Goal: Task Accomplishment & Management: Manage account settings

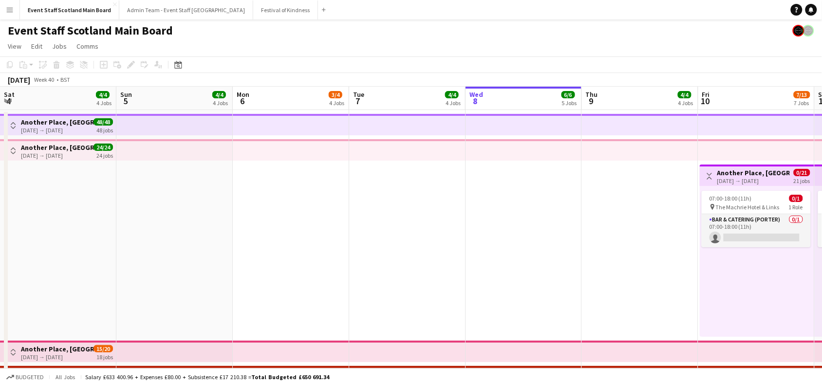
scroll to position [0, 232]
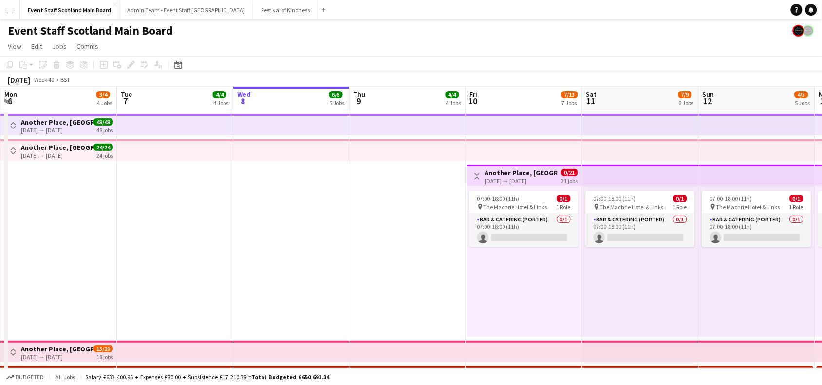
click at [475, 176] on app-icon "Toggle View" at bounding box center [477, 176] width 7 height 7
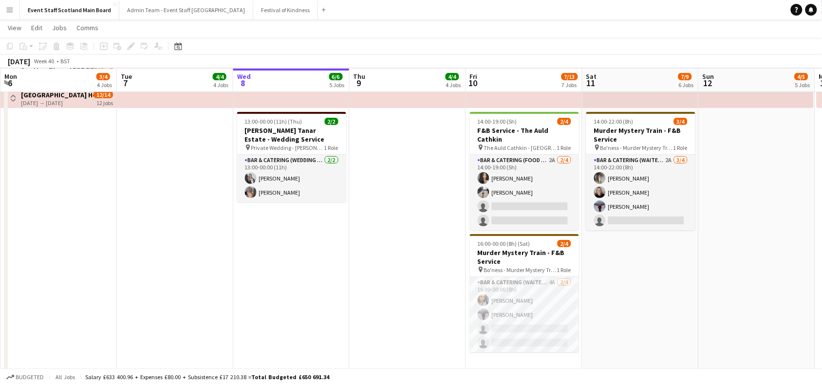
scroll to position [127, 0]
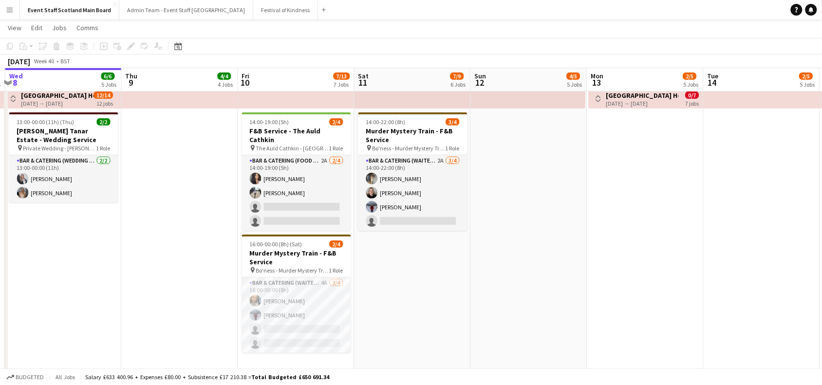
drag, startPoint x: 767, startPoint y: 302, endPoint x: 540, endPoint y: 315, distance: 226.7
click at [540, 315] on app-calendar-viewport "Sat 4 4/4 4 Jobs Sun 5 4/4 4 Jobs Mon 6 3/4 4 Jobs Tue 7 4/4 4 Jobs Wed 8 6/6 5…" at bounding box center [411, 142] width 822 height 463
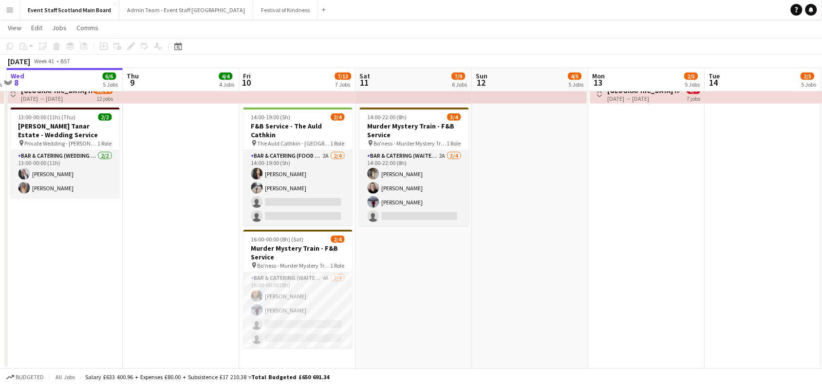
scroll to position [131, 0]
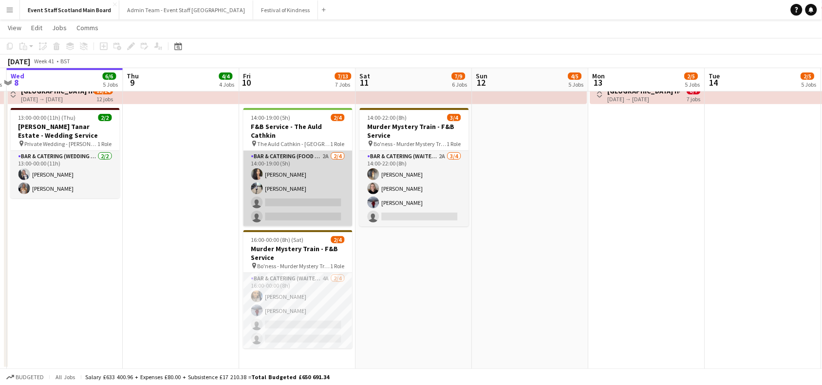
click at [308, 169] on app-card-role "Bar & Catering (Food & Beverage Service) 2A 2/4 14:00-19:00 (5h) Isobel Brydon …" at bounding box center [297, 188] width 109 height 75
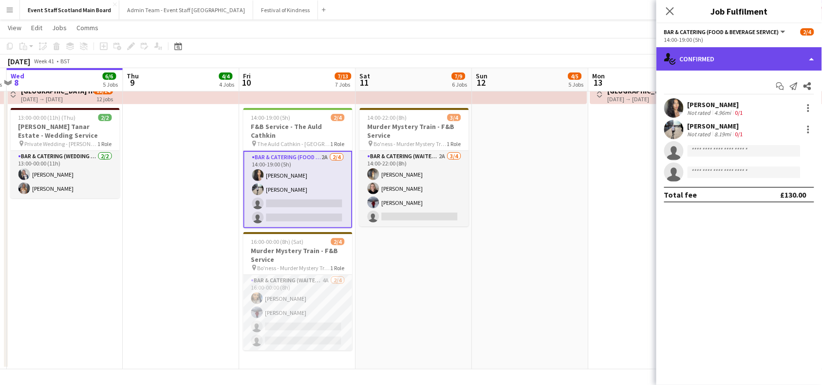
click at [762, 54] on div "single-neutral-actions-check-2 Confirmed" at bounding box center [738, 58] width 165 height 23
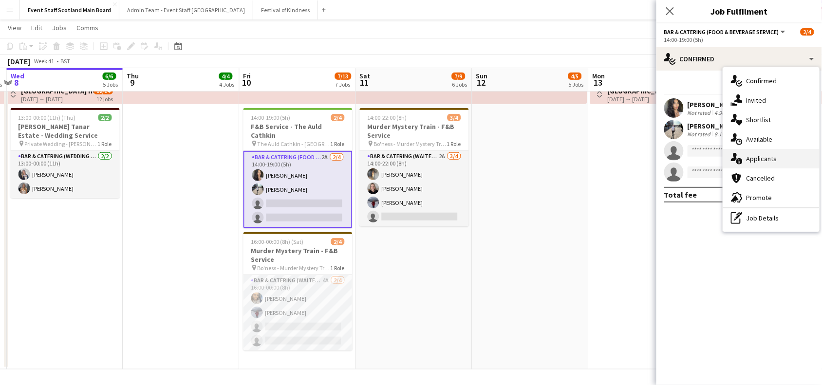
click at [760, 164] on div "single-neutral-actions-information Applicants" at bounding box center [771, 158] width 96 height 19
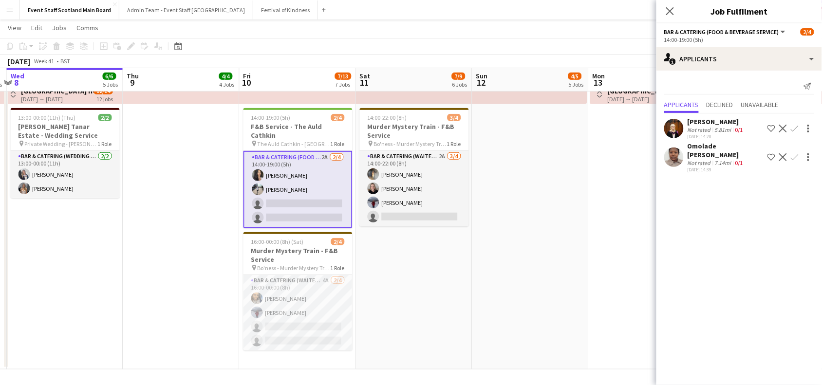
click at [796, 127] on app-icon "Confirm" at bounding box center [794, 129] width 8 height 8
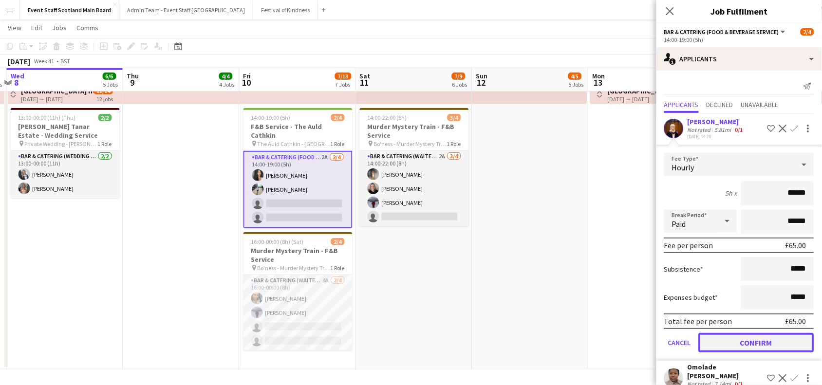
click at [724, 338] on button "Confirm" at bounding box center [755, 342] width 115 height 19
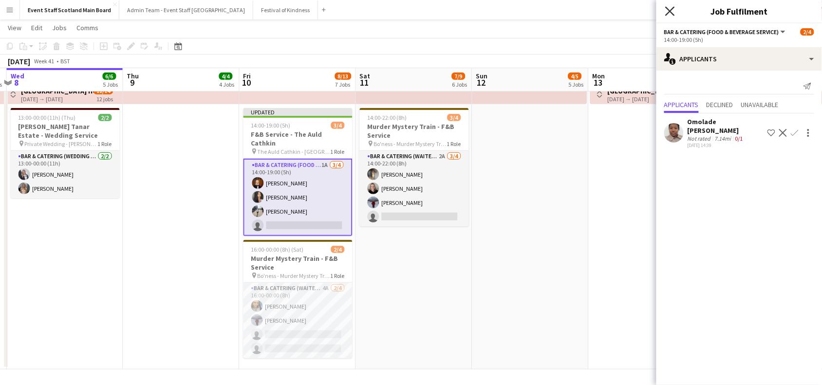
click at [667, 11] on icon "Close pop-in" at bounding box center [669, 10] width 9 height 9
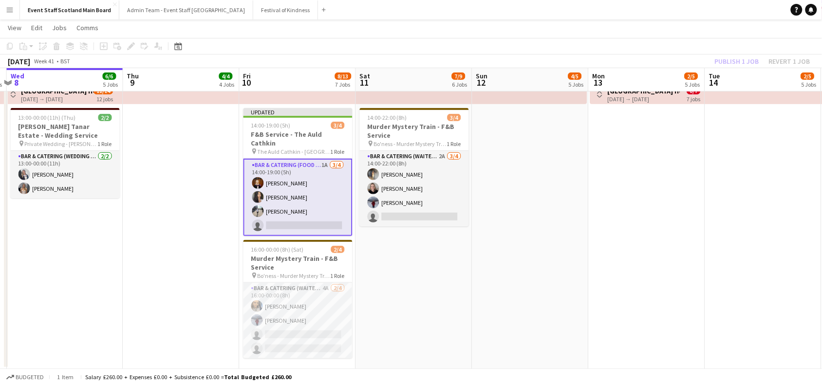
click at [733, 61] on div "Publish 1 job Revert 1 job" at bounding box center [762, 61] width 119 height 13
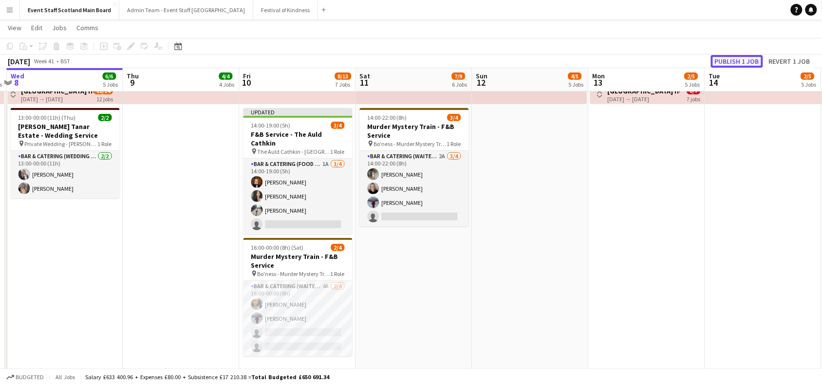
click at [733, 61] on button "Publish 1 job" at bounding box center [737, 61] width 52 height 13
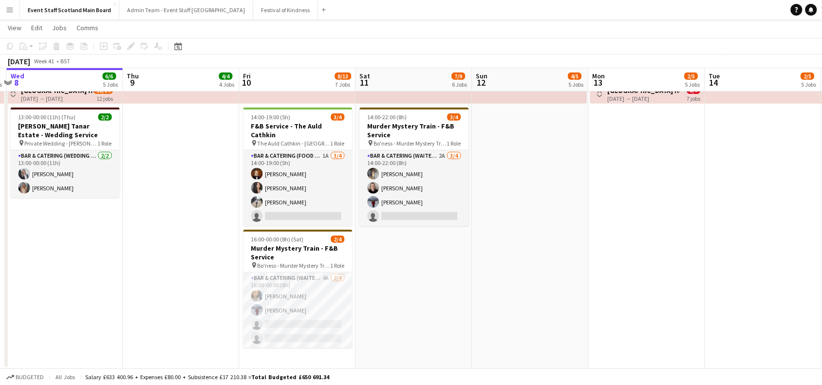
scroll to position [130, 0]
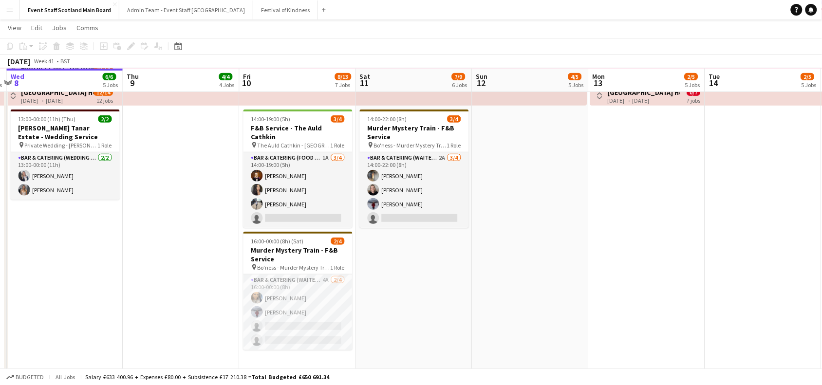
click at [446, 288] on app-date-cell "14:00-22:00 (8h) 3/4 Murder Mystery Train - F&B Service pin Bo'ness - Murder My…" at bounding box center [414, 175] width 116 height 392
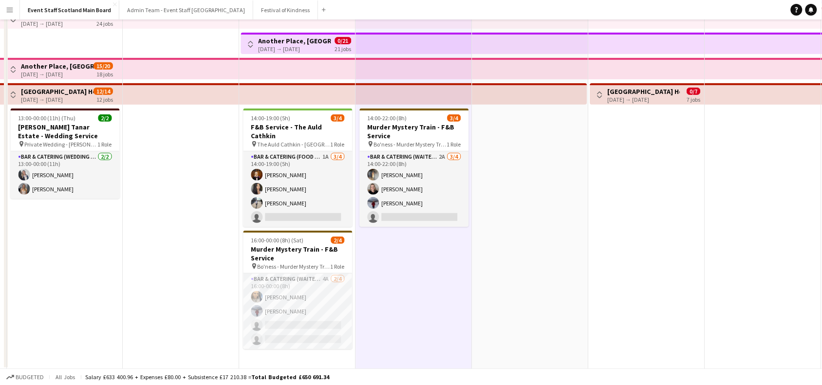
scroll to position [0, 0]
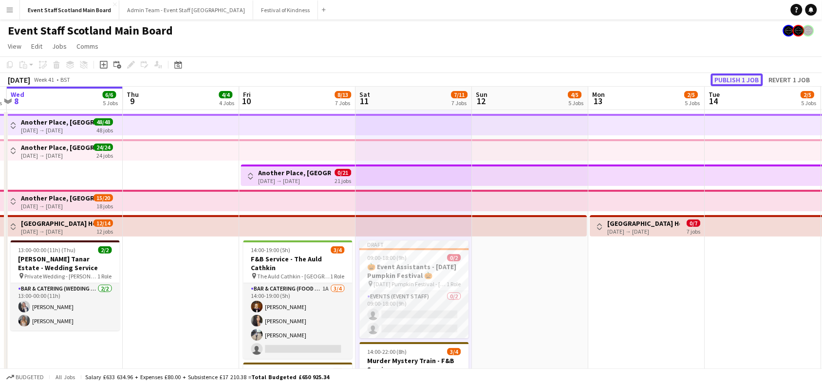
click at [745, 76] on button "Publish 1 job" at bounding box center [737, 79] width 52 height 13
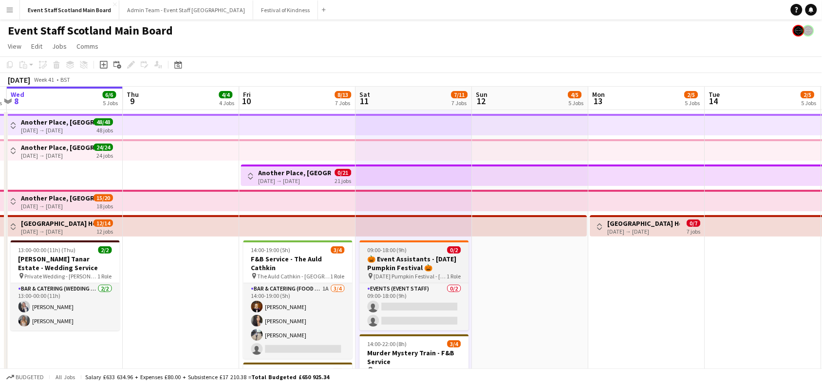
click at [429, 259] on h3 "🎃 Event Assistants - [DATE] Pumpkin Festival 🎃" at bounding box center [414, 264] width 109 height 18
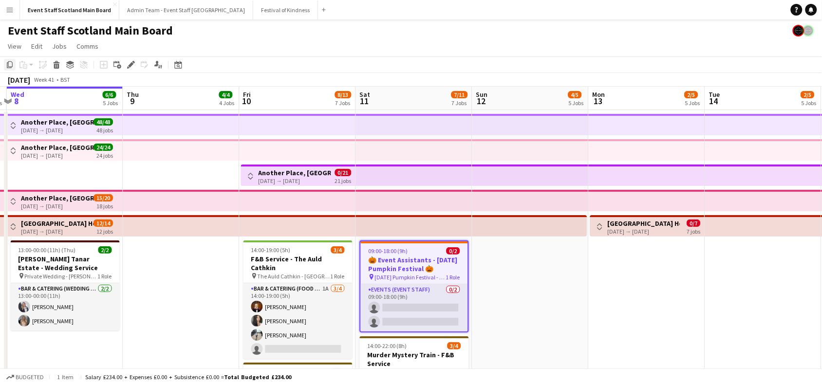
click at [11, 68] on icon at bounding box center [10, 64] width 6 height 7
click at [538, 285] on app-date-cell at bounding box center [530, 306] width 116 height 392
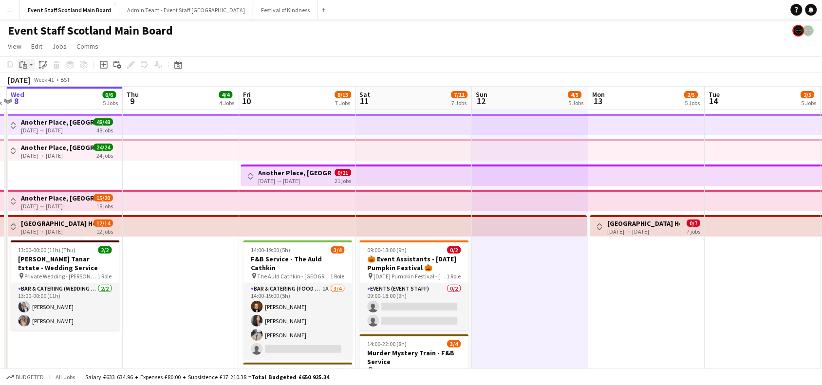
click at [26, 66] on icon "Paste" at bounding box center [23, 65] width 8 height 8
click at [48, 66] on div "Paste linked Job" at bounding box center [43, 65] width 12 height 12
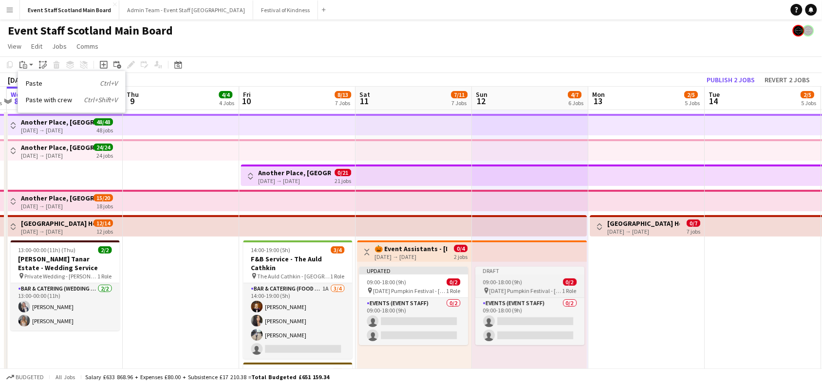
click at [528, 287] on div "pin Halloween Pumpkin Festival - Craiges Farm 1 Role" at bounding box center [530, 291] width 109 height 8
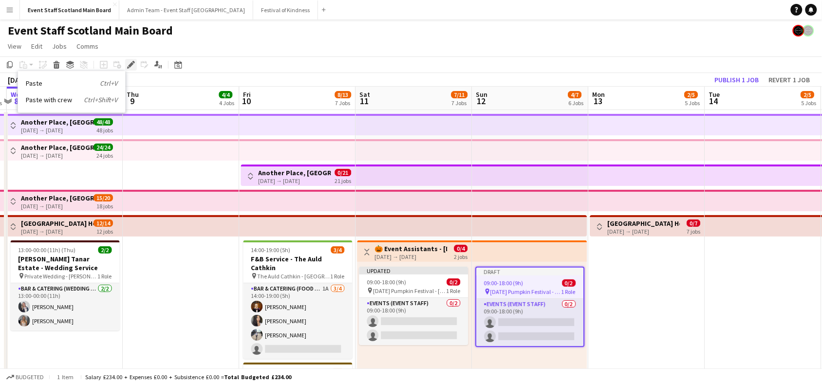
click at [128, 64] on icon "Edit" at bounding box center [131, 65] width 8 height 8
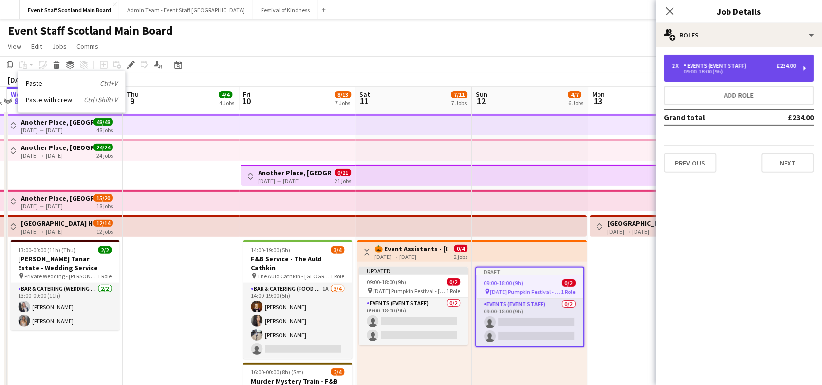
click at [733, 77] on div "2 x Events (Event Staff) £234.00 09:00-18:00 (9h)" at bounding box center [739, 68] width 150 height 27
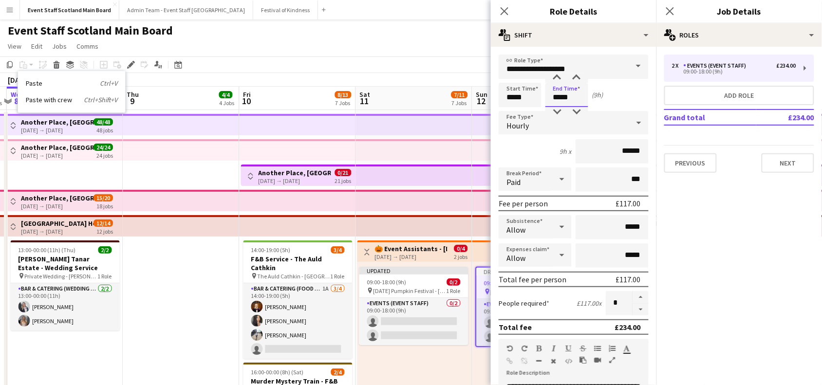
click at [560, 98] on input "*****" at bounding box center [566, 95] width 43 height 24
type input "*****"
click at [560, 110] on div at bounding box center [556, 112] width 19 height 10
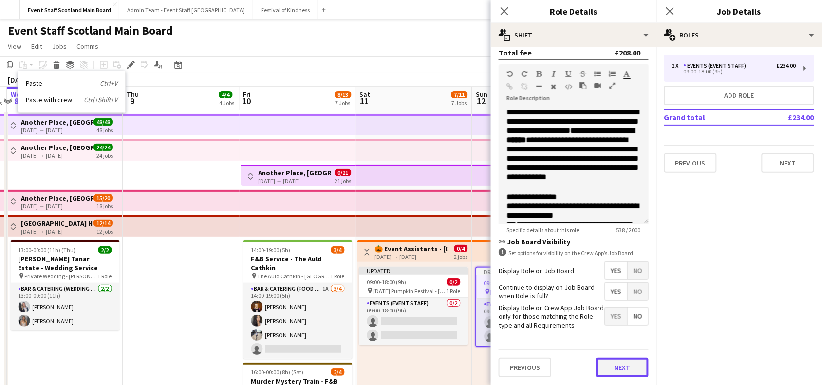
click at [621, 368] on button "Next" at bounding box center [622, 367] width 53 height 19
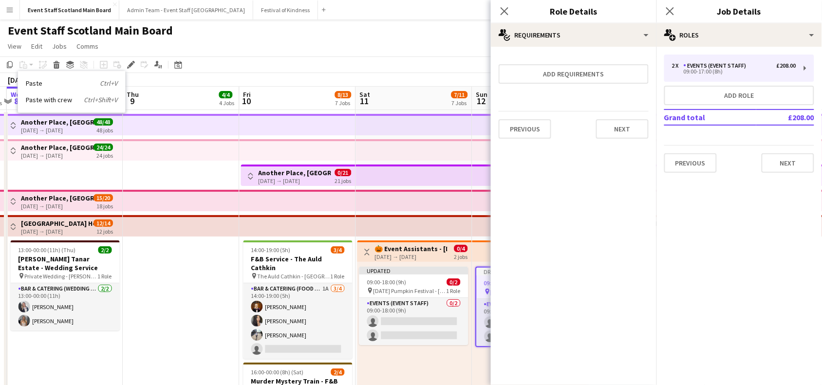
scroll to position [0, 0]
click at [616, 123] on button "Next" at bounding box center [622, 128] width 53 height 19
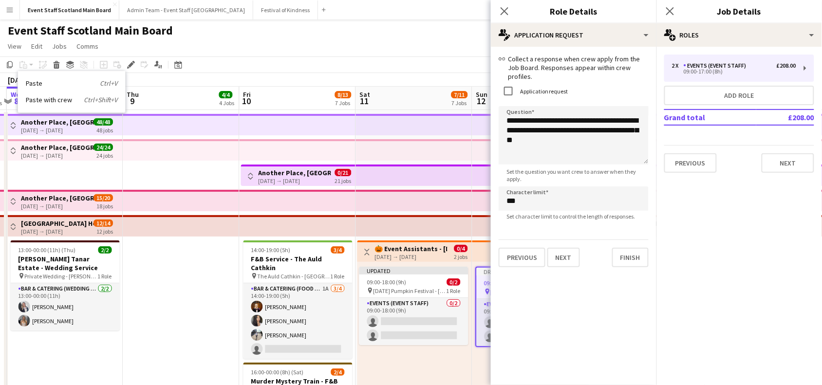
click at [614, 266] on mat-expansion-panel "**********" at bounding box center [573, 216] width 165 height 338
click at [630, 258] on button "Finish" at bounding box center [630, 257] width 37 height 19
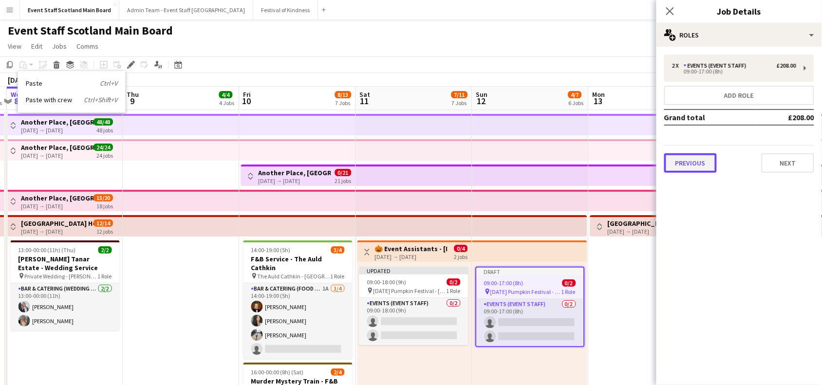
click at [712, 160] on button "Previous" at bounding box center [690, 162] width 53 height 19
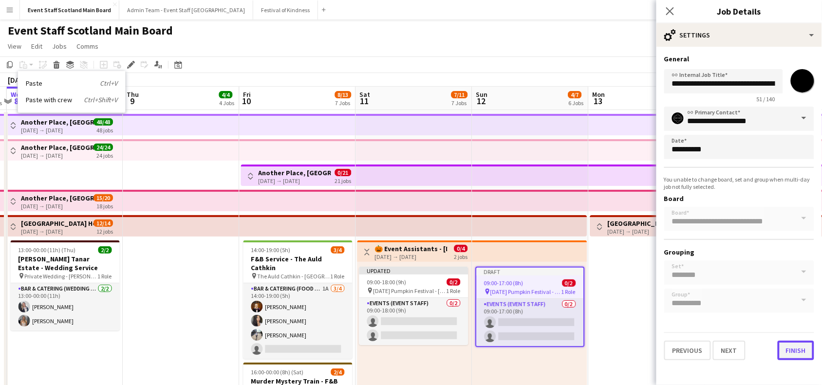
click at [797, 346] on button "Finish" at bounding box center [795, 350] width 37 height 19
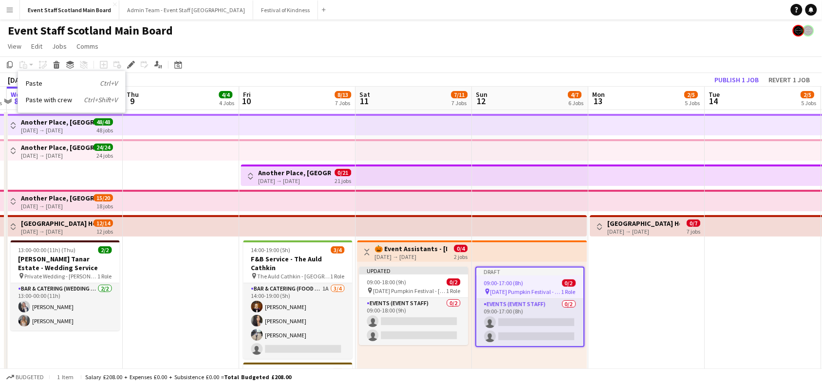
click at [661, 77] on div "October 2025 Week 41 • BST Publish 1 job Revert 1 job" at bounding box center [411, 80] width 822 height 14
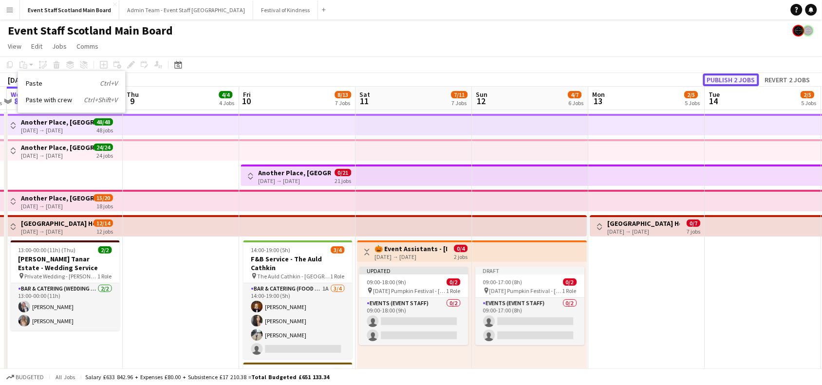
click at [748, 80] on button "Publish 2 jobs" at bounding box center [731, 79] width 56 height 13
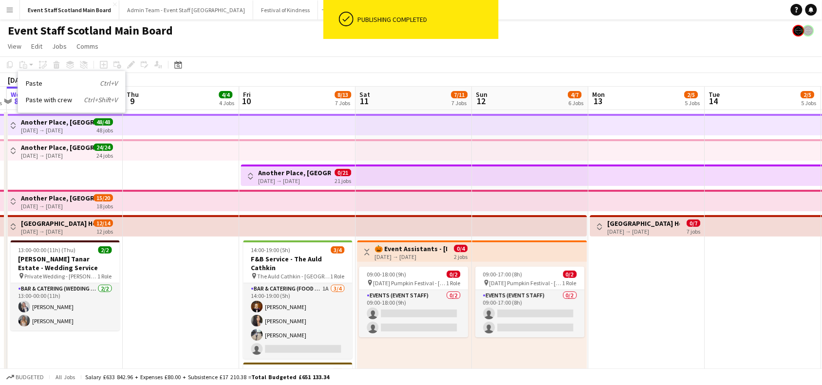
click at [366, 247] on button "Toggle View" at bounding box center [367, 252] width 12 height 12
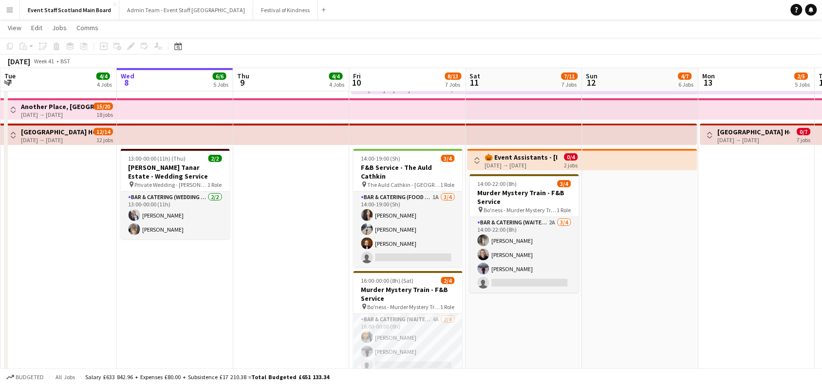
scroll to position [91, 0]
click at [476, 158] on app-icon "Toggle View" at bounding box center [477, 160] width 7 height 7
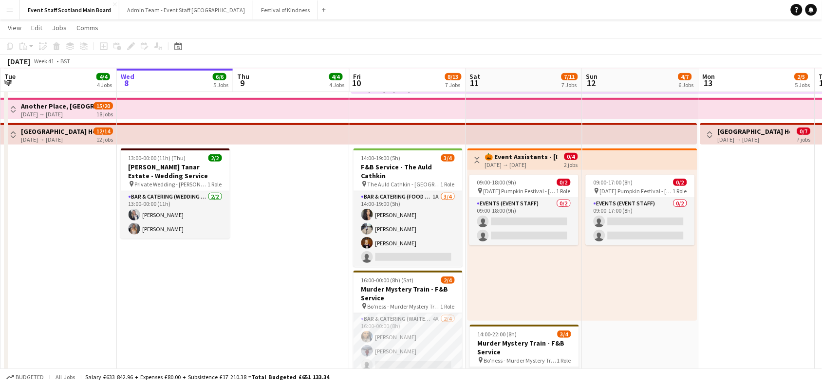
click at [476, 158] on app-icon "Toggle View" at bounding box center [477, 160] width 7 height 7
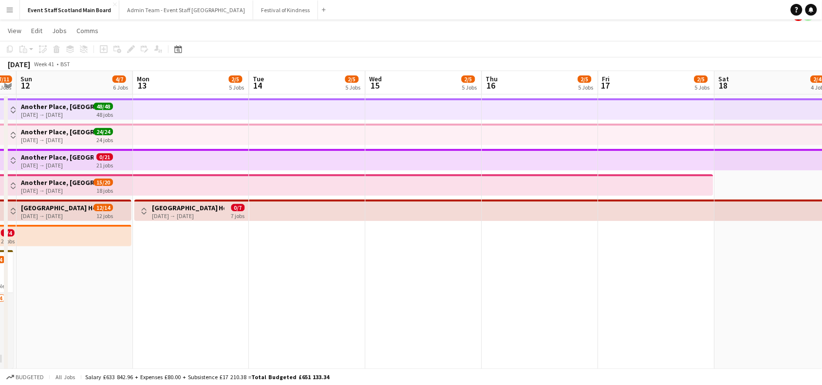
scroll to position [0, 334]
drag, startPoint x: 756, startPoint y: 314, endPoint x: 188, endPoint y: 302, distance: 567.6
click at [188, 302] on app-calendar-viewport "Thu 9 4/4 4 Jobs Fri 10 8/13 7 Jobs Sat 11 7/11 7 Jobs Sun 12 4/7 6 Jobs Mon 13…" at bounding box center [411, 278] width 822 height 415
click at [140, 208] on app-icon "Toggle View" at bounding box center [142, 211] width 7 height 7
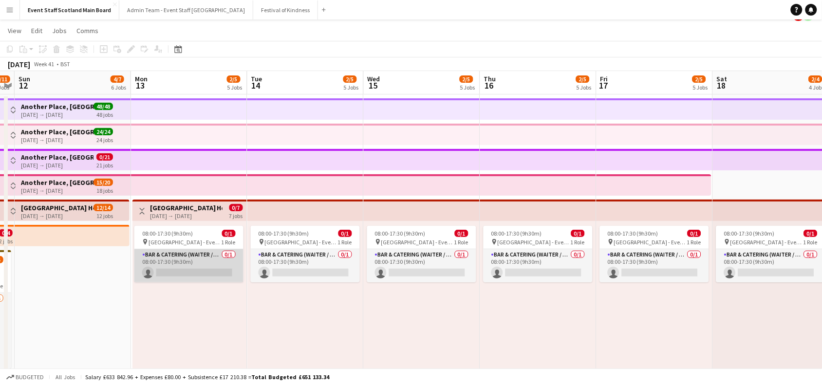
click at [207, 271] on app-card-role "Bar & Catering (Waiter / waitress) 0/1 08:00-17:30 (9h30m) single-neutral-actio…" at bounding box center [188, 265] width 109 height 33
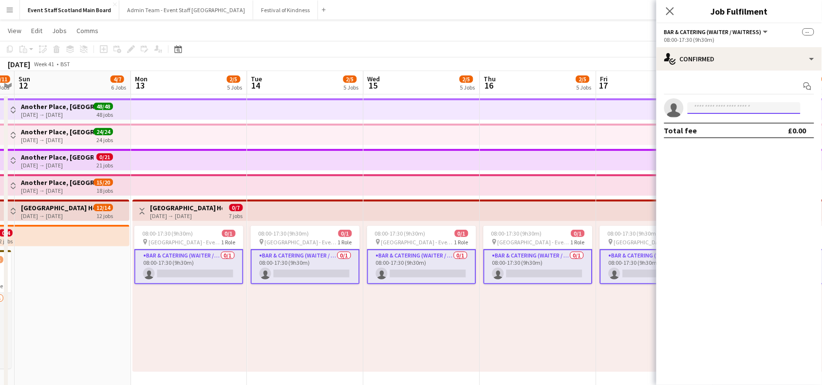
click at [745, 108] on input at bounding box center [743, 108] width 113 height 12
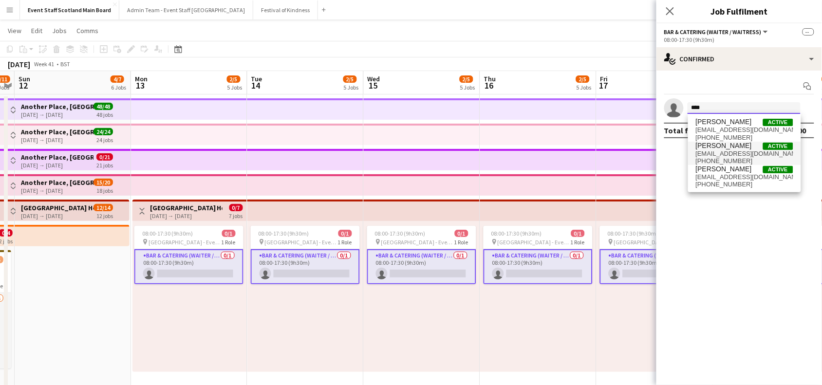
type input "****"
click at [712, 153] on span "paullogue@me.com" at bounding box center [743, 154] width 97 height 8
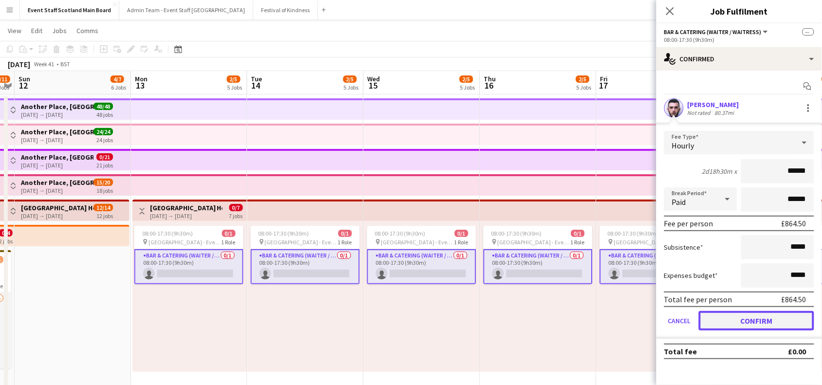
click at [745, 319] on button "Confirm" at bounding box center [755, 320] width 115 height 19
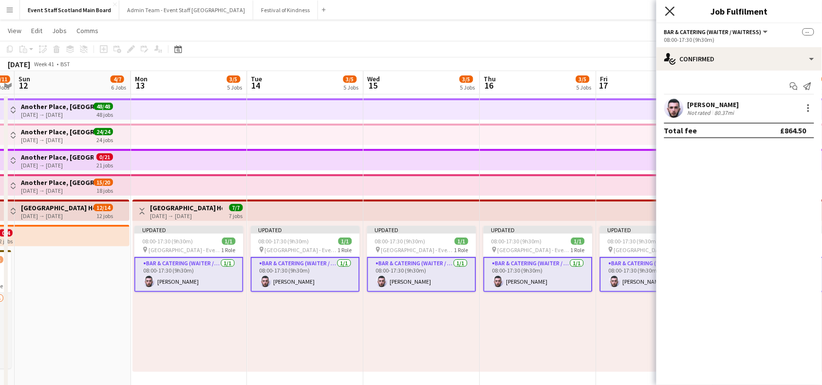
click at [665, 15] on icon at bounding box center [669, 10] width 9 height 9
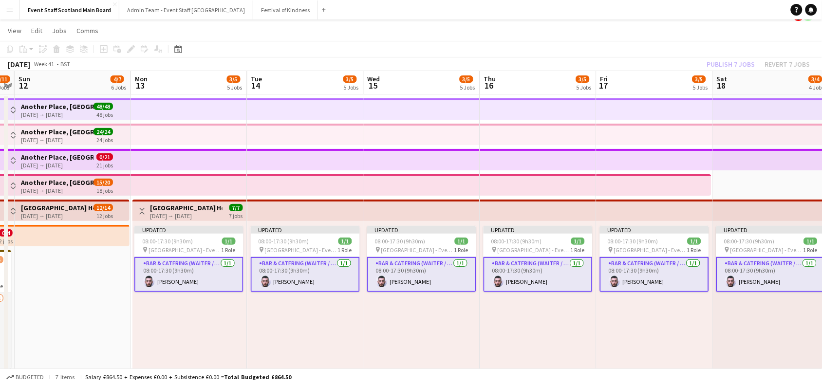
click at [736, 60] on div "Publish 7 jobs Revert 7 jobs" at bounding box center [758, 64] width 127 height 13
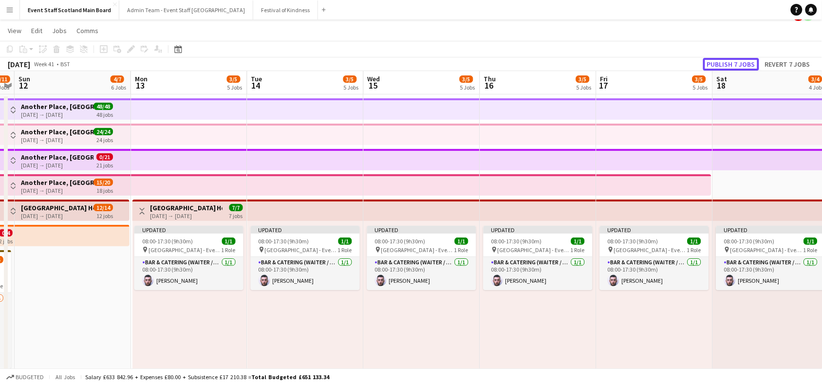
click at [736, 60] on button "Publish 7 jobs" at bounding box center [731, 64] width 56 height 13
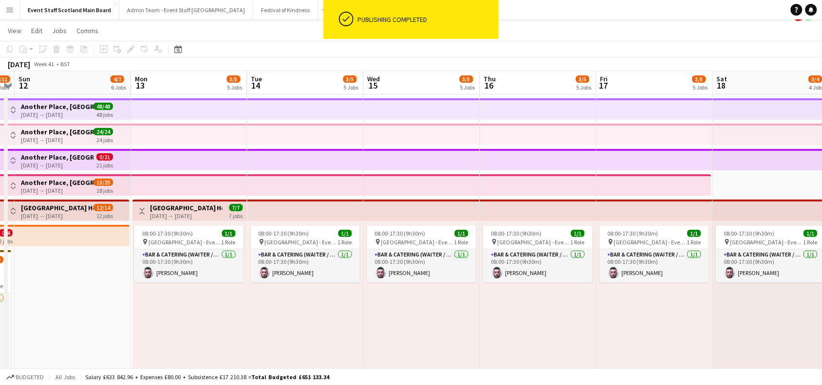
click at [140, 212] on app-icon "Toggle View" at bounding box center [142, 211] width 7 height 7
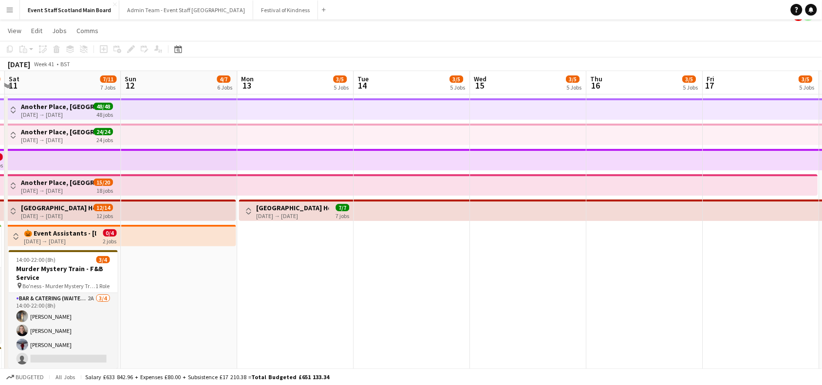
drag, startPoint x: 186, startPoint y: 275, endPoint x: 284, endPoint y: 272, distance: 97.9
click at [284, 272] on app-calendar-viewport "Tue 7 4/4 4 Jobs Wed 8 6/6 5 Jobs Thu 9 4/4 4 Jobs Fri 10 8/13 7 Jobs Sat 11 7/…" at bounding box center [411, 278] width 822 height 415
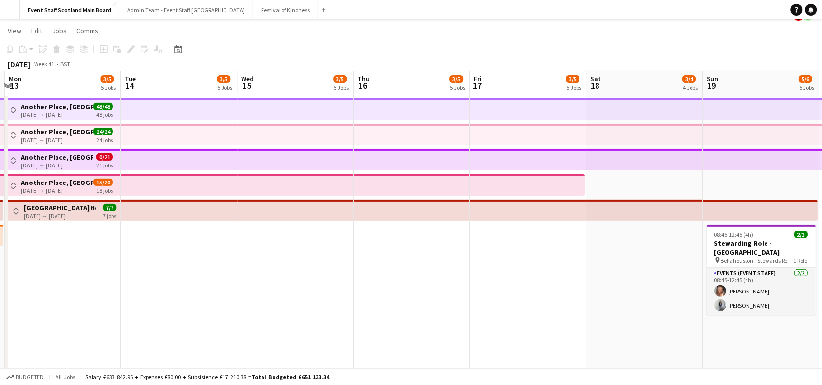
scroll to position [0, 458]
drag, startPoint x: 633, startPoint y: 246, endPoint x: 411, endPoint y: 266, distance: 222.9
click at [411, 266] on app-calendar-viewport "Thu 9 4/4 4 Jobs Fri 10 8/13 7 Jobs Sat 11 7/11 7 Jobs Sun 12 4/7 6 Jobs Mon 13…" at bounding box center [411, 278] width 822 height 415
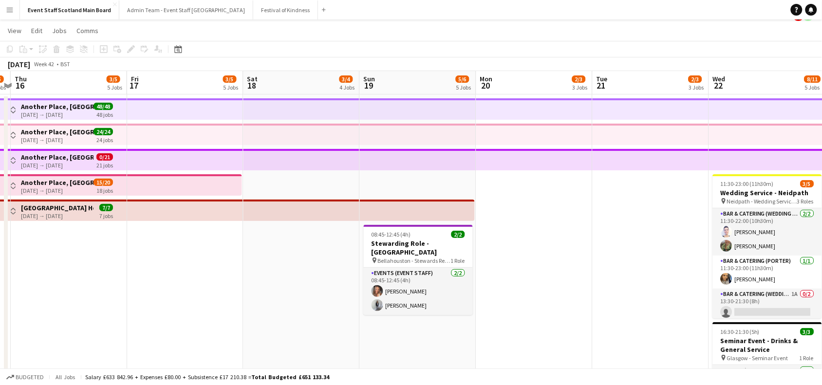
drag, startPoint x: 634, startPoint y: 268, endPoint x: 39, endPoint y: 342, distance: 599.3
click at [39, 342] on app-calendar-viewport "Mon 13 3/5 5 Jobs Tue 14 3/5 5 Jobs Wed 15 3/5 5 Jobs Thu 16 3/5 5 Jobs Fri 17 …" at bounding box center [411, 278] width 822 height 415
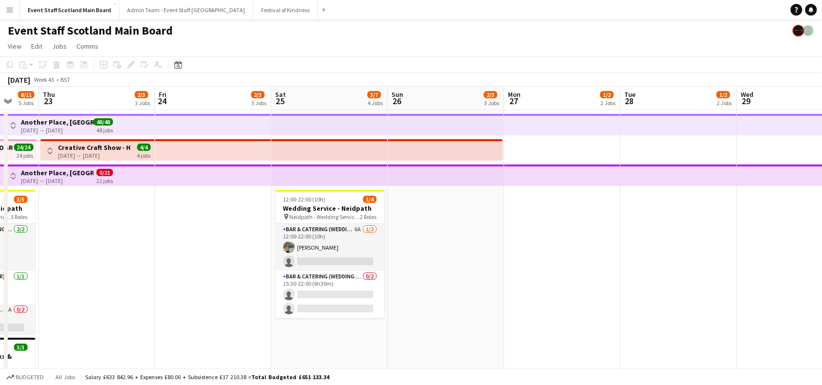
scroll to position [0, 477]
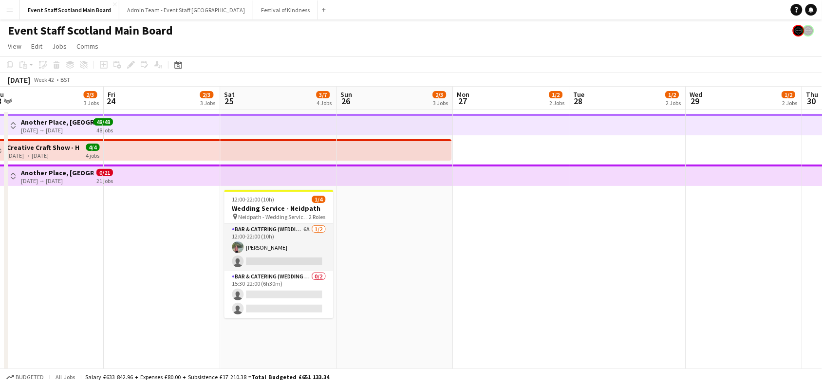
drag, startPoint x: 768, startPoint y: 247, endPoint x: 181, endPoint y: 327, distance: 592.8
click at [181, 327] on app-calendar-viewport "Sun 19 5/6 5 Jobs Mon 20 2/3 3 Jobs Tue 21 2/3 3 Jobs Wed 22 8/11 5 Jobs Thu 23…" at bounding box center [411, 294] width 822 height 415
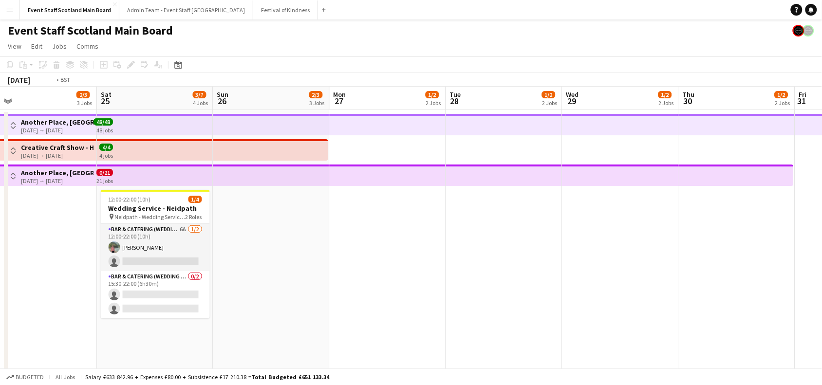
scroll to position [0, 457]
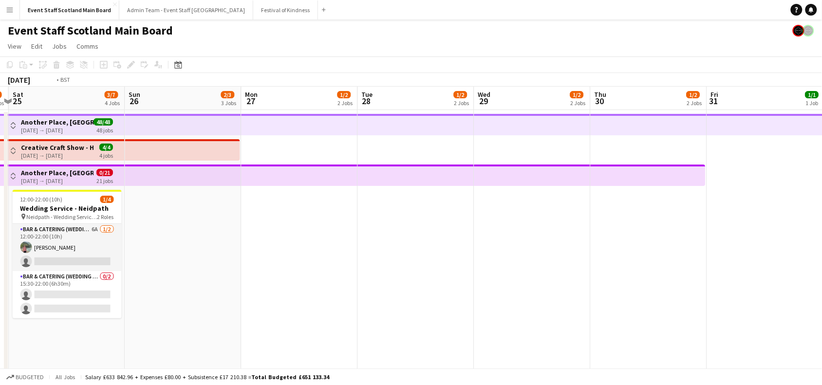
drag, startPoint x: 677, startPoint y: 254, endPoint x: 0, endPoint y: 329, distance: 681.7
click at [0, 329] on app-calendar-viewport "Tue 21 2/3 3 Jobs Wed 22 8/11 5 Jobs Thu 23 2/3 3 Jobs Fri 24 2/3 3 Jobs Sat 25…" at bounding box center [411, 294] width 822 height 415
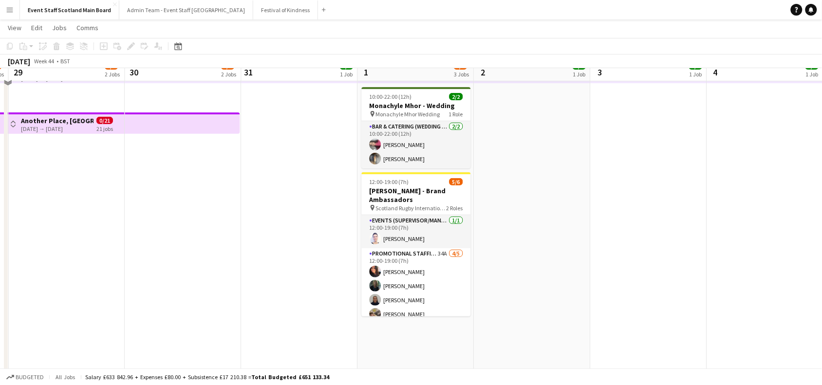
scroll to position [64, 0]
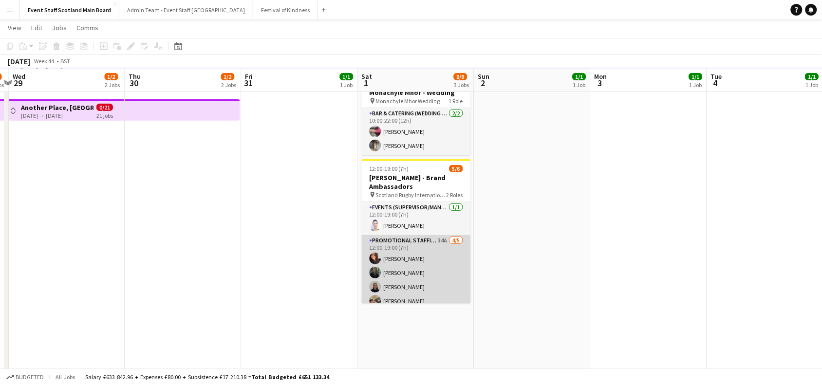
click at [419, 263] on app-card-role "Promotional Staffing (Brand Ambassadors) 34A 4/5 12:00-19:00 (7h) Carri Freedma…" at bounding box center [416, 280] width 109 height 90
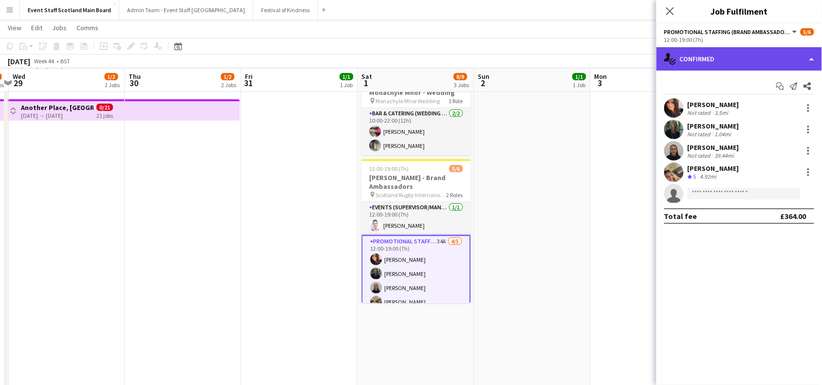
click at [794, 63] on div "single-neutral-actions-check-2 Confirmed" at bounding box center [738, 58] width 165 height 23
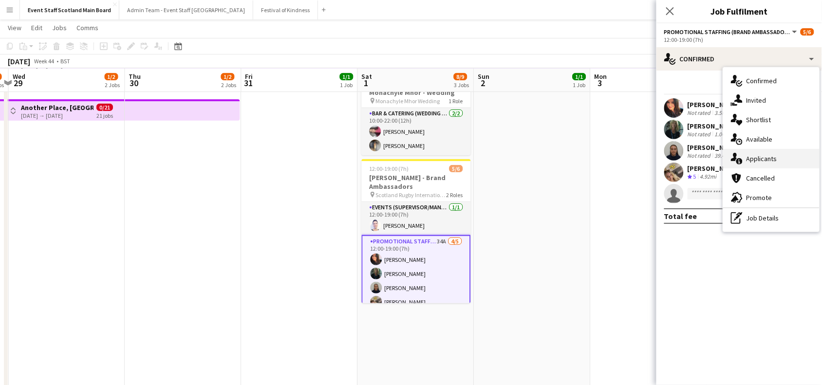
click at [791, 155] on div "single-neutral-actions-information Applicants" at bounding box center [771, 158] width 96 height 19
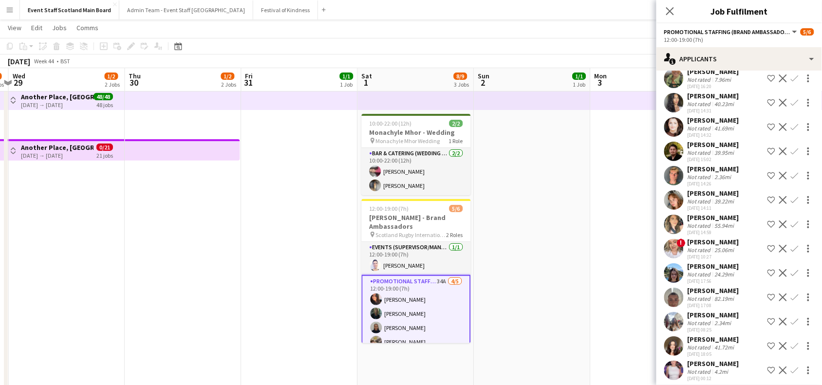
scroll to position [0, 0]
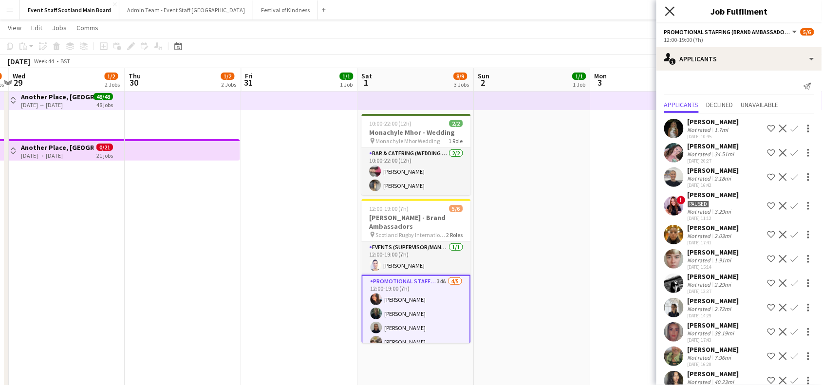
click at [670, 10] on icon at bounding box center [669, 10] width 9 height 9
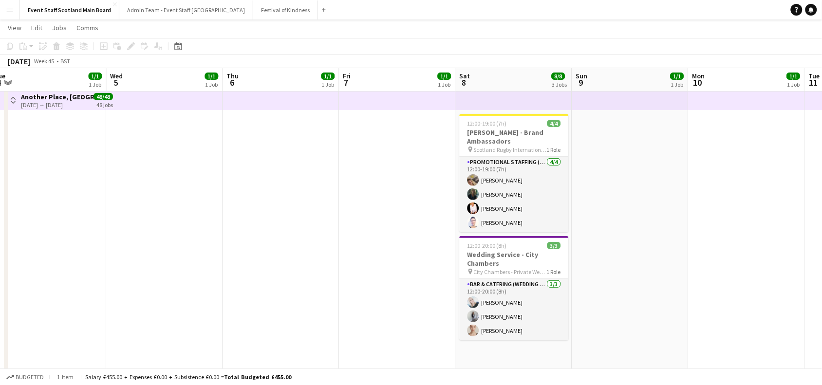
drag, startPoint x: 716, startPoint y: 186, endPoint x: 1, endPoint y: 284, distance: 722.1
click at [1, 284] on app-calendar-viewport "Fri 31 1/1 1 Job Sat 1 8/9 3 Jobs Sun 2 1/1 1 Job Mon 3 1/1 1 Job Tue 4 1/1 1 J…" at bounding box center [411, 245] width 822 height 463
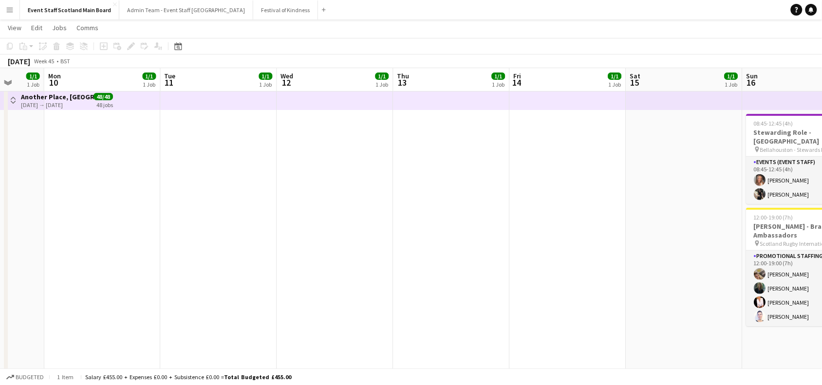
drag, startPoint x: 747, startPoint y: 202, endPoint x: 0, endPoint y: 324, distance: 757.0
click at [0, 324] on app-calendar-viewport "Thu 6 1/1 1 Job Fri 7 1/1 1 Job Sat 8 8/8 3 Jobs Sun 9 1/1 1 Job Mon 10 1/1 1 J…" at bounding box center [411, 245] width 822 height 463
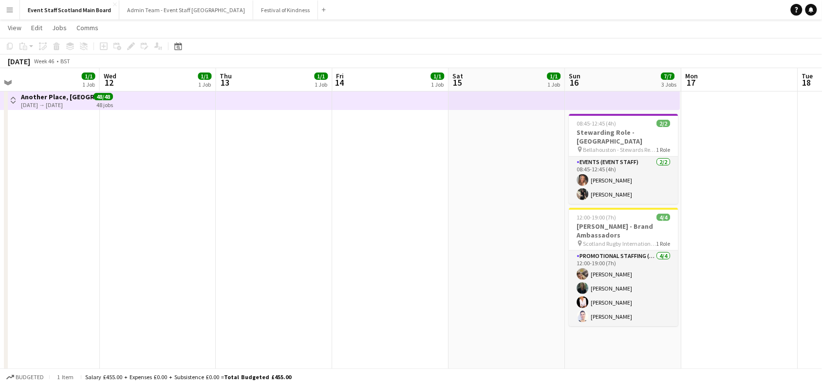
drag, startPoint x: 526, startPoint y: 252, endPoint x: 0, endPoint y: 362, distance: 537.4
click at [0, 362] on app-calendar-viewport "Sat 8 8/8 3 Jobs Sun 9 1/1 1 Job Mon 10 1/1 1 Job Tue 11 1/1 1 Job Wed 12 1/1 1…" at bounding box center [411, 245] width 822 height 463
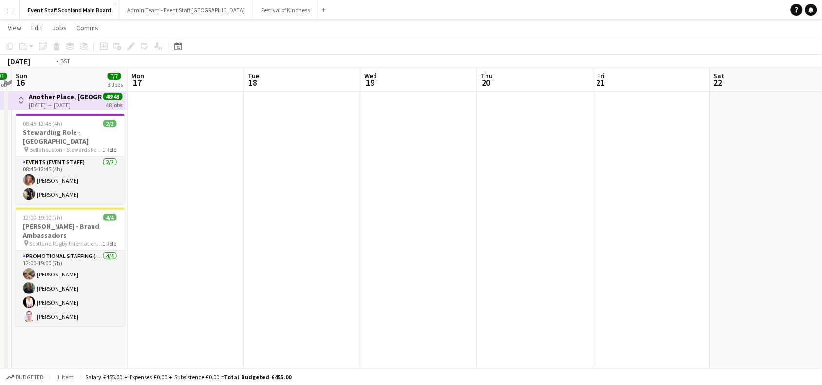
drag, startPoint x: 678, startPoint y: 250, endPoint x: 51, endPoint y: 311, distance: 629.8
click at [51, 311] on app-calendar-viewport "Wed 12 1/1 1 Job Thu 13 1/1 1 Job Fri 14 1/1 1 Job Sat 15 1/1 1 Job Sun 16 7/7 …" at bounding box center [411, 245] width 822 height 463
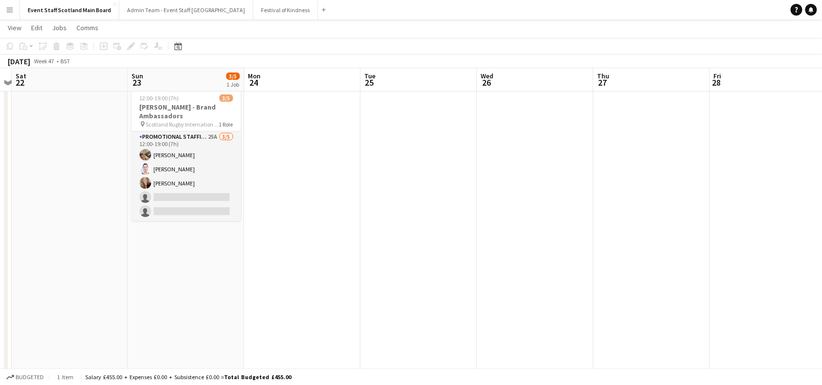
scroll to position [0, 281]
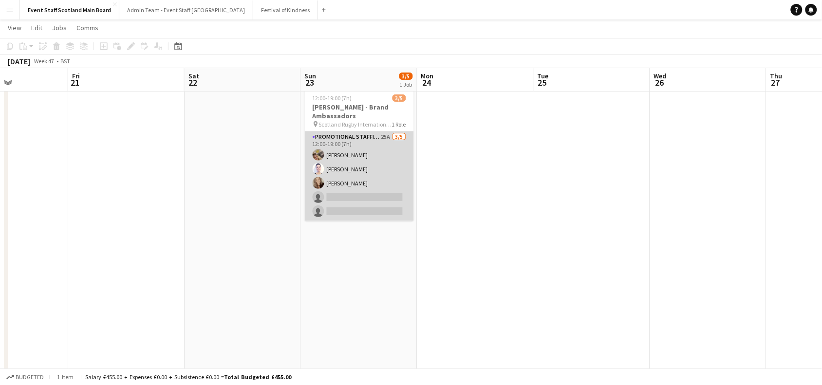
click at [381, 185] on app-card-role "Promotional Staffing (Brand Ambassadors) 25A 3/5 12:00-19:00 (7h) Taylor Robert…" at bounding box center [359, 176] width 109 height 90
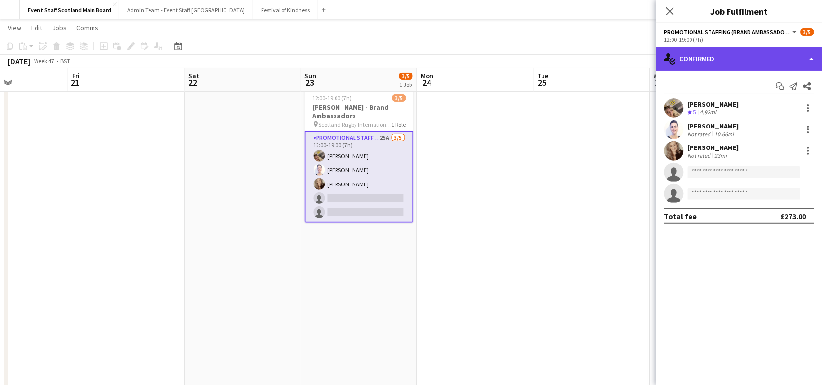
click at [731, 54] on div "single-neutral-actions-check-2 Confirmed" at bounding box center [738, 58] width 165 height 23
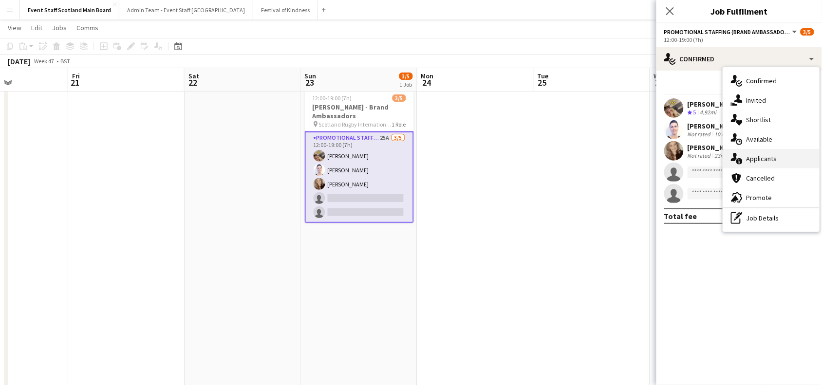
click at [755, 162] on span "Applicants" at bounding box center [761, 158] width 31 height 9
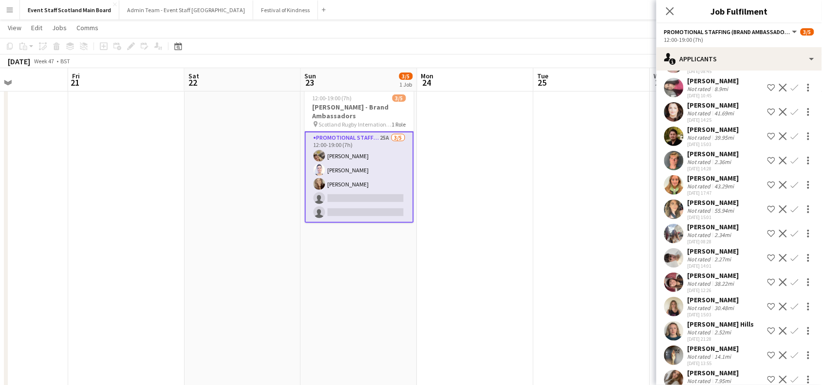
scroll to position [342, 0]
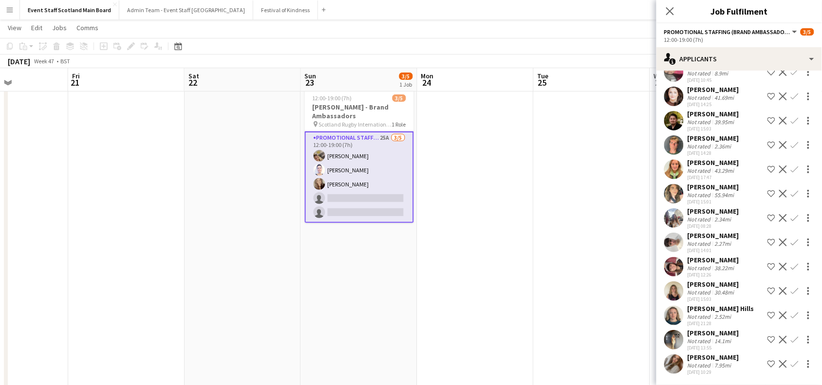
click at [790, 339] on app-icon "Confirm" at bounding box center [794, 340] width 8 height 8
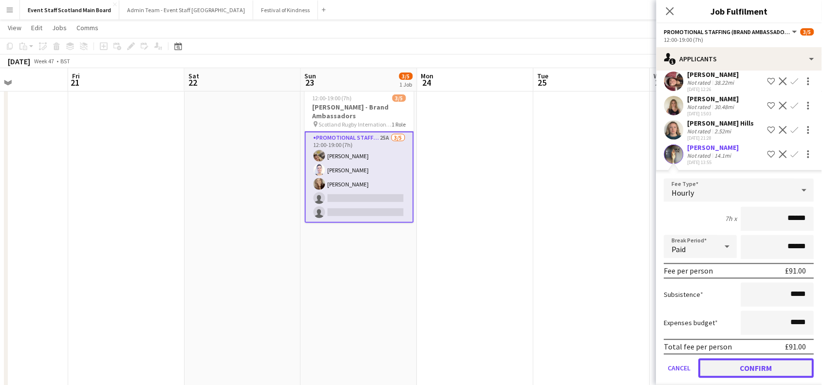
click at [772, 374] on button "Confirm" at bounding box center [755, 368] width 115 height 19
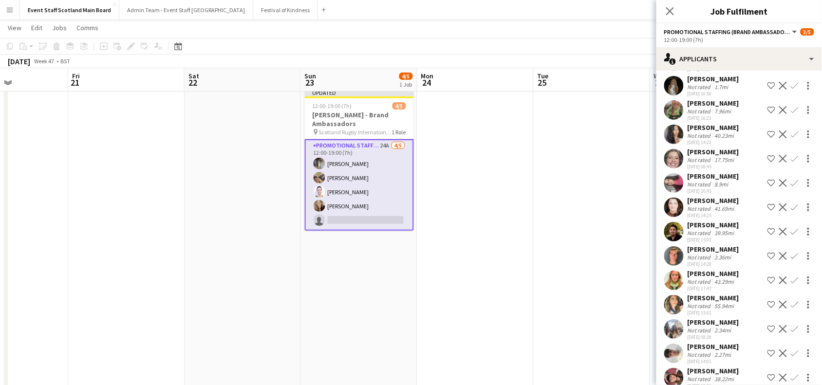
scroll to position [219, 0]
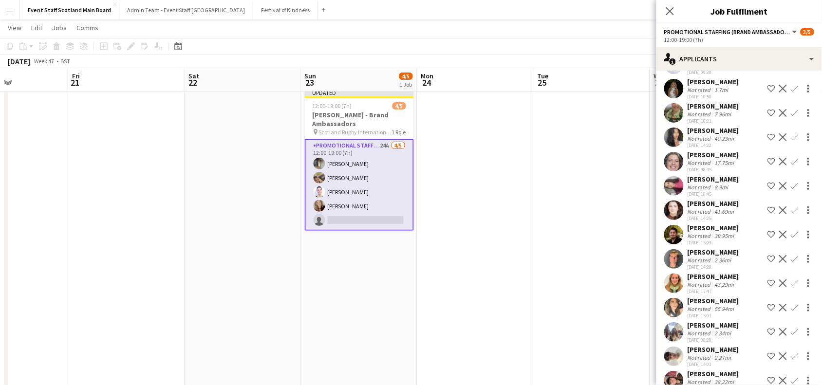
click at [790, 190] on app-icon "Confirm" at bounding box center [794, 186] width 8 height 8
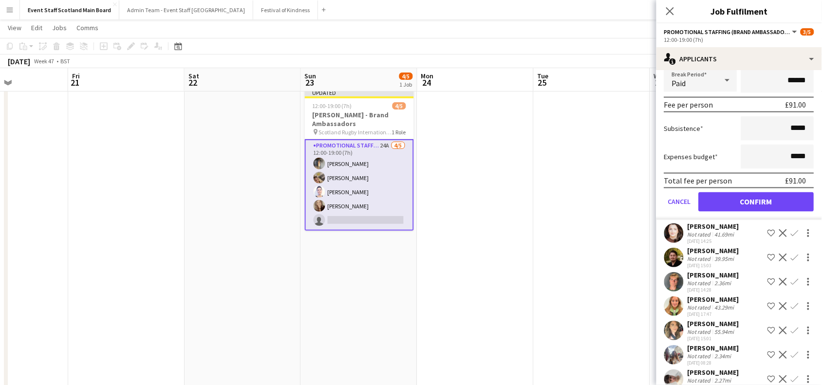
scroll to position [442, 0]
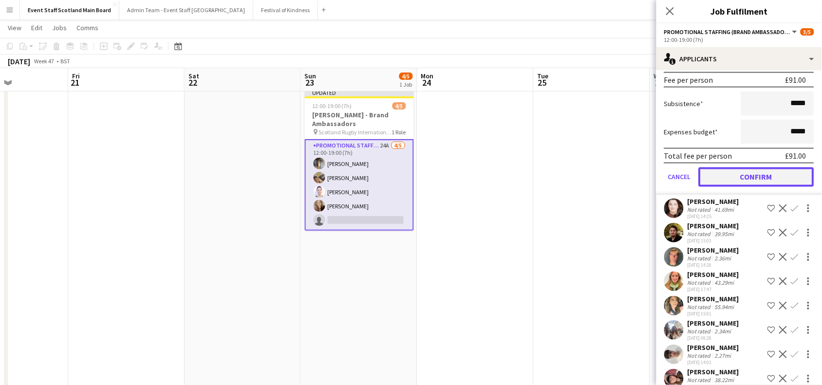
click at [770, 183] on button "Confirm" at bounding box center [755, 176] width 115 height 19
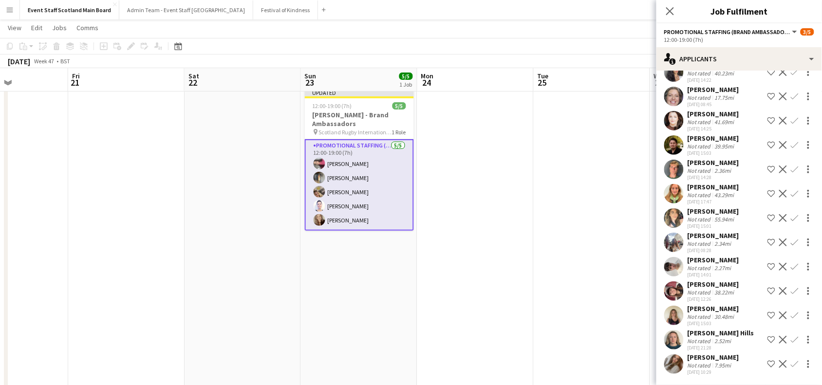
scroll to position [199, 0]
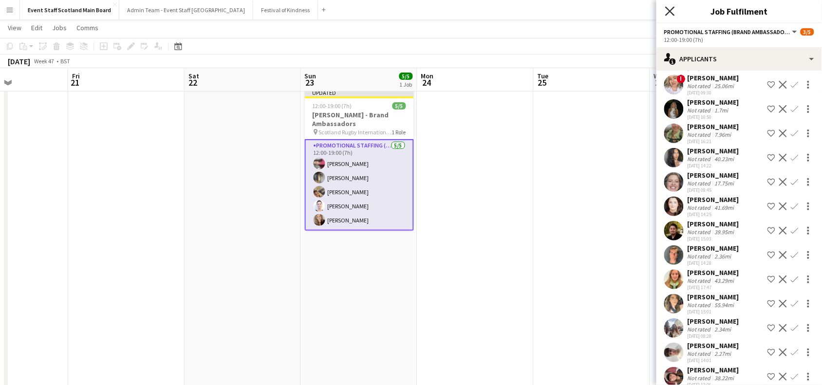
click at [669, 7] on icon "Close pop-in" at bounding box center [669, 10] width 9 height 9
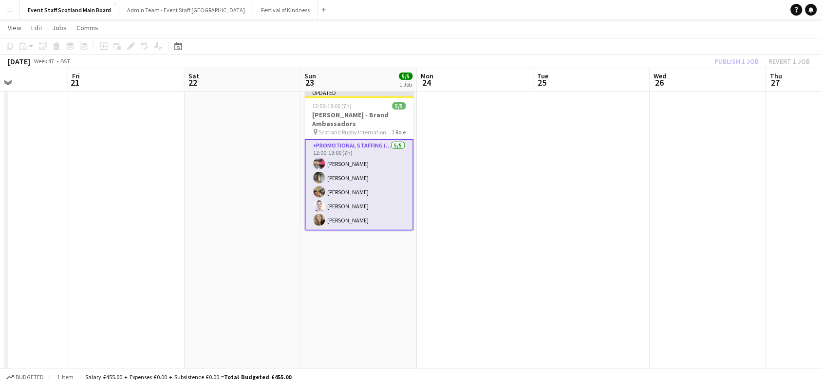
click at [729, 61] on div "Publish 1 job Revert 1 job" at bounding box center [762, 61] width 119 height 13
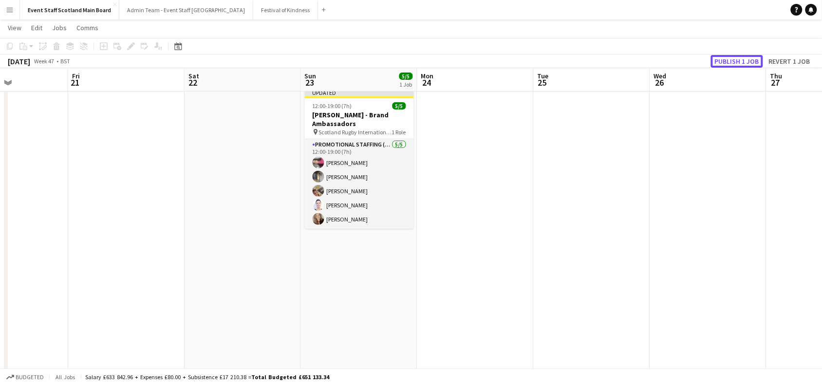
click at [729, 61] on button "Publish 1 job" at bounding box center [737, 61] width 52 height 13
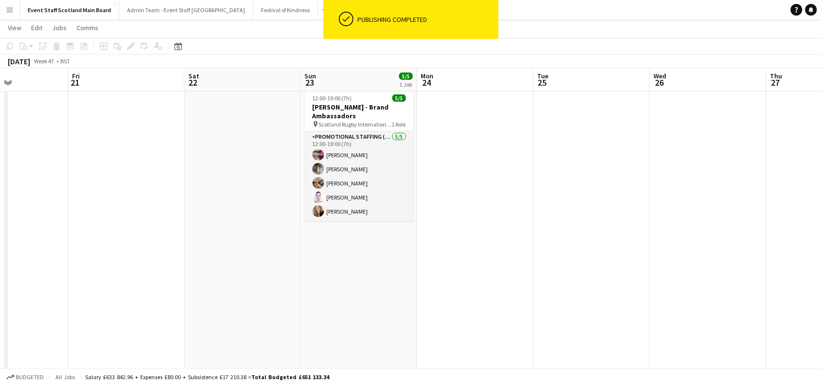
scroll to position [0, 0]
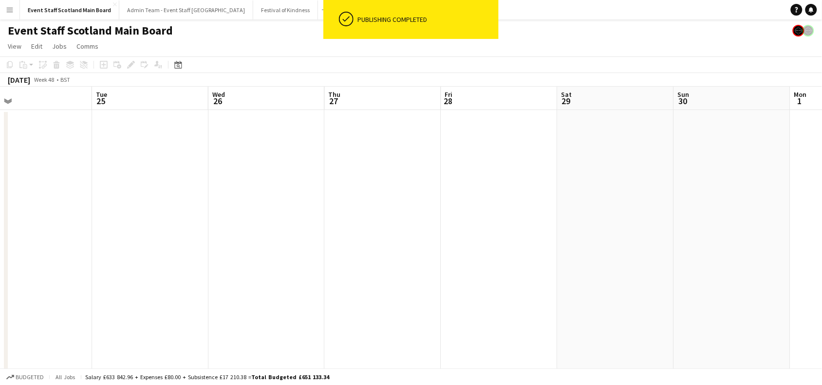
drag, startPoint x: 806, startPoint y: 224, endPoint x: 91, endPoint y: 318, distance: 722.0
click at [91, 318] on app-calendar-viewport "Sat 22 Sun 23 5/5 1 Job Mon 24 Tue 25 Wed 26 Thu 27 Fri 28 Sat 29 Sun 30 Mon 1 …" at bounding box center [411, 294] width 822 height 415
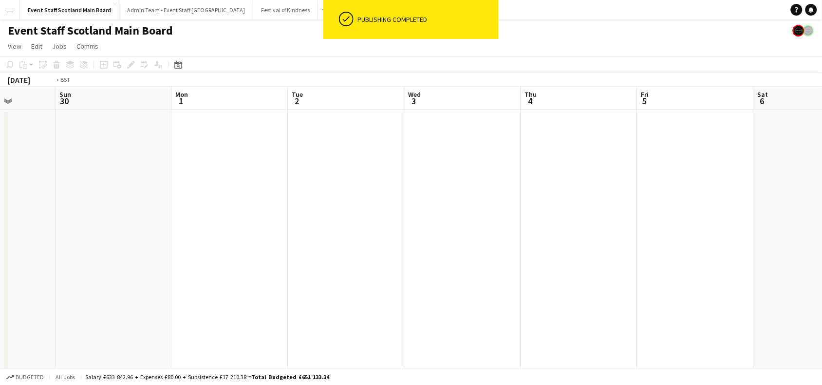
drag, startPoint x: 701, startPoint y: 188, endPoint x: 0, endPoint y: 297, distance: 709.4
click at [0, 297] on app-calendar-viewport "Wed 26 Thu 27 Fri 28 Sat 29 Sun 30 Mon 1 Tue 2 Wed 3 Thu 4 Fri 5 Sat 6 Sun 7 1/…" at bounding box center [411, 294] width 822 height 415
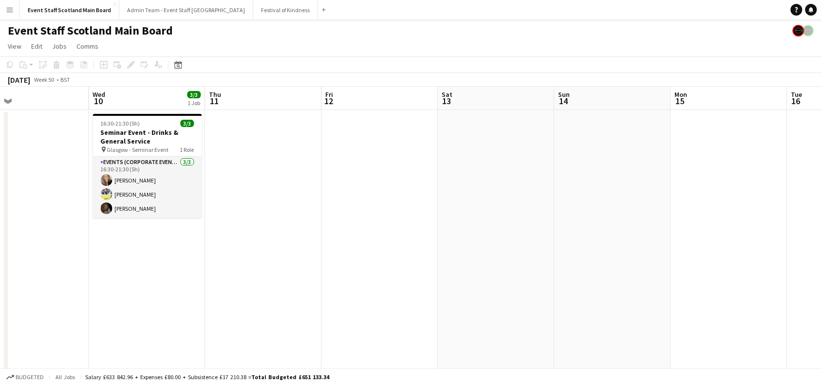
scroll to position [0, 359]
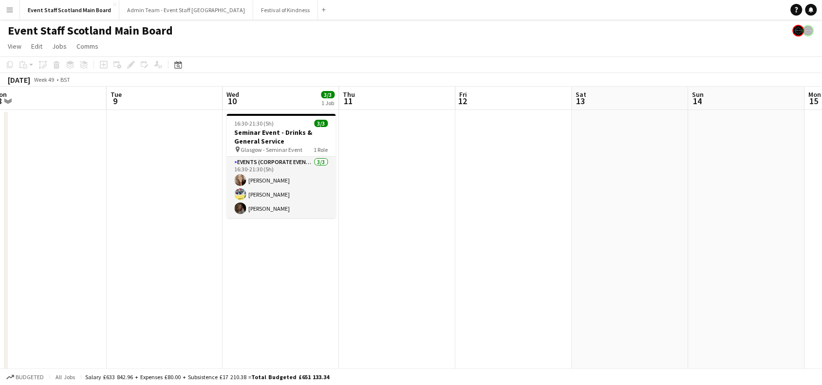
drag, startPoint x: 658, startPoint y: 222, endPoint x: 3, endPoint y: 380, distance: 673.3
click at [3, 380] on app-board "Event Staff Scotland Main Board View Day view expanded Day view collapsed Month…" at bounding box center [411, 268] width 822 height 499
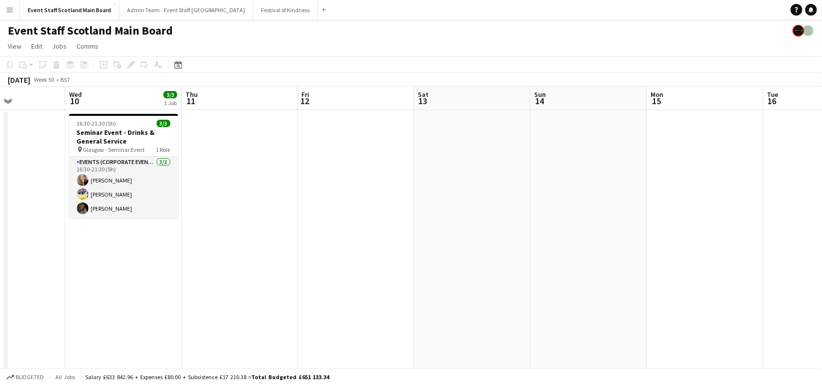
drag, startPoint x: 654, startPoint y: 258, endPoint x: 18, endPoint y: 327, distance: 638.9
click at [18, 327] on app-calendar-viewport "Sun 7 1/1 1 Job Mon 8 Tue 9 Wed 10 3/3 1 Job Thu 11 Fri 12 Sat 13 Sun 14 Mon 15…" at bounding box center [411, 294] width 822 height 415
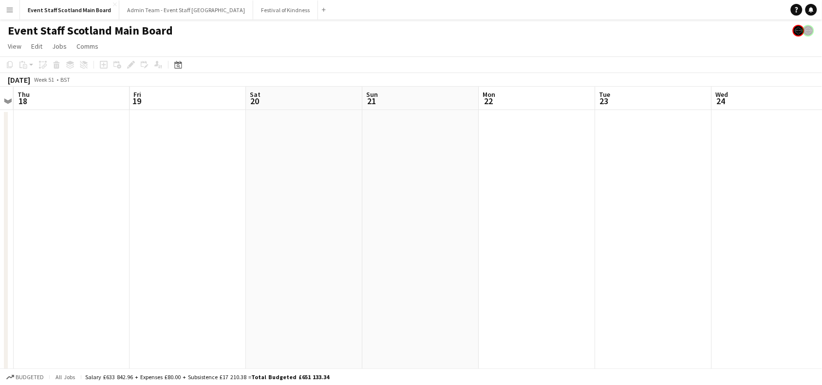
drag, startPoint x: 667, startPoint y: 224, endPoint x: 125, endPoint y: 300, distance: 547.5
click at [125, 300] on app-calendar-viewport "Sun 14 Mon 15 Tue 16 Wed 17 Thu 18 Fri 19 Sat 20 Sun 21 Mon 22 Tue 23 Wed 24 Th…" at bounding box center [411, 294] width 822 height 415
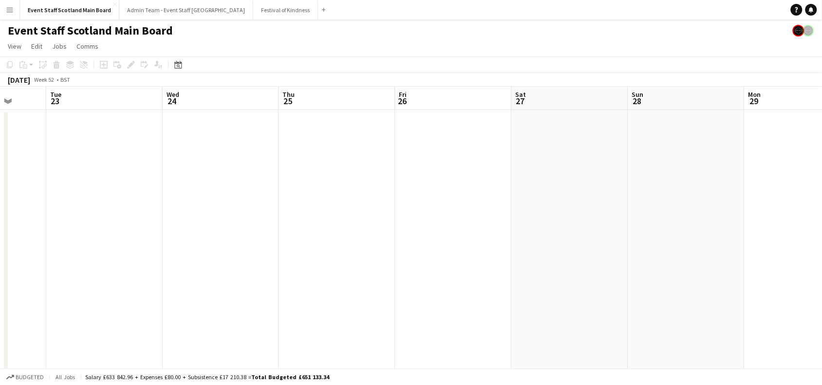
drag, startPoint x: 632, startPoint y: 170, endPoint x: 104, endPoint y: 274, distance: 538.1
click at [104, 274] on app-calendar-viewport "Sat 20 Sun 21 Mon 22 Tue 23 Wed 24 Thu 25 Fri 26 Sat 27 Sun 28 Mon 29 Tue 30 We…" at bounding box center [411, 294] width 822 height 415
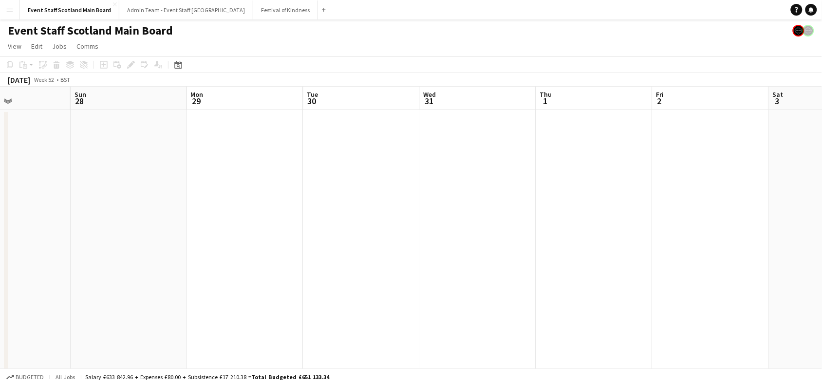
drag, startPoint x: 605, startPoint y: 190, endPoint x: 0, endPoint y: 253, distance: 608.2
click at [0, 253] on app-calendar-viewport "Wed 24 Thu 25 Fri 26 Sat 27 Sun 28 Mon 29 Tue 30 Wed 31 Thu 1 Fri 2 Sat 3 Sun 4…" at bounding box center [411, 294] width 822 height 415
drag, startPoint x: 728, startPoint y: 212, endPoint x: 0, endPoint y: 361, distance: 742.8
click at [0, 361] on app-calendar-viewport "Mon 29 Tue 30 Wed 31 Thu 1 Fri 2 Sat 3 Sun 4 Mon 5 Tue 6 Wed 7 Thu 8 Fri 9 Sat …" at bounding box center [411, 294] width 822 height 415
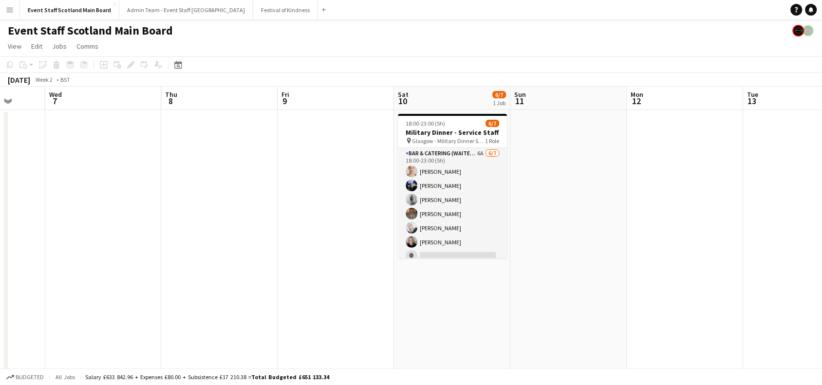
scroll to position [0, 280]
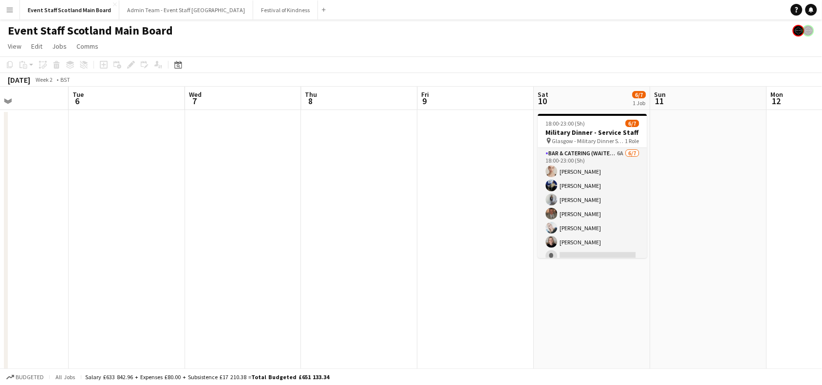
drag, startPoint x: 699, startPoint y: 236, endPoint x: 209, endPoint y: 302, distance: 494.0
click at [209, 302] on app-calendar-viewport "Sat 3 Sun 4 Mon 5 Tue 6 Wed 7 Thu 8 Fri 9 Sat 10 6/7 1 Job Sun 11 Mon 12 Tue 13…" at bounding box center [411, 294] width 822 height 415
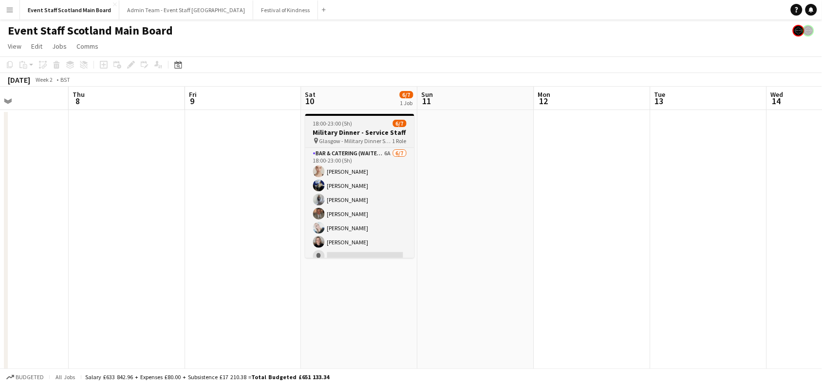
click at [339, 122] on span "18:00-23:00 (5h)" at bounding box center [332, 123] width 39 height 7
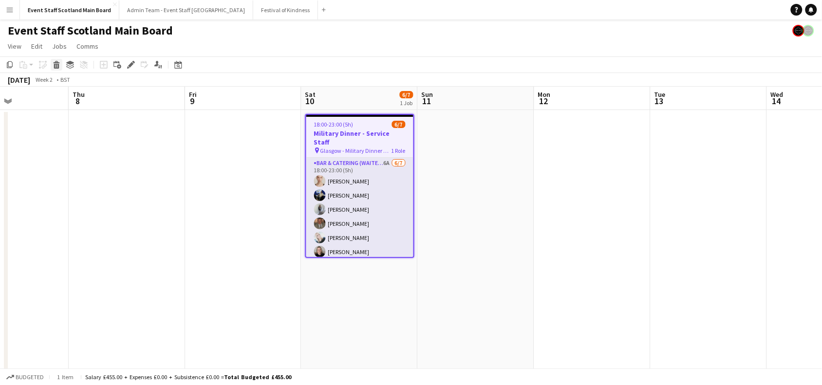
click at [54, 60] on div "Delete" at bounding box center [57, 65] width 12 height 12
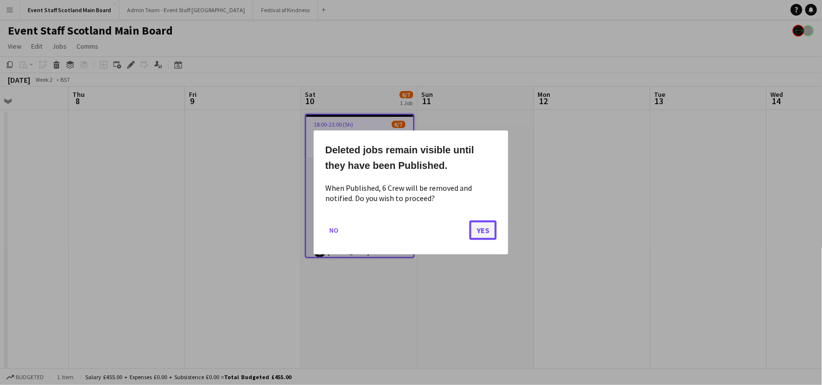
click at [487, 232] on button "Yes" at bounding box center [482, 229] width 27 height 19
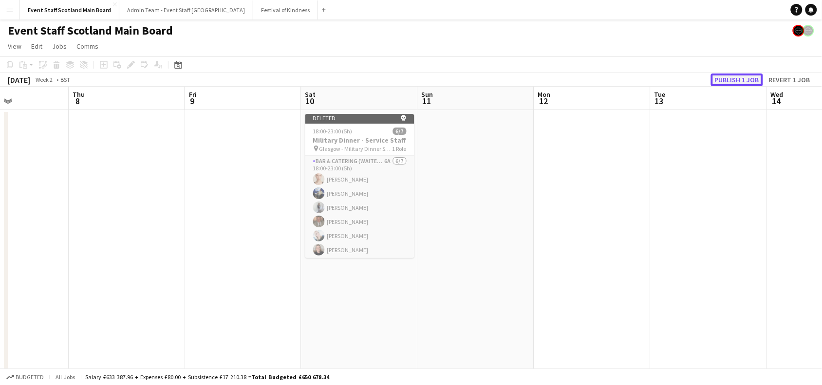
click at [750, 81] on button "Publish 1 job" at bounding box center [737, 79] width 52 height 13
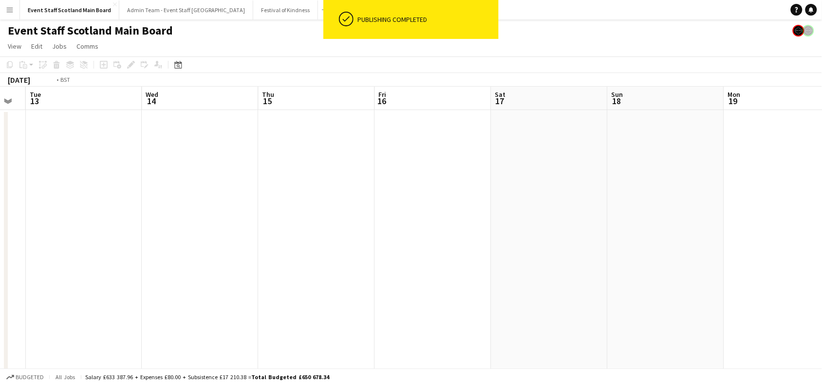
drag, startPoint x: 750, startPoint y: 180, endPoint x: 113, endPoint y: 249, distance: 640.8
click at [113, 249] on app-calendar-viewport "Fri 9 Sat 10 Sun 11 Mon 12 Tue 13 Wed 14 Thu 15 Fri 16 Sat 17 Sun 18 Mon 19 Tue…" at bounding box center [411, 294] width 822 height 415
drag, startPoint x: 682, startPoint y: 174, endPoint x: 193, endPoint y: 216, distance: 490.4
click at [193, 216] on app-calendar-viewport "Tue 13 Wed 14 Thu 15 Fri 16 Sat 17 Sun 18 Mon 19 Tue 20 Wed 21 Thu 22 Fri 23 Sa…" at bounding box center [411, 294] width 822 height 415
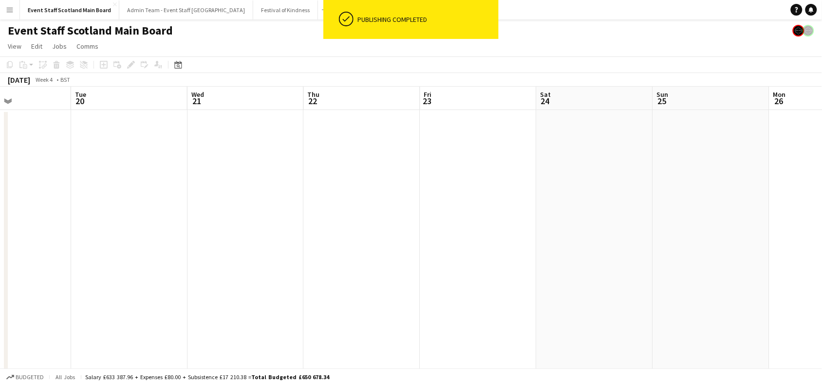
drag, startPoint x: 748, startPoint y: 164, endPoint x: 246, endPoint y: 208, distance: 503.7
click at [246, 208] on app-calendar-viewport "Sat 17 Sun 18 Mon 19 Tue 20 Wed 21 Thu 22 Fri 23 Sat 24 Sun 25 Mon 26 Tue 27 We…" at bounding box center [411, 294] width 822 height 415
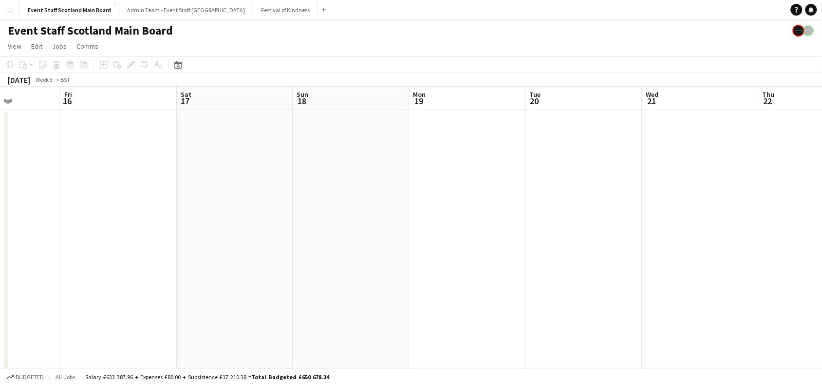
scroll to position [0, 315]
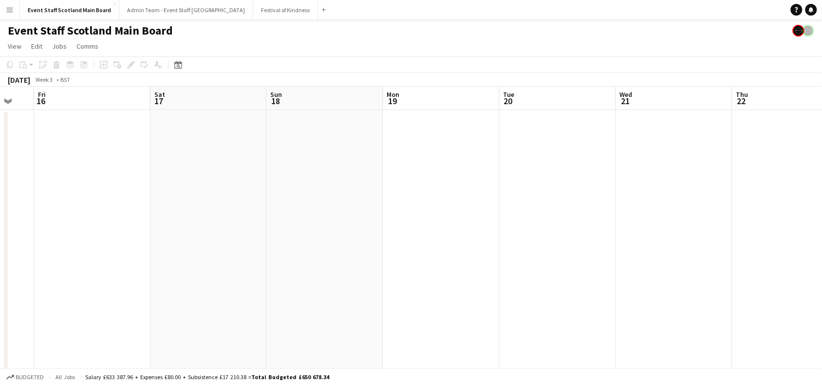
drag, startPoint x: 123, startPoint y: 209, endPoint x: 830, endPoint y: 129, distance: 711.7
click at [822, 129] on html "Menu Boards Boards Boards All jobs Status Workforce Workforce My Workforce Recr…" at bounding box center [411, 259] width 822 height 518
click at [179, 64] on icon "Date picker" at bounding box center [178, 65] width 8 height 8
click at [249, 218] on button "[DATE]" at bounding box center [247, 218] width 28 height 16
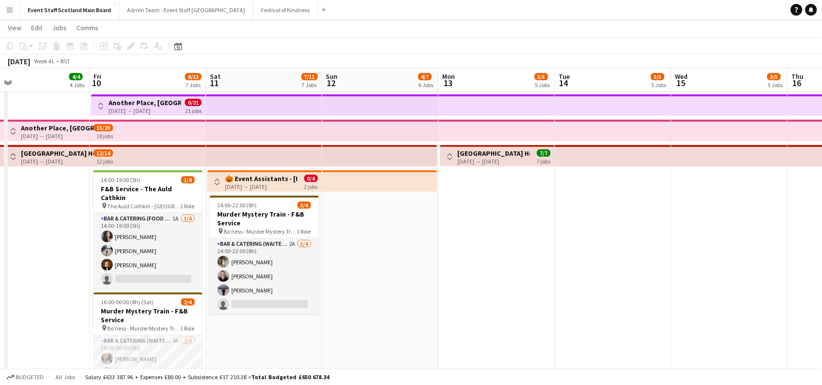
scroll to position [0, 292]
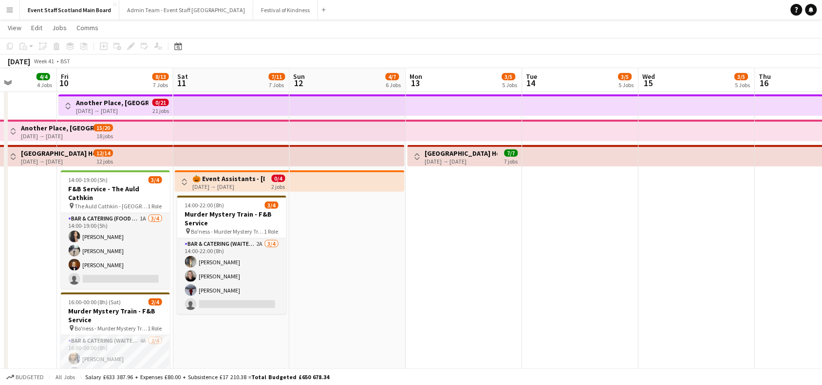
drag, startPoint x: 790, startPoint y: 261, endPoint x: 367, endPoint y: 277, distance: 422.8
click at [367, 277] on app-calendar-viewport "Tue 7 4/4 4 Jobs Wed 8 6/6 5 Jobs Thu 9 4/4 4 Jobs Fri 10 8/13 7 Jobs Sat 11 7/…" at bounding box center [411, 200] width 822 height 463
click at [182, 181] on app-icon "Toggle View" at bounding box center [184, 182] width 7 height 7
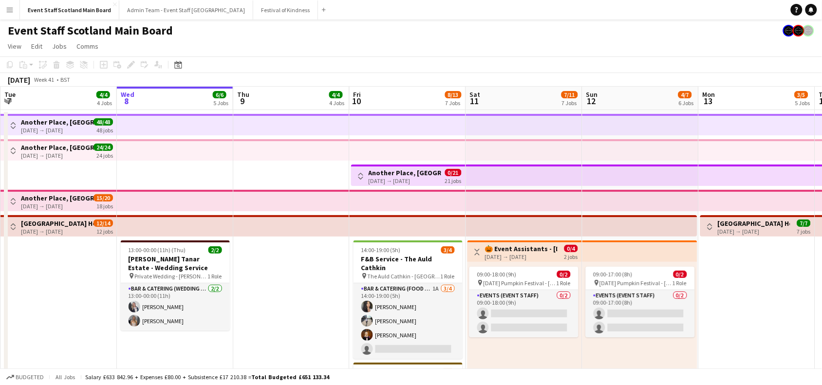
click at [471, 254] on button "Toggle View" at bounding box center [477, 252] width 12 height 12
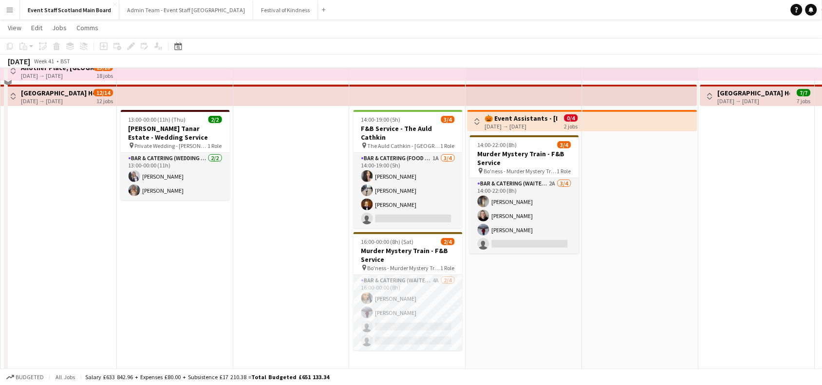
scroll to position [132, 0]
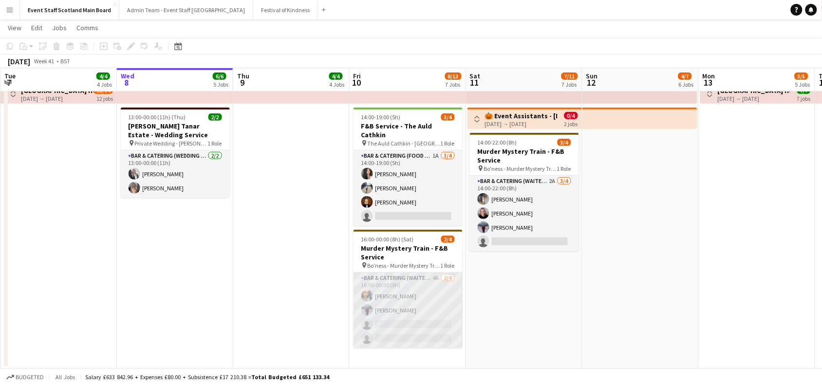
click at [418, 286] on app-card-role "Bar & Catering (Waiter / waitress) 4A 2/4 16:00-00:00 (8h) Natasha Finnie Ameli…" at bounding box center [407, 310] width 109 height 75
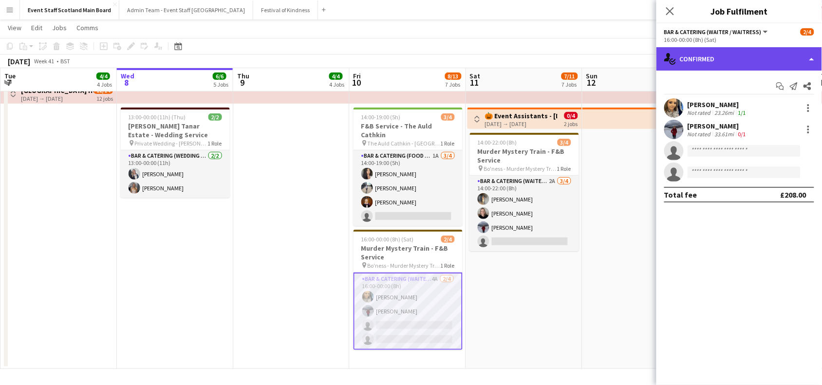
click at [742, 60] on div "single-neutral-actions-check-2 Confirmed" at bounding box center [738, 58] width 165 height 23
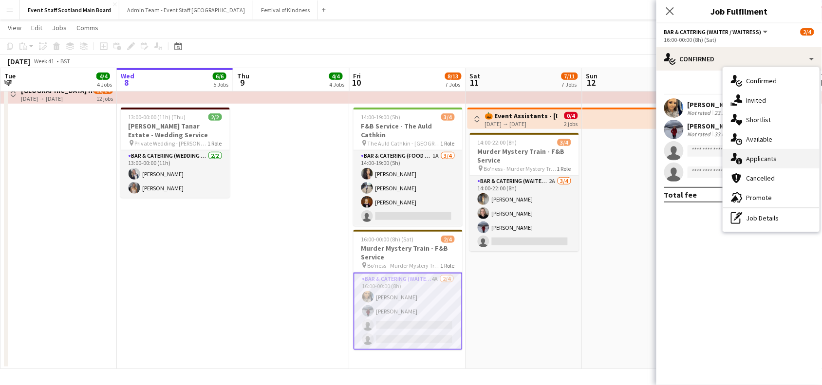
click at [753, 159] on span "Applicants" at bounding box center [761, 158] width 31 height 9
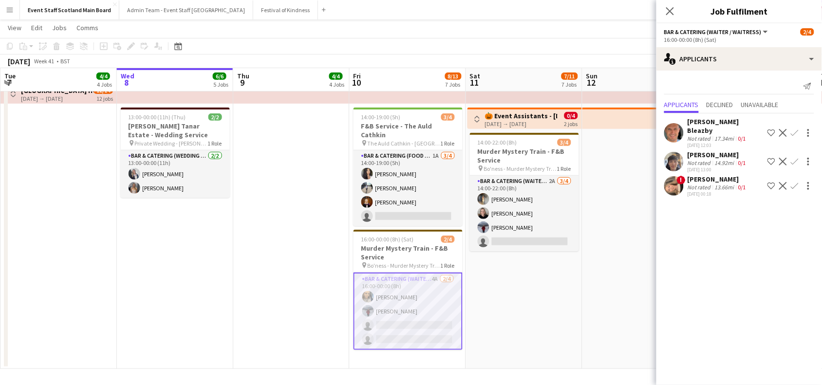
click at [628, 234] on app-date-cell at bounding box center [640, 173] width 116 height 392
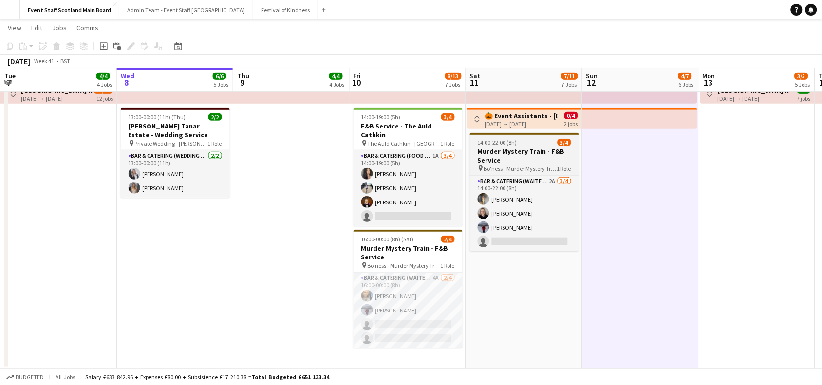
click at [513, 162] on h3 "Murder Mystery Train - F&B Service" at bounding box center [524, 156] width 109 height 18
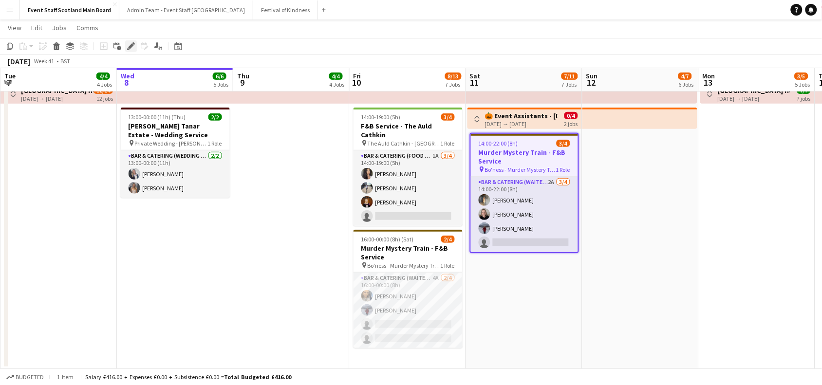
click at [132, 45] on icon at bounding box center [130, 46] width 5 height 5
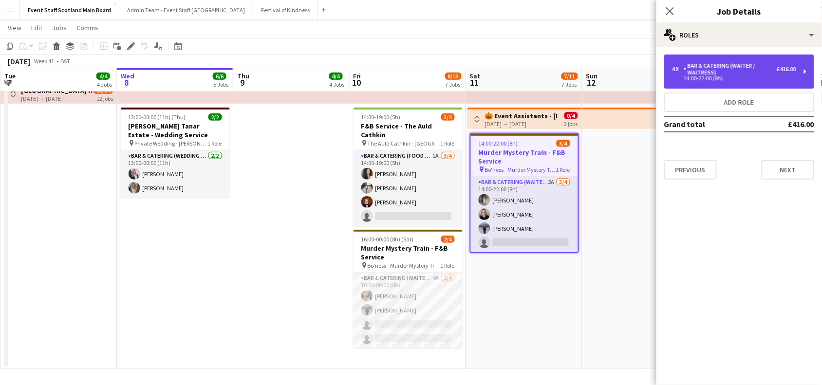
click at [697, 69] on div "Bar & Catering (Waiter / waitress)" at bounding box center [729, 69] width 93 height 14
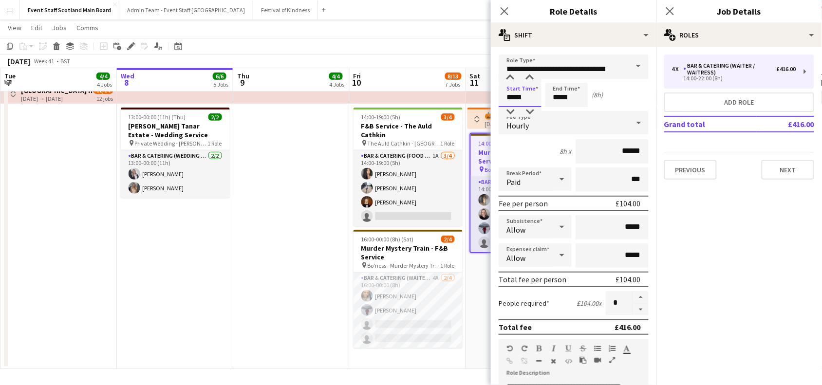
click at [524, 95] on input "*****" at bounding box center [519, 95] width 43 height 24
click at [531, 79] on div at bounding box center [529, 78] width 19 height 10
type input "*****"
click at [531, 79] on div at bounding box center [529, 78] width 19 height 10
click at [580, 95] on input "*****" at bounding box center [566, 95] width 43 height 24
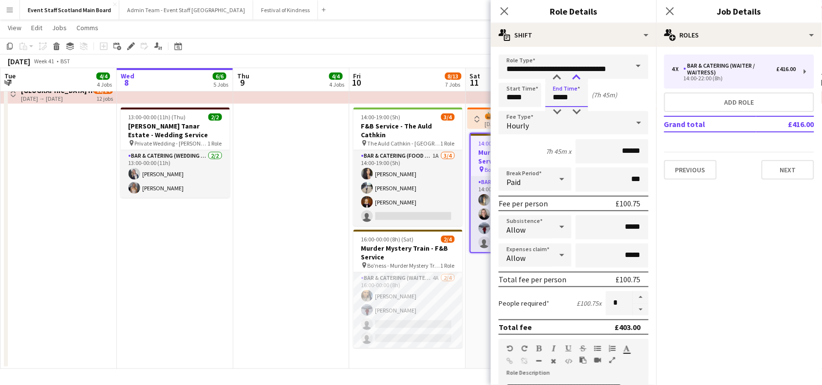
click at [576, 76] on div at bounding box center [576, 78] width 19 height 10
type input "*****"
click at [576, 76] on div at bounding box center [576, 78] width 19 height 10
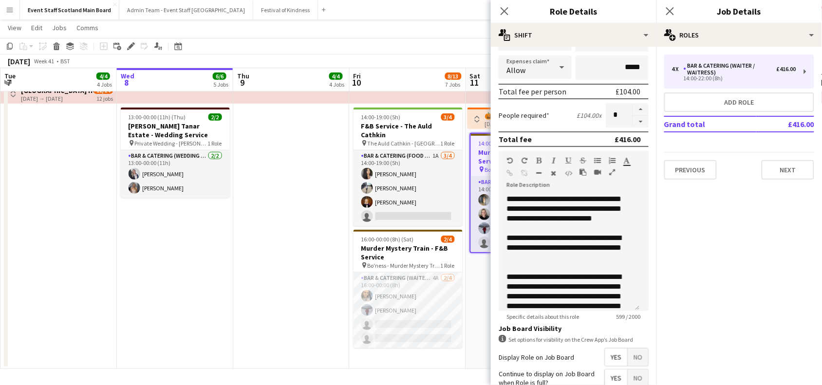
scroll to position [280, 0]
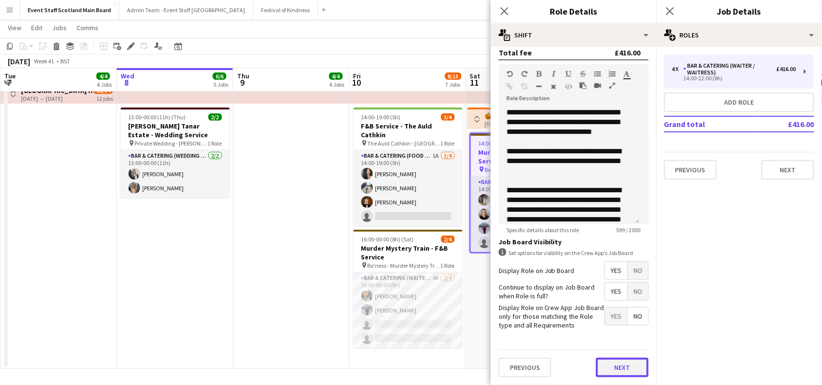
click at [624, 371] on button "Next" at bounding box center [622, 367] width 53 height 19
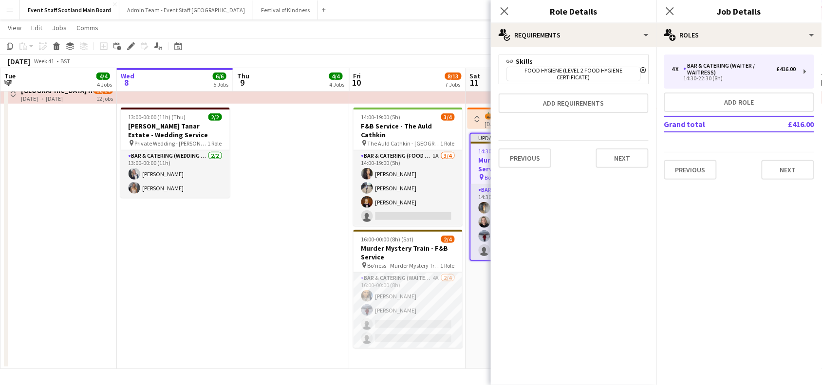
scroll to position [0, 0]
click at [629, 156] on button "Next" at bounding box center [622, 157] width 53 height 19
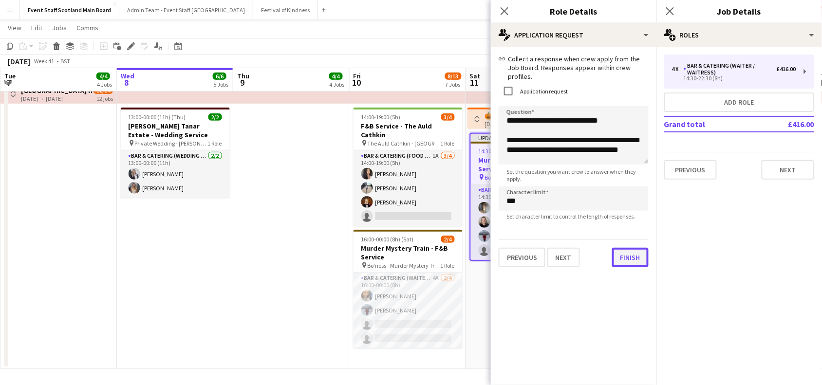
click at [619, 263] on div "**********" at bounding box center [573, 161] width 165 height 228
click at [630, 254] on button "Finish" at bounding box center [630, 257] width 37 height 19
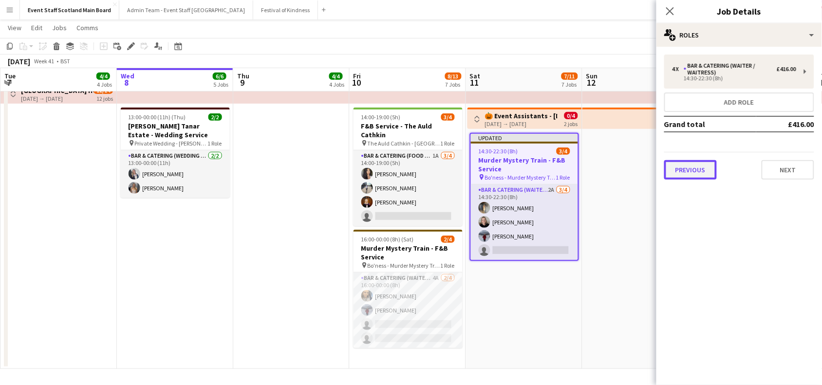
click at [696, 170] on button "Previous" at bounding box center [690, 169] width 53 height 19
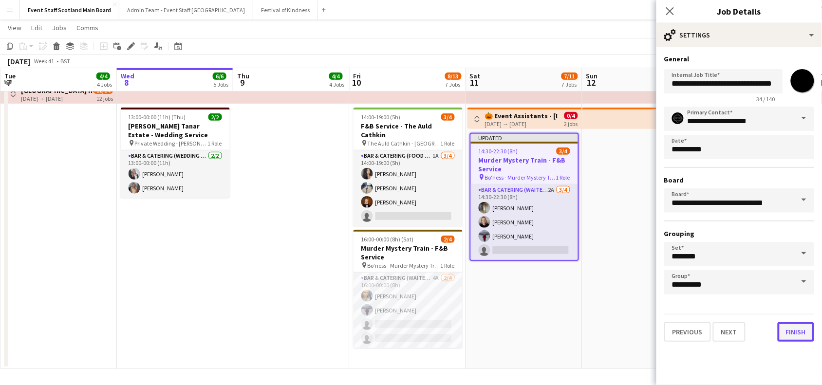
click at [794, 332] on button "Finish" at bounding box center [795, 331] width 37 height 19
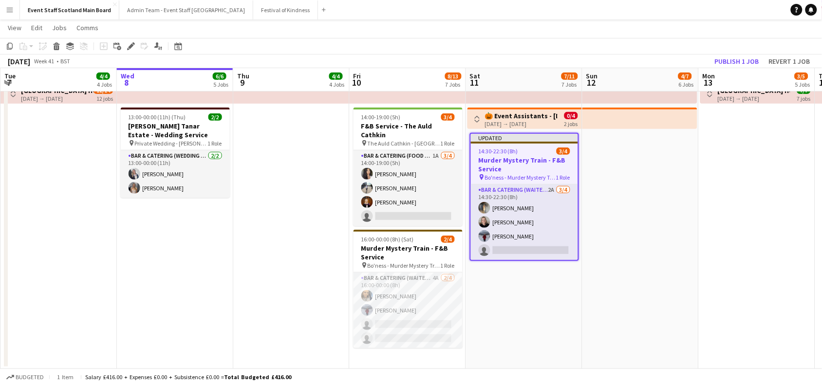
click at [737, 54] on app-toolbar "Copy Paste Paste Ctrl+V Paste with crew Ctrl+Shift+V Paste linked Job Delete Gr…" at bounding box center [411, 46] width 822 height 17
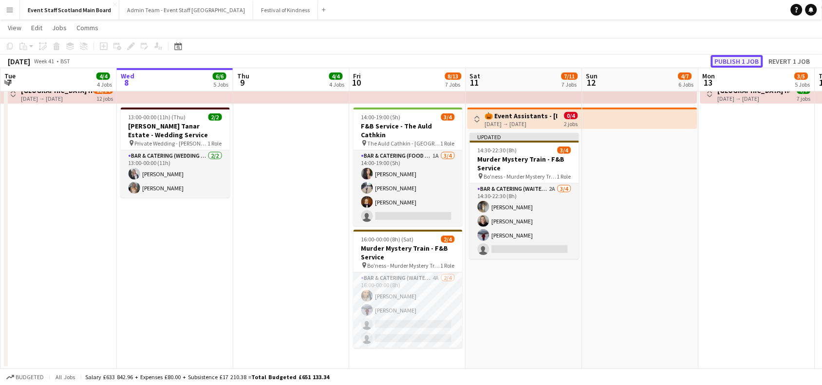
click at [735, 58] on button "Publish 1 job" at bounding box center [737, 61] width 52 height 13
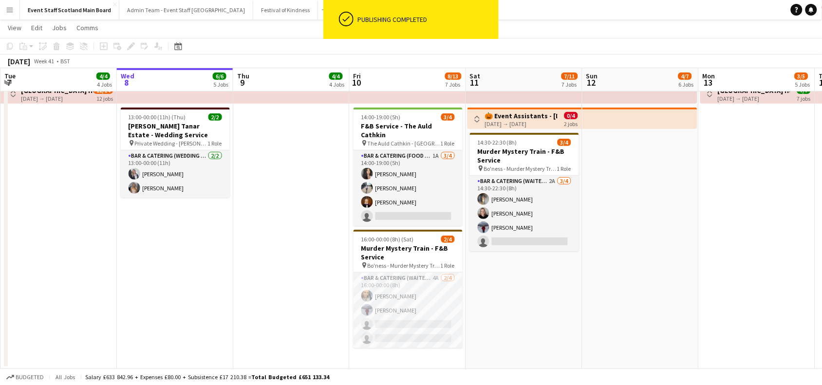
click at [475, 119] on app-icon "Toggle View" at bounding box center [477, 119] width 7 height 7
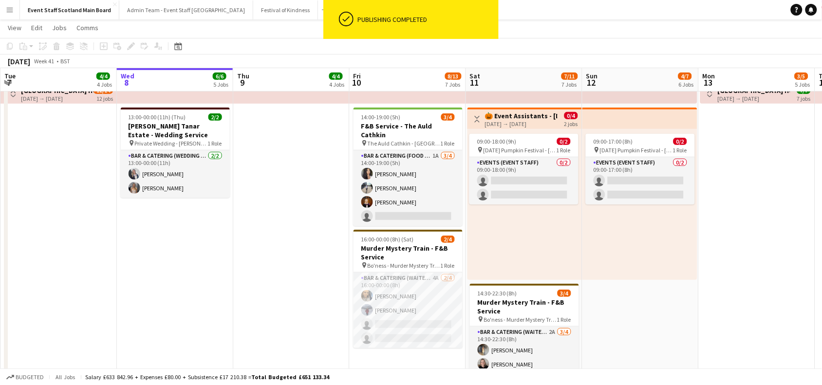
click at [475, 119] on app-icon "Toggle View" at bounding box center [477, 119] width 7 height 7
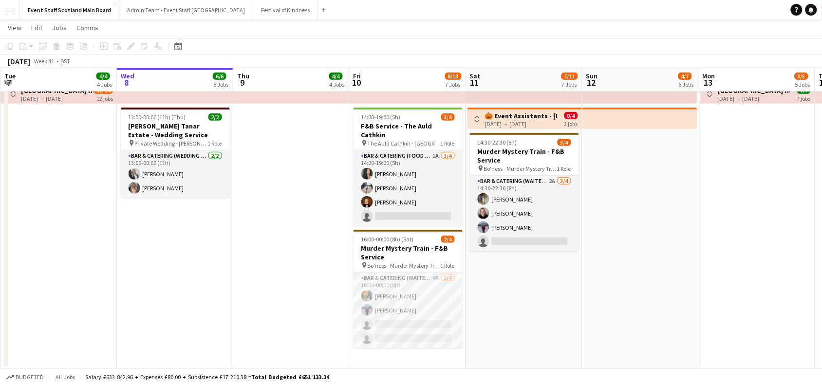
click at [14, 11] on button "Menu" at bounding box center [9, 9] width 19 height 19
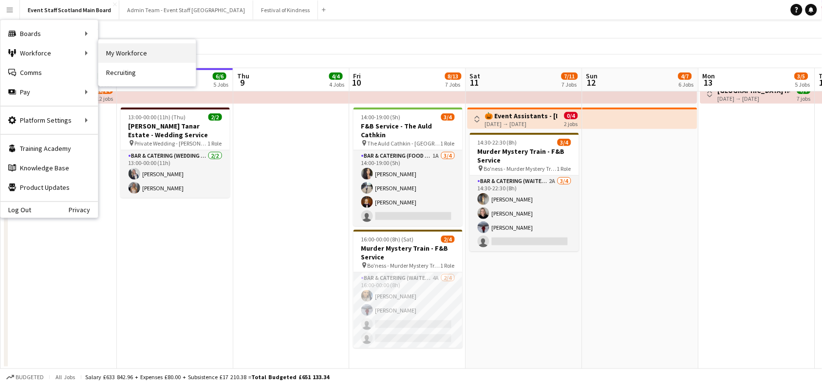
click at [138, 52] on link "My Workforce" at bounding box center [146, 52] width 97 height 19
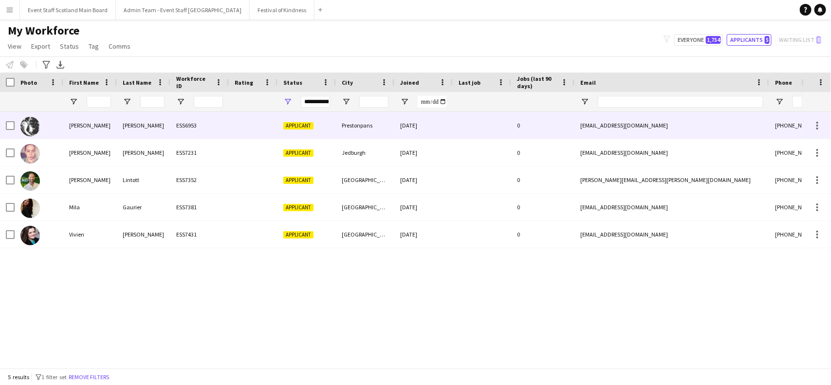
click at [171, 128] on div "ESS6953" at bounding box center [199, 125] width 58 height 27
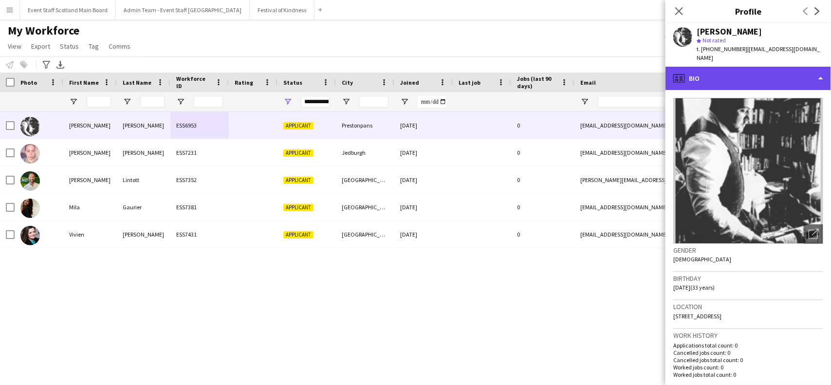
click at [775, 79] on div "profile Bio" at bounding box center [747, 78] width 165 height 23
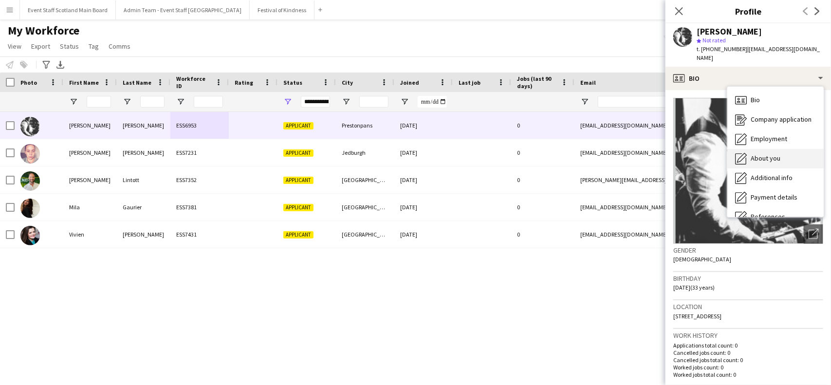
click at [772, 162] on span "About you" at bounding box center [765, 158] width 30 height 9
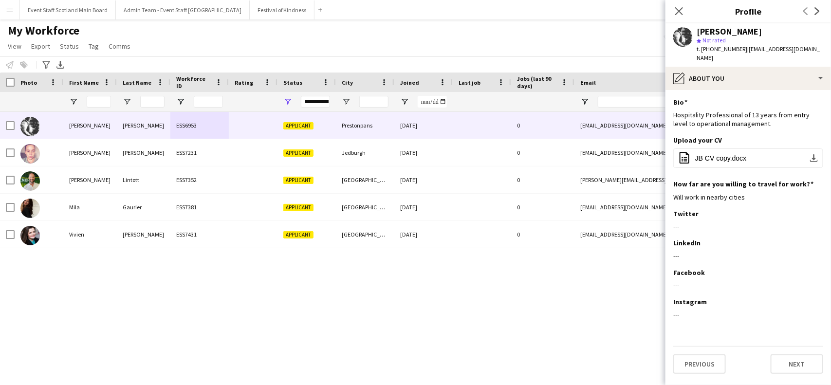
click at [533, 297] on div "Jamie Blair ESS6953 Applicant Prestonpans 22-08-2025 0 tartanbartendingco25@gma…" at bounding box center [401, 235] width 802 height 247
click at [679, 8] on icon "Close pop-in" at bounding box center [678, 10] width 9 height 9
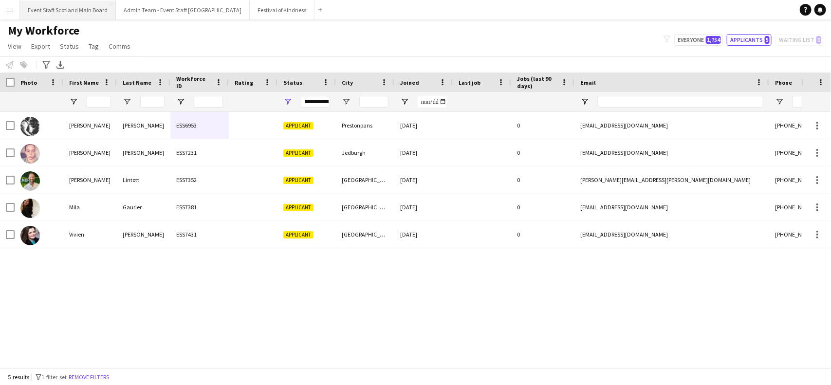
click at [67, 8] on button "Event Staff Scotland Main Board Close" at bounding box center [68, 9] width 96 height 19
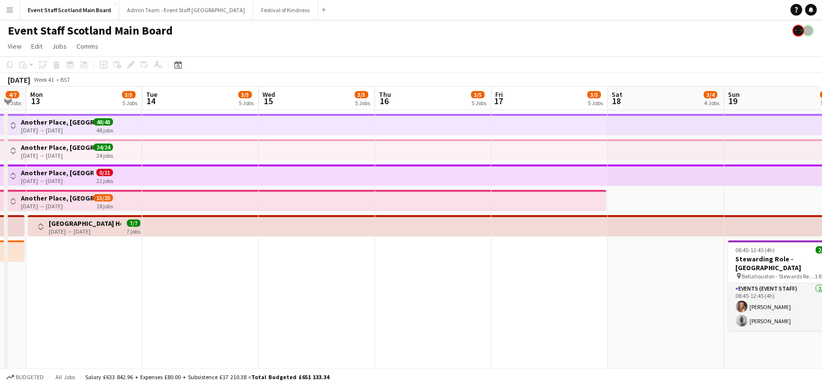
scroll to position [0, 277]
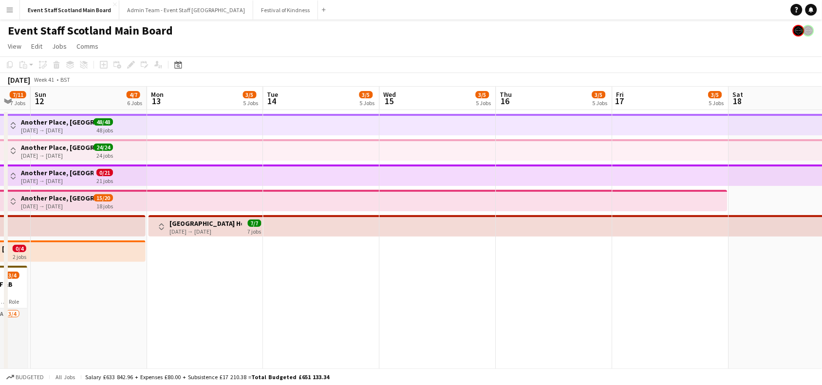
drag, startPoint x: 778, startPoint y: 279, endPoint x: 35, endPoint y: 366, distance: 747.9
click at [35, 366] on app-calendar-viewport "Thu 9 4/4 4 Jobs Fri 10 8/13 7 Jobs Sat 11 7/11 7 Jobs Sun 12 4/7 6 Jobs Mon 13…" at bounding box center [411, 294] width 822 height 415
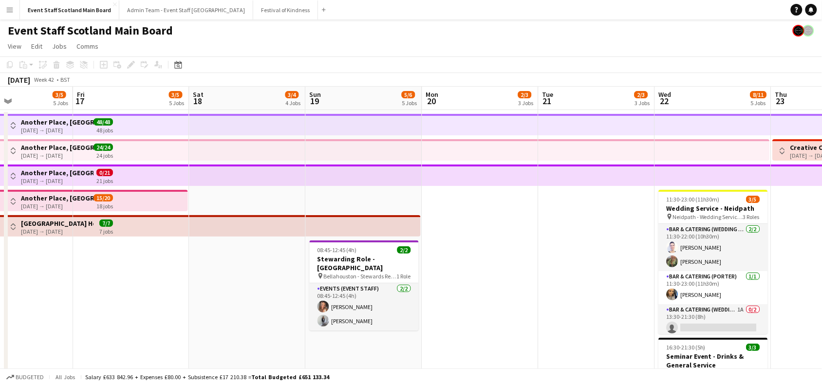
scroll to position [0, 281]
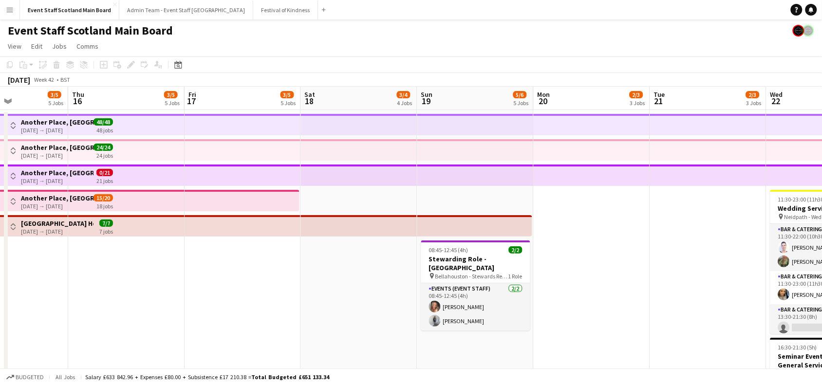
drag, startPoint x: 586, startPoint y: 279, endPoint x: 118, endPoint y: 269, distance: 468.8
click at [118, 269] on app-calendar-viewport "Mon 13 3/5 5 Jobs Tue 14 3/5 5 Jobs Wed 15 3/5 5 Jobs Thu 16 3/5 5 Jobs Fri 17 …" at bounding box center [411, 294] width 822 height 415
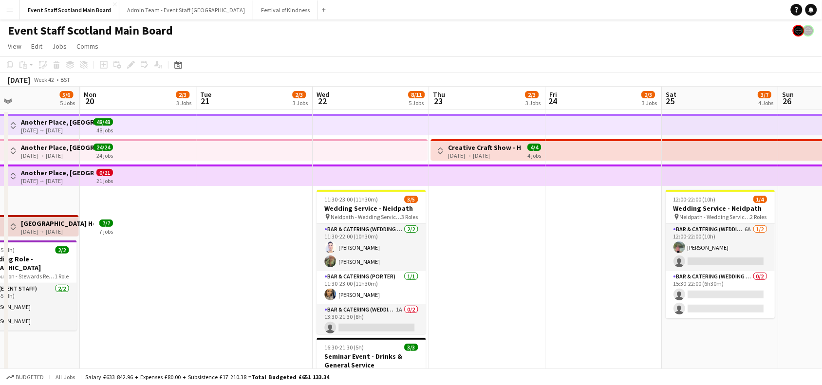
drag, startPoint x: 443, startPoint y: 234, endPoint x: 161, endPoint y: 251, distance: 282.8
click at [161, 251] on app-calendar-viewport "Wed 15 3/5 5 Jobs Thu 16 3/5 5 Jobs Fri 17 3/5 5 Jobs Sat 18 3/4 4 Jobs Sun 19 …" at bounding box center [411, 294] width 822 height 415
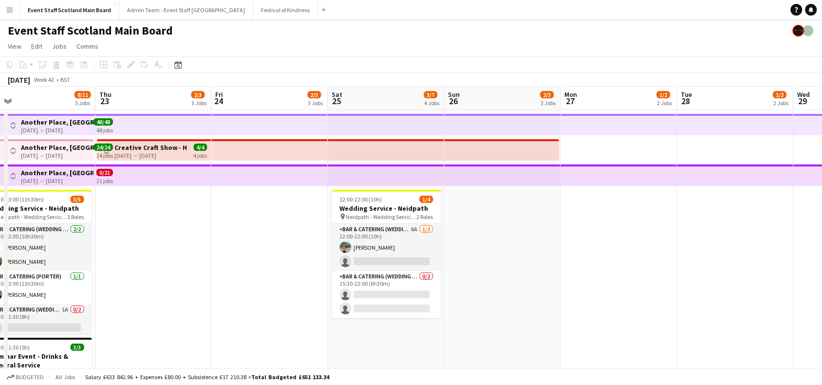
drag, startPoint x: 551, startPoint y: 235, endPoint x: 259, endPoint y: 259, distance: 293.5
click at [259, 259] on app-calendar-viewport "Sun 19 5/6 5 Jobs Mon 20 2/3 3 Jobs Tue 21 2/3 3 Jobs Wed 22 8/11 5 Jobs Thu 23…" at bounding box center [411, 294] width 822 height 415
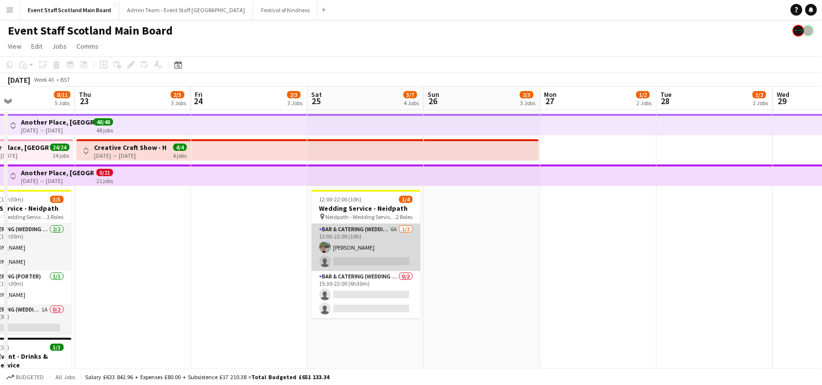
click at [407, 241] on app-card-role "Bar & Catering (Wedding Service Staff) 6A 1/2 12:00-22:00 (10h) Juliette Hackin…" at bounding box center [365, 247] width 109 height 47
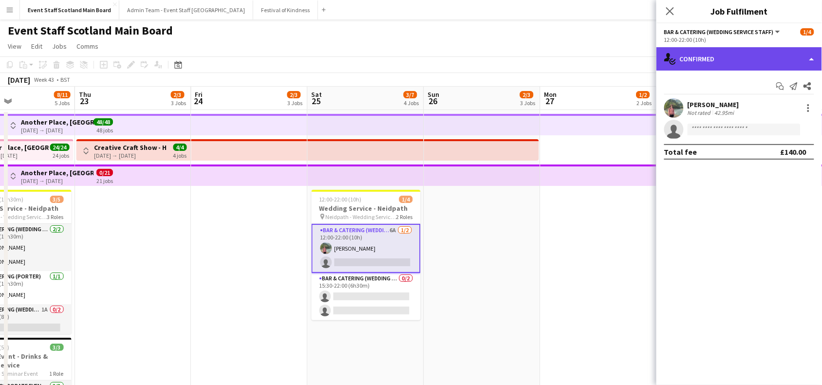
click at [784, 52] on div "single-neutral-actions-check-2 Confirmed" at bounding box center [738, 58] width 165 height 23
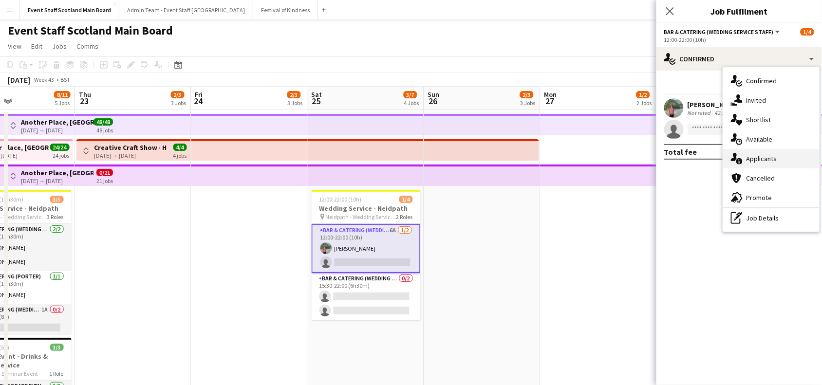
click at [775, 159] on span "Applicants" at bounding box center [761, 158] width 31 height 9
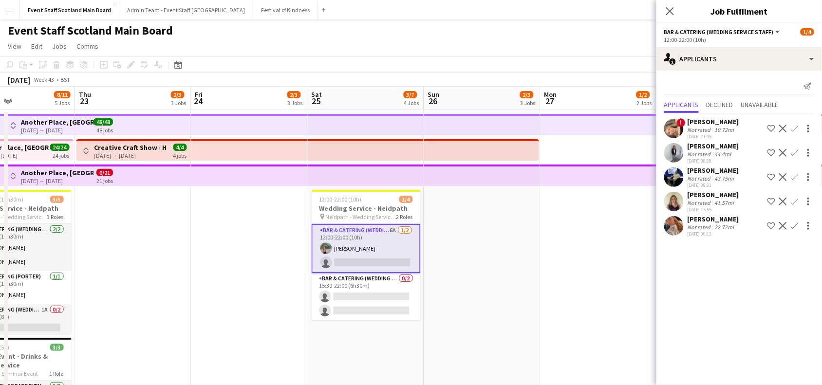
click at [585, 239] on app-date-cell at bounding box center [598, 306] width 116 height 392
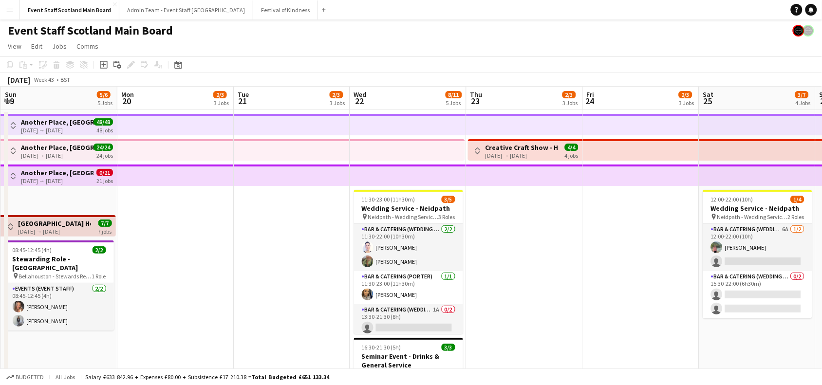
scroll to position [0, 304]
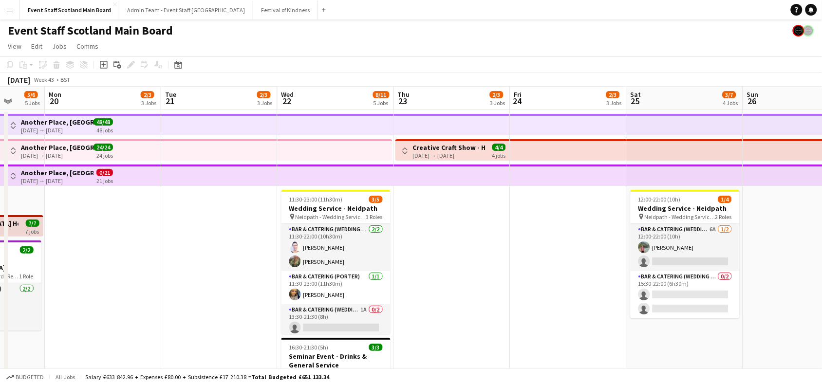
drag, startPoint x: 171, startPoint y: 243, endPoint x: 490, endPoint y: 249, distance: 318.8
click at [490, 249] on app-calendar-viewport "Fri 17 3/5 5 Jobs Sat 18 3/4 4 Jobs Sun 19 5/6 5 Jobs Mon 20 2/3 3 Jobs Tue 21 …" at bounding box center [411, 294] width 822 height 415
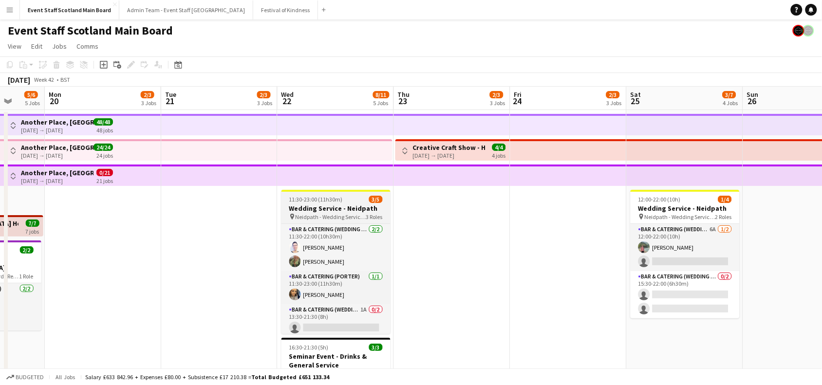
scroll to position [18, 0]
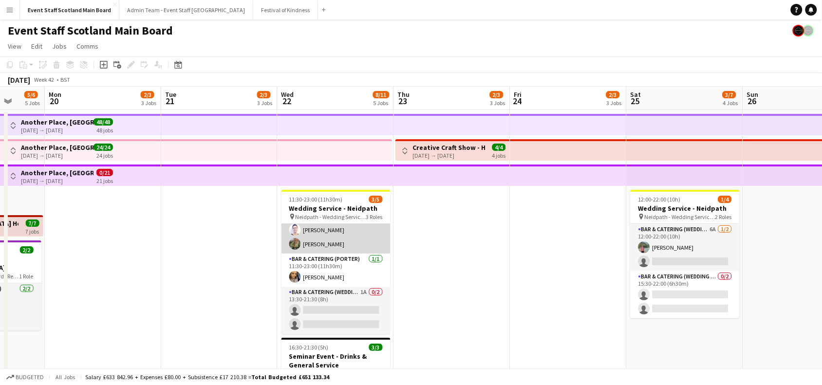
click at [305, 238] on app-card-role "Bar & Catering (Wedding Service Staff) 2/2 11:30-22:00 (10h30m) Cleo Gifford An…" at bounding box center [335, 229] width 109 height 47
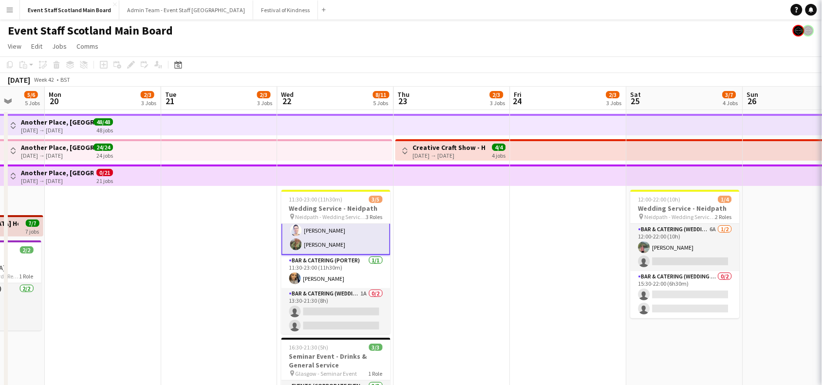
scroll to position [18, 0]
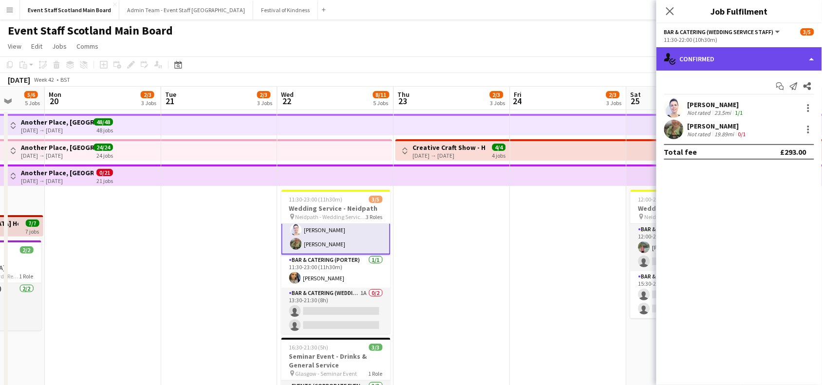
click at [724, 60] on div "single-neutral-actions-check-2 Confirmed" at bounding box center [738, 58] width 165 height 23
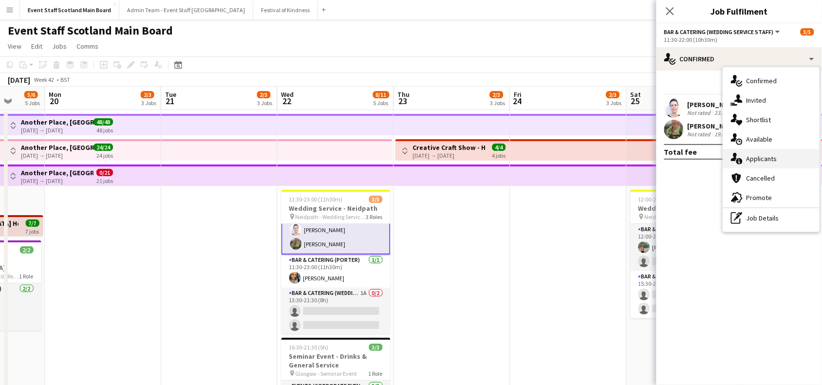
click at [748, 157] on span "Applicants" at bounding box center [761, 158] width 31 height 9
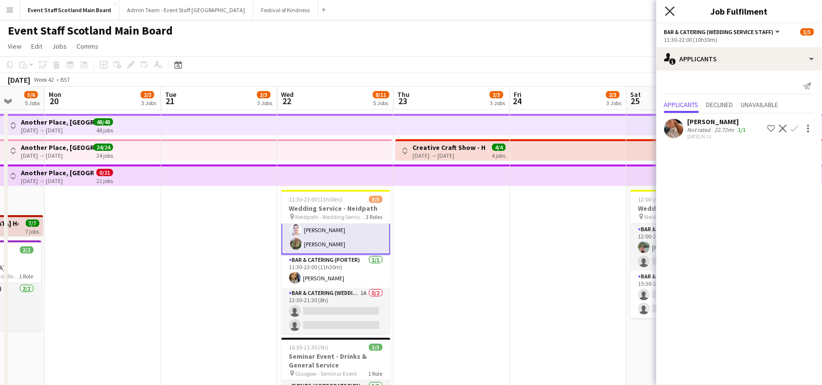
click at [671, 7] on icon "Close pop-in" at bounding box center [669, 10] width 9 height 9
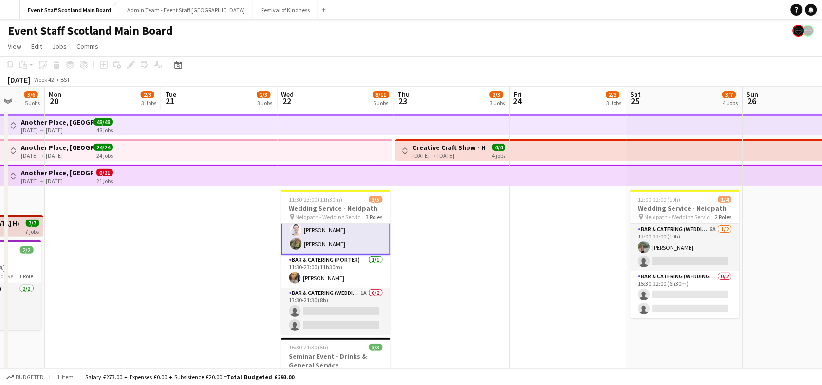
click at [447, 289] on app-date-cell "Toggle View Creative Craft Show - Host/Hostess 23-10-2025 → 26-10-2025 4/4 4 jo…" at bounding box center [452, 306] width 116 height 392
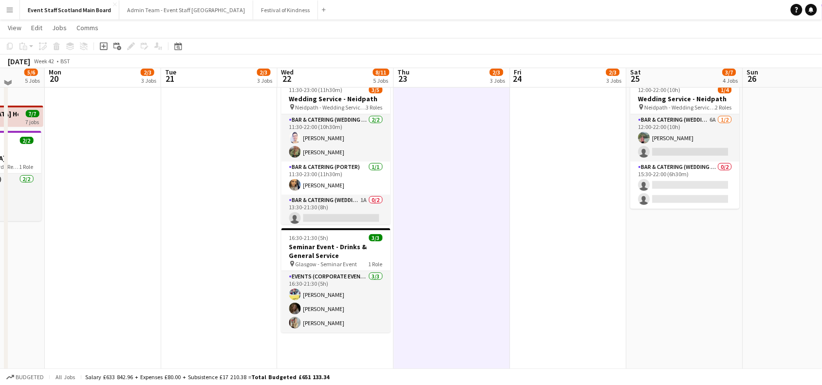
scroll to position [113, 0]
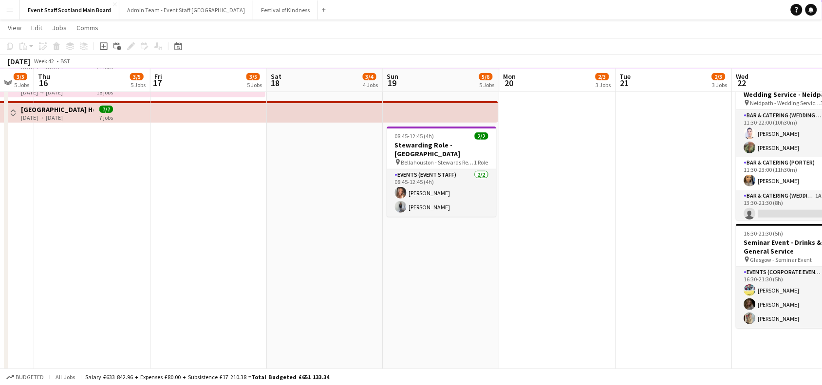
drag, startPoint x: 174, startPoint y: 140, endPoint x: 677, endPoint y: 147, distance: 502.3
click at [677, 147] on app-calendar-viewport "Tue 14 3/5 5 Jobs Wed 15 3/5 5 Jobs Thu 16 3/5 5 Jobs Fri 17 3/5 5 Jobs Sat 18 …" at bounding box center [411, 156] width 822 height 463
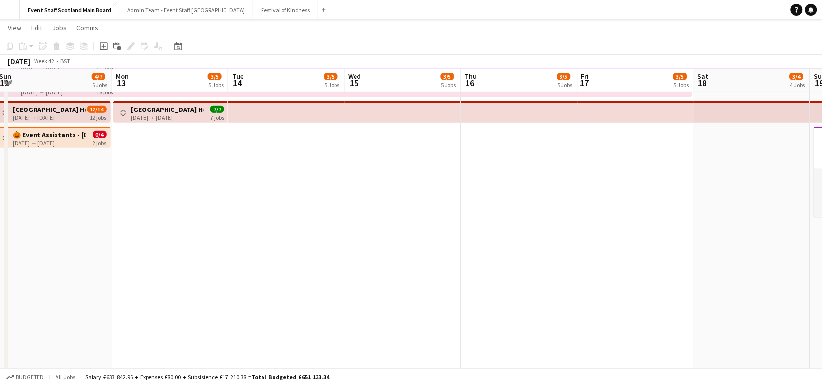
drag, startPoint x: 77, startPoint y: 222, endPoint x: 580, endPoint y: 220, distance: 502.8
click at [580, 220] on app-calendar-viewport "Fri 10 8/13 7 Jobs Sat 11 7/11 7 Jobs Sun 12 4/7 6 Jobs Mon 13 3/5 5 Jobs Tue 1…" at bounding box center [411, 156] width 822 height 463
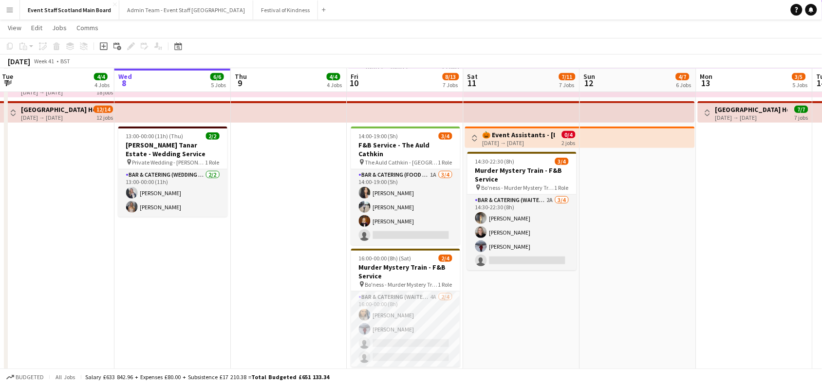
scroll to position [0, 237]
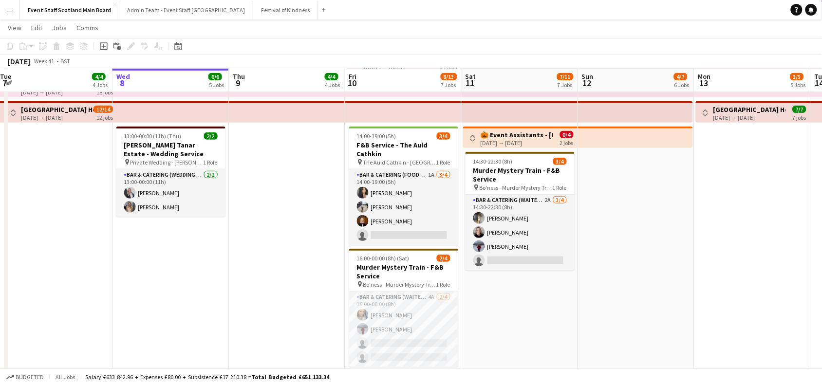
drag, startPoint x: 132, startPoint y: 231, endPoint x: 590, endPoint y: 256, distance: 458.7
click at [590, 256] on app-calendar-viewport "Sun 5 4/4 4 Jobs Mon 6 3/4 4 Jobs Tue 7 4/4 4 Jobs Wed 8 6/6 5 Jobs Thu 9 4/4 4…" at bounding box center [411, 156] width 822 height 463
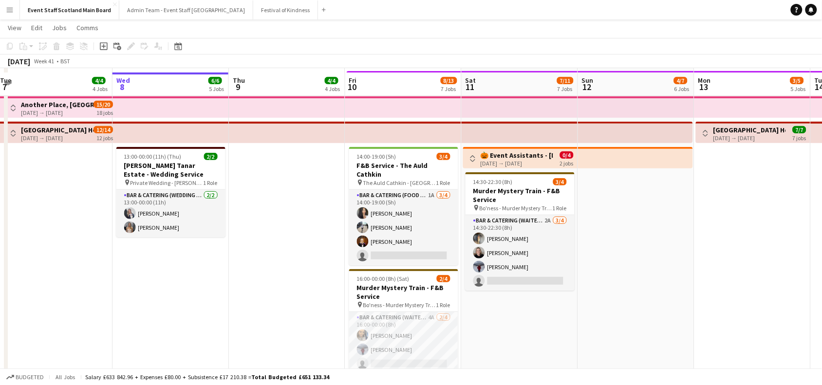
scroll to position [89, 0]
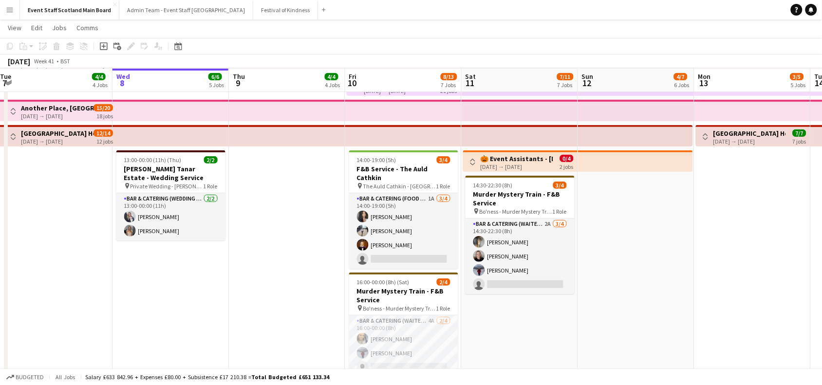
click at [476, 161] on app-icon "Toggle View" at bounding box center [472, 162] width 7 height 7
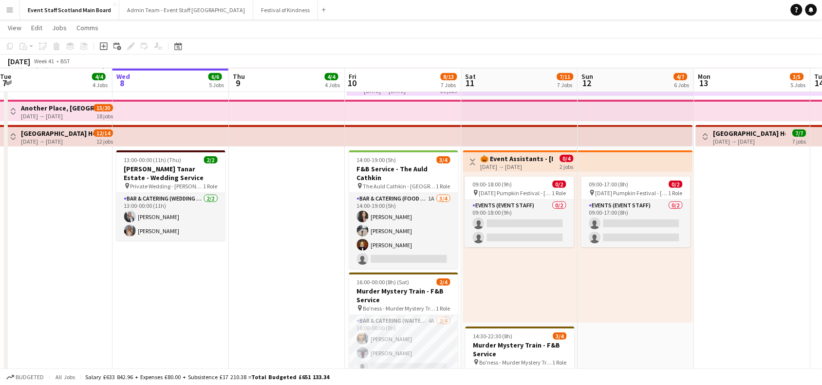
click at [473, 161] on app-icon "Toggle View" at bounding box center [472, 162] width 7 height 7
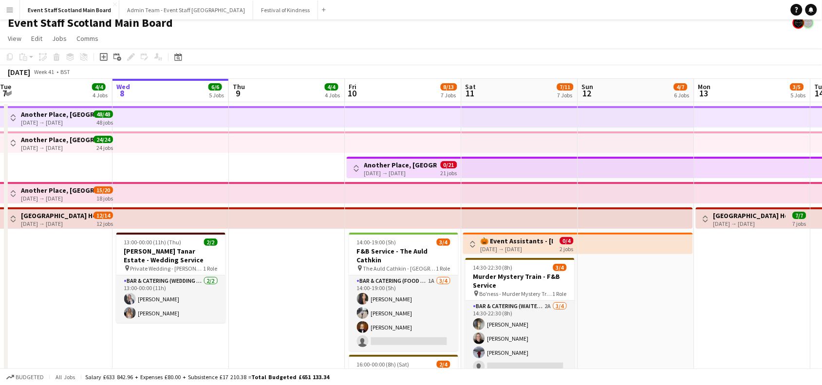
scroll to position [4, 0]
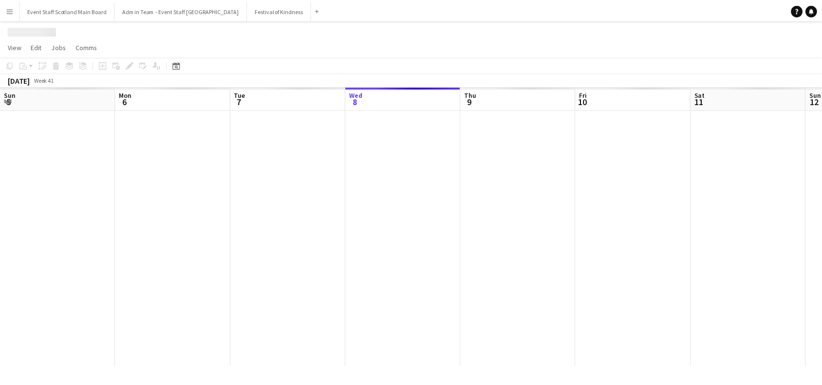
scroll to position [0, 232]
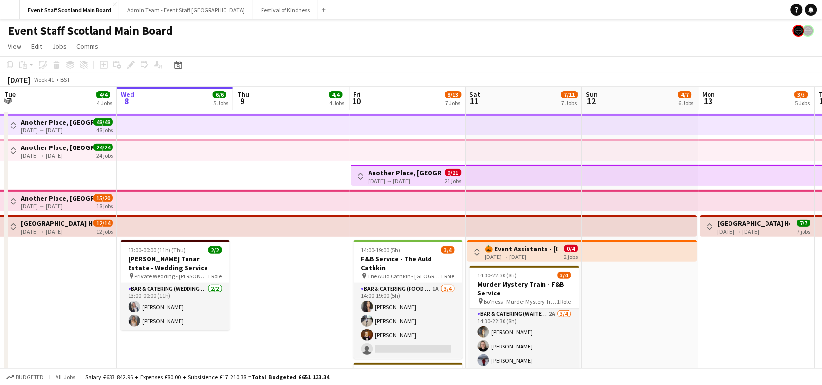
click at [361, 128] on app-top-bar at bounding box center [407, 124] width 116 height 21
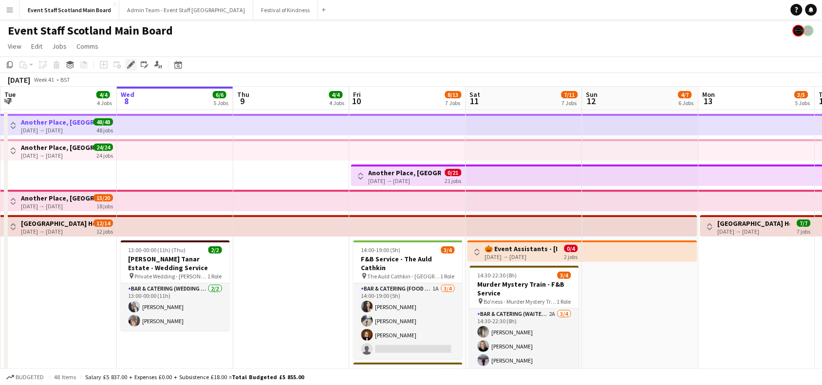
click at [130, 62] on icon "Edit" at bounding box center [131, 65] width 8 height 8
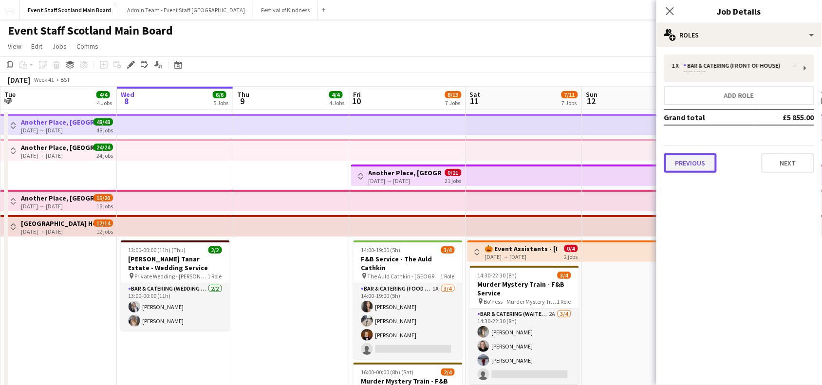
click at [690, 165] on button "Previous" at bounding box center [690, 162] width 53 height 19
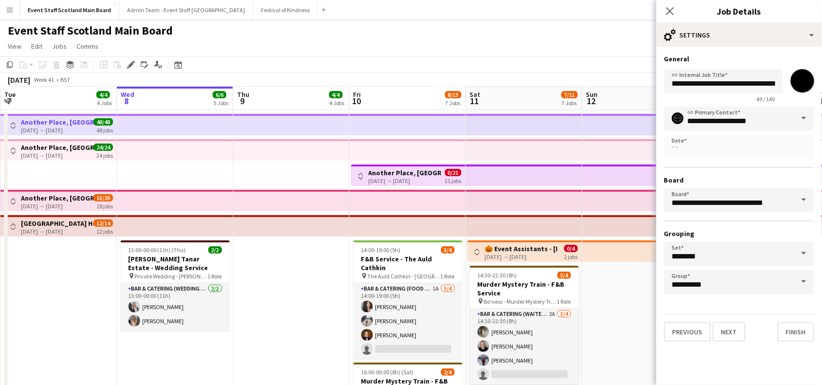
click at [805, 78] on input "*******" at bounding box center [802, 80] width 35 height 35
type input "*******"
click at [796, 322] on button "Finish" at bounding box center [795, 331] width 37 height 19
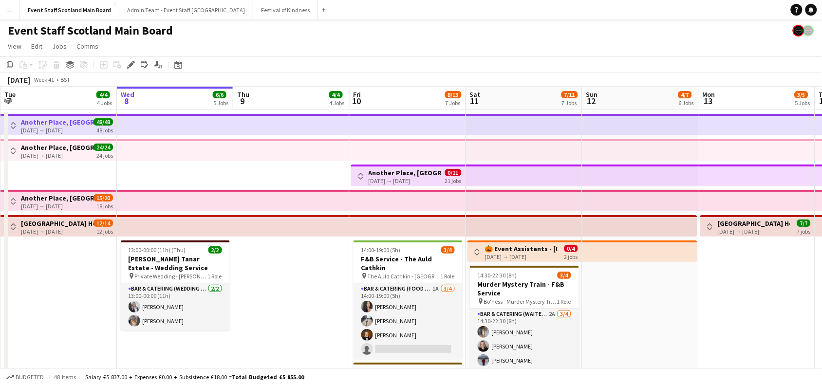
click at [285, 145] on app-top-bar at bounding box center [291, 149] width 116 height 21
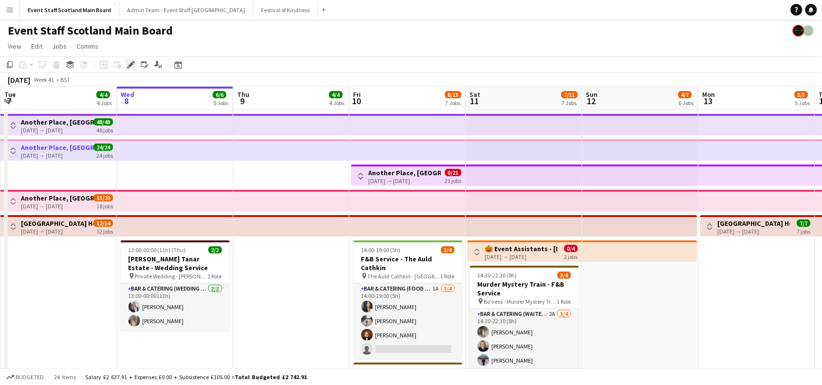
click at [131, 62] on icon at bounding box center [130, 64] width 5 height 5
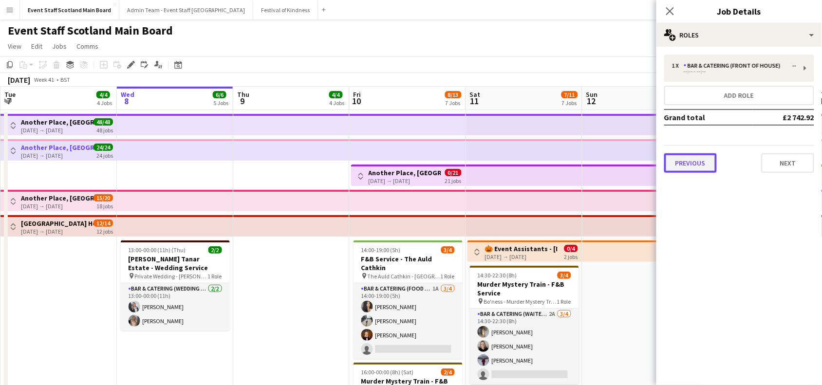
click at [691, 161] on button "Previous" at bounding box center [690, 162] width 53 height 19
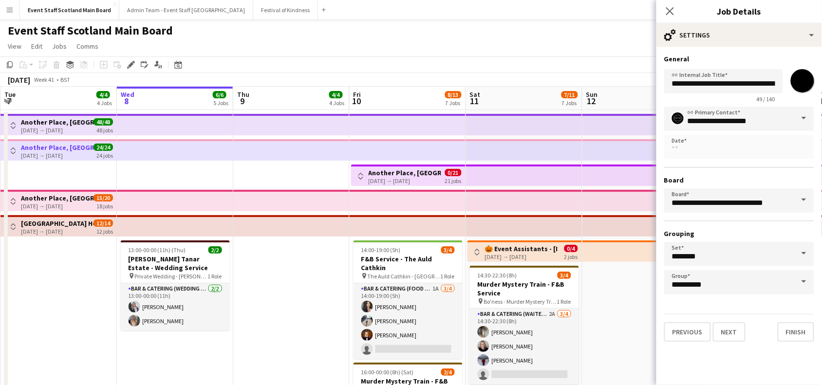
click at [804, 81] on input "*******" at bounding box center [802, 80] width 35 height 35
type input "*******"
click at [794, 324] on button "Finish" at bounding box center [795, 331] width 37 height 19
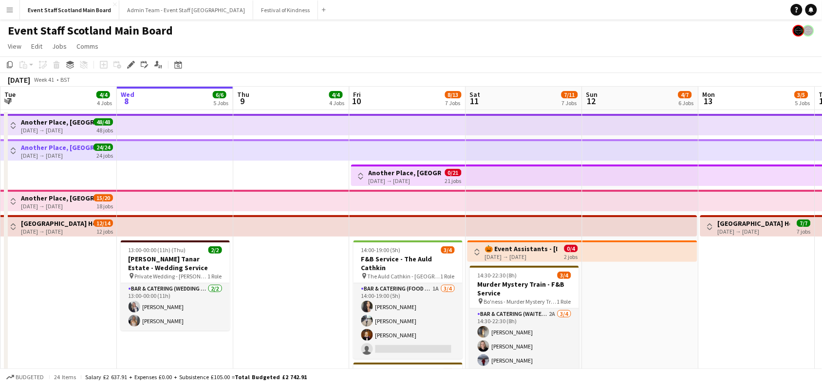
click at [287, 169] on app-date-cell at bounding box center [291, 306] width 116 height 392
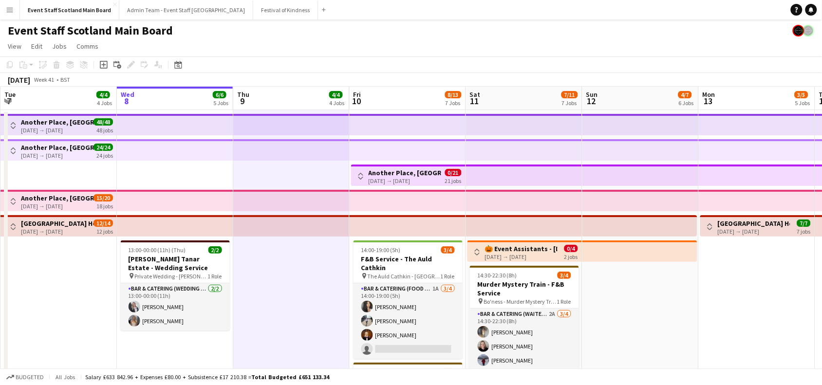
click at [485, 144] on app-top-bar at bounding box center [524, 149] width 116 height 21
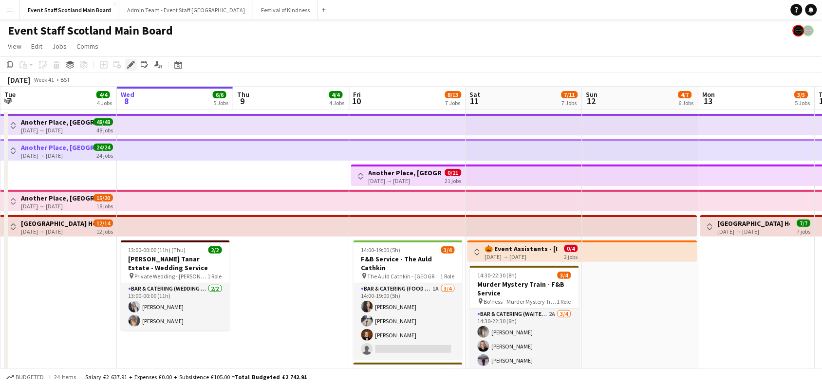
click at [127, 63] on icon "Edit" at bounding box center [131, 65] width 8 height 8
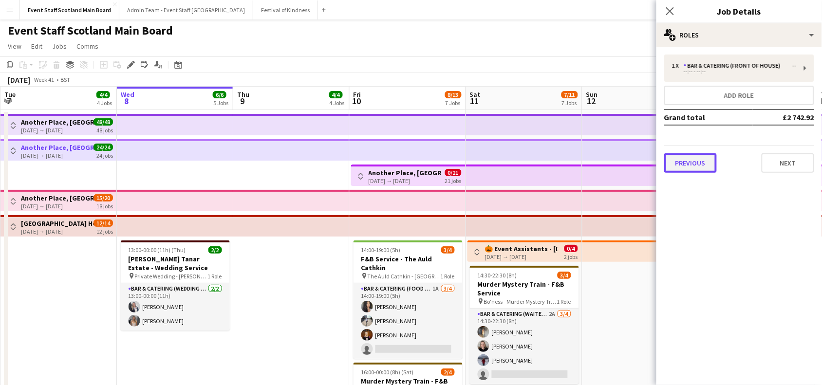
click at [700, 167] on button "Previous" at bounding box center [690, 162] width 53 height 19
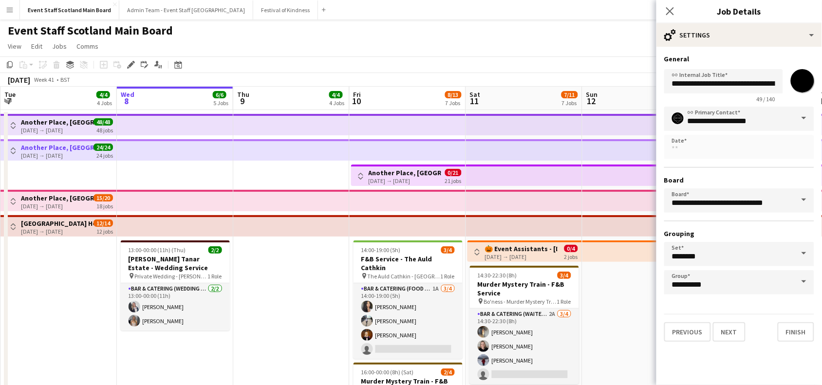
click at [806, 81] on input "*******" at bounding box center [802, 80] width 35 height 35
type input "*******"
click at [795, 331] on button "Finish" at bounding box center [795, 331] width 37 height 19
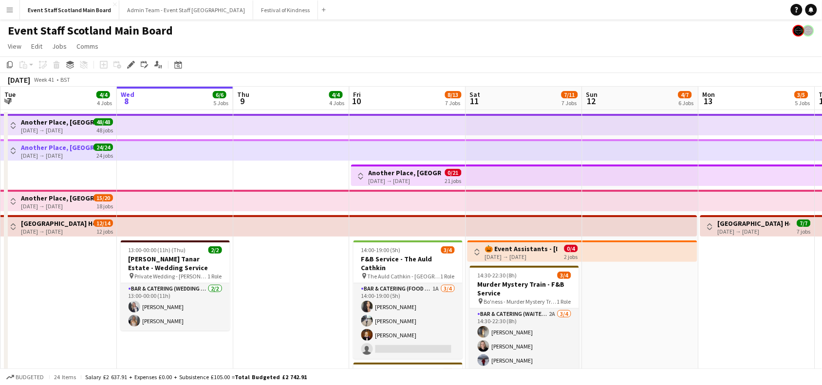
click at [514, 175] on app-top-bar at bounding box center [524, 175] width 116 height 21
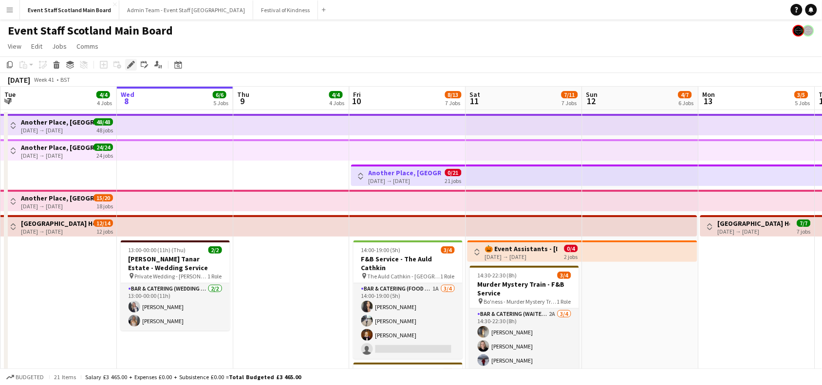
click at [128, 67] on icon at bounding box center [128, 67] width 2 height 2
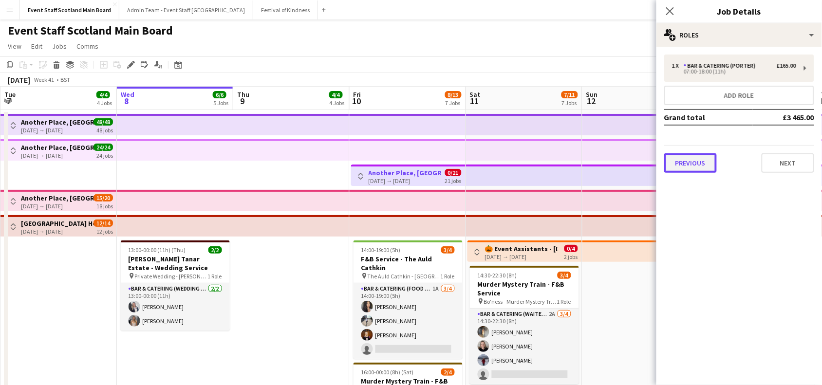
click at [672, 162] on button "Previous" at bounding box center [690, 162] width 53 height 19
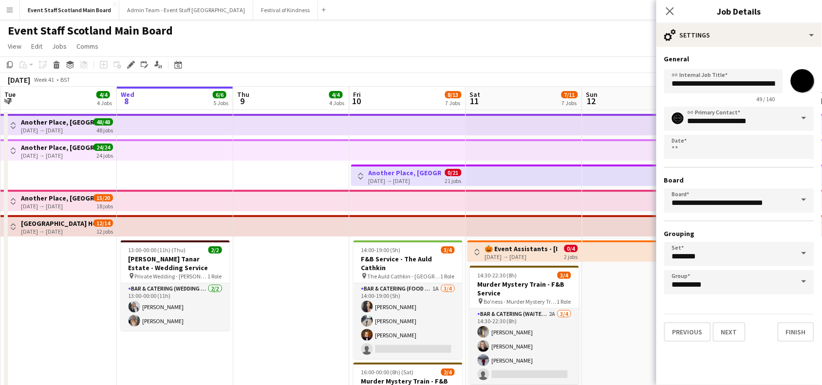
click at [805, 85] on input "*******" at bounding box center [802, 80] width 35 height 35
type input "*******"
click at [803, 327] on button "Finish" at bounding box center [795, 331] width 37 height 19
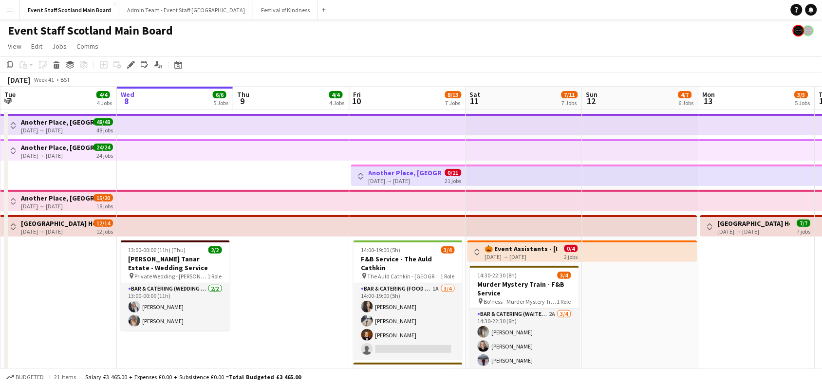
click at [317, 289] on app-date-cell at bounding box center [291, 306] width 116 height 392
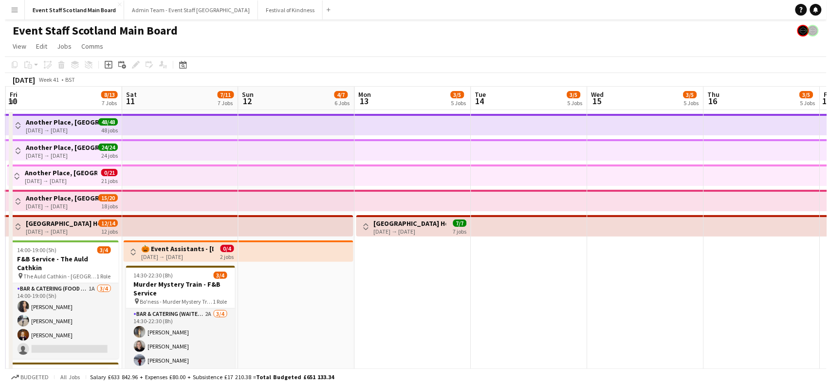
scroll to position [0, 343]
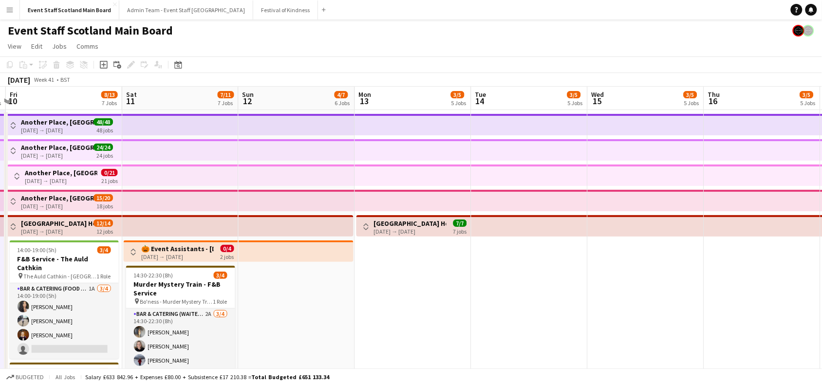
drag, startPoint x: 696, startPoint y: 290, endPoint x: 353, endPoint y: 277, distance: 343.4
click at [353, 277] on app-calendar-viewport "Tue 7 4/4 4 Jobs Wed 8 6/6 5 Jobs Thu 9 4/4 4 Jobs Fri 10 8/13 7 Jobs Sat 11 7/…" at bounding box center [411, 294] width 822 height 415
click at [253, 5] on button "Festival of Kindness Close" at bounding box center [285, 9] width 65 height 19
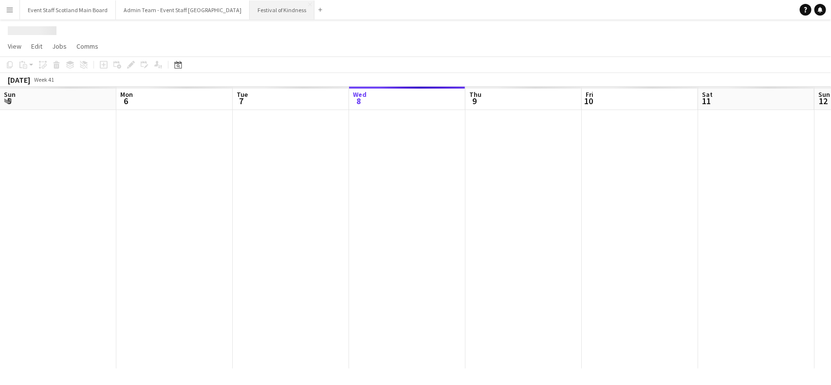
scroll to position [0, 232]
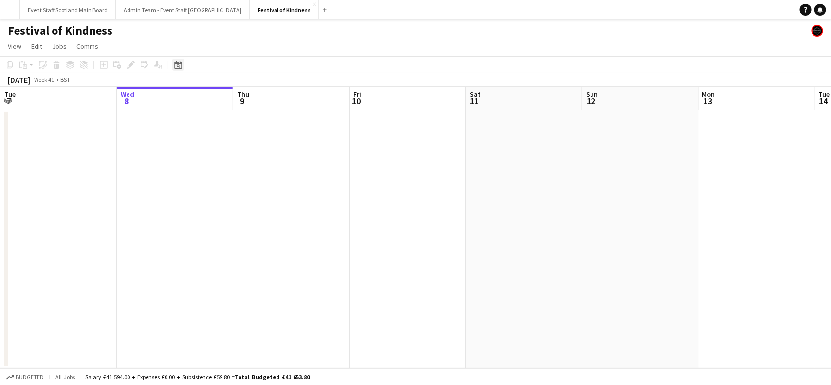
click at [174, 64] on icon "Date picker" at bounding box center [178, 65] width 8 height 8
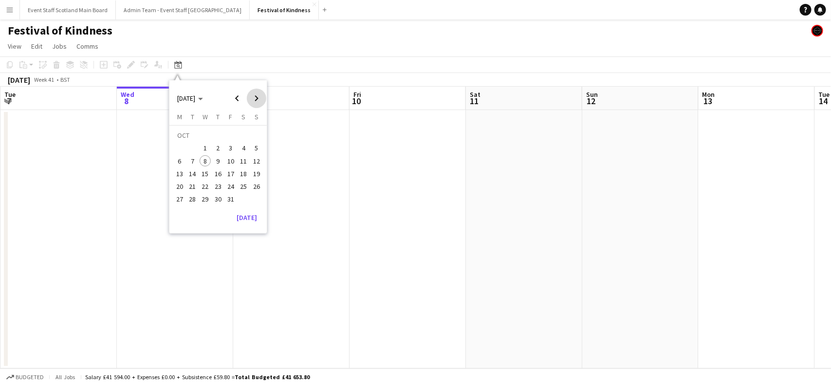
click at [257, 98] on span "Next month" at bounding box center [256, 98] width 19 height 19
click at [232, 176] on span "21" at bounding box center [231, 176] width 12 height 12
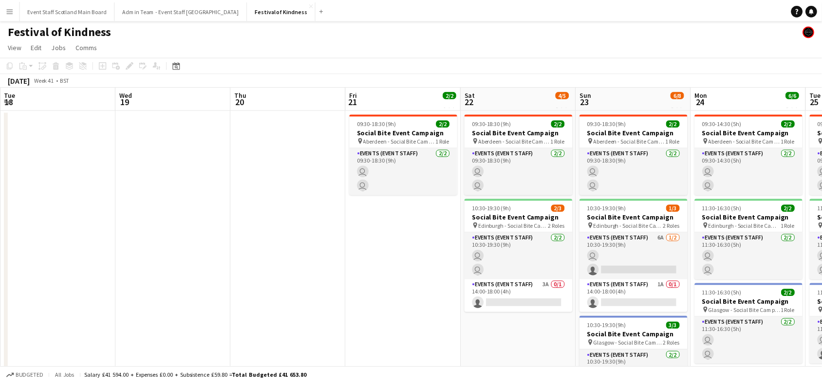
scroll to position [0, 334]
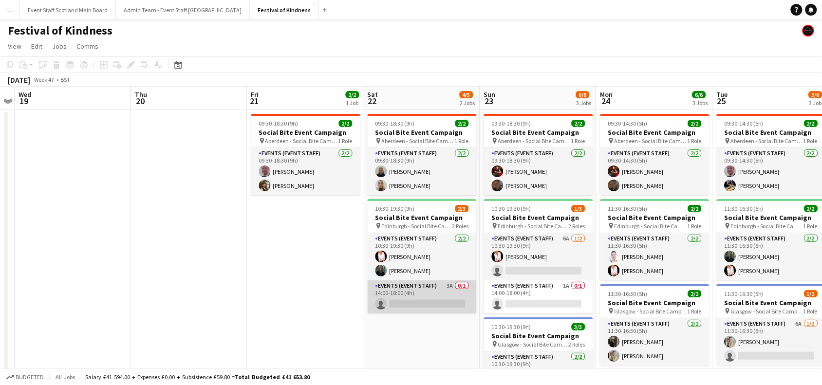
click at [446, 303] on app-card-role "Events (Event Staff) 3A 0/1 14:00-18:00 (4h) single-neutral-actions" at bounding box center [421, 296] width 109 height 33
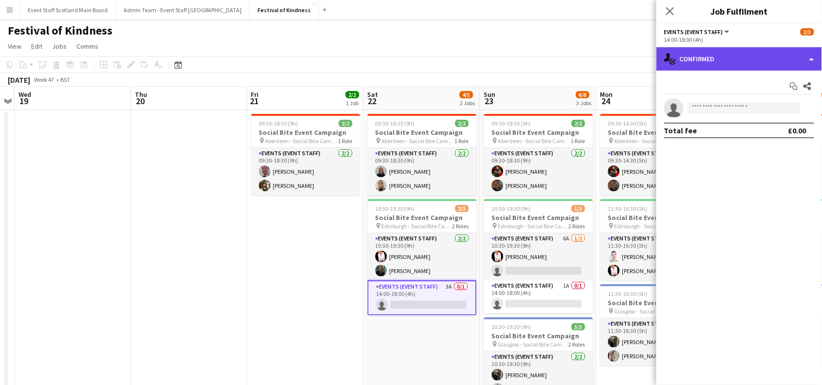
click at [772, 59] on div "single-neutral-actions-check-2 Confirmed" at bounding box center [738, 58] width 165 height 23
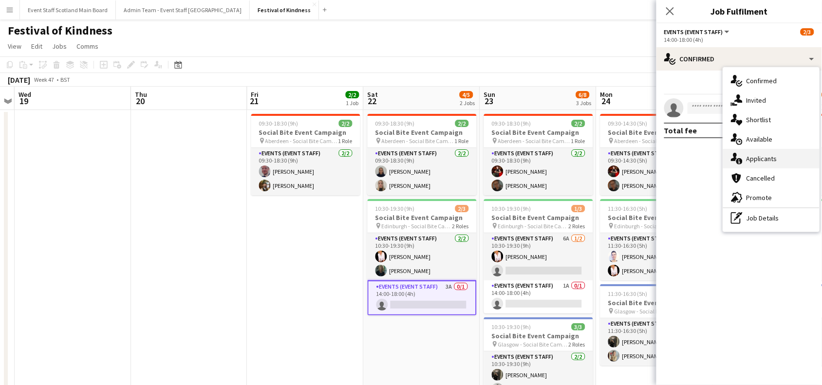
click at [787, 154] on div "single-neutral-actions-information Applicants" at bounding box center [771, 158] width 96 height 19
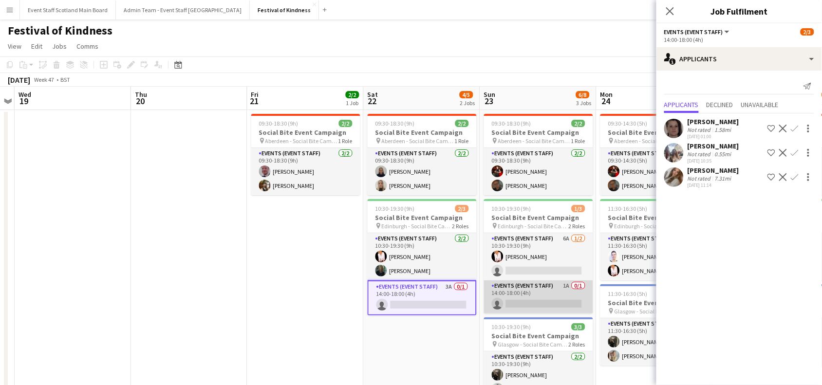
click at [555, 292] on app-card-role "Events (Event Staff) 1A 0/1 14:00-18:00 (4h) single-neutral-actions" at bounding box center [538, 296] width 109 height 33
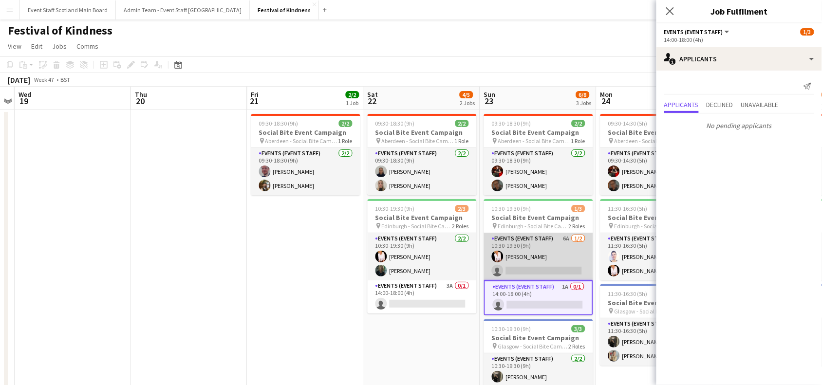
click at [561, 258] on app-card-role "Events (Event Staff) 6A 1/2 10:30-19:30 (9h) Inger Stevenson single-neutral-act…" at bounding box center [538, 256] width 109 height 47
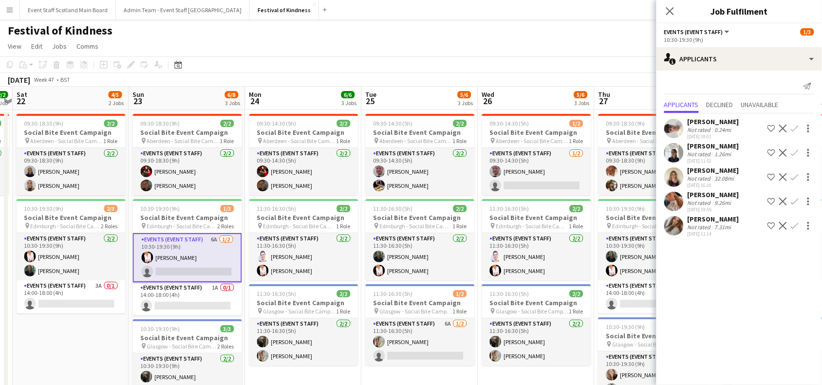
drag, startPoint x: 453, startPoint y: 332, endPoint x: 88, endPoint y: 312, distance: 365.6
click at [88, 312] on app-calendar-viewport "Tue 18 Wed 19 Thu 20 Fri 21 2/2 1 Job Sat 22 4/5 2 Jobs Sun 23 6/8 3 Jobs Mon 2…" at bounding box center [411, 283] width 822 height 393
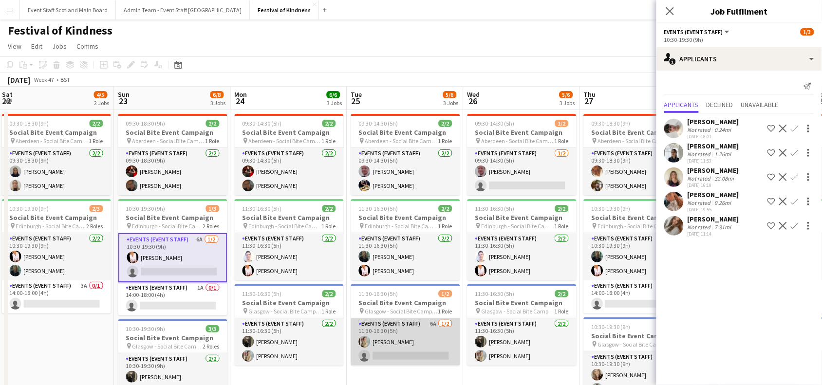
click at [426, 349] on app-card-role "Events (Event Staff) 6A 1/2 11:30-16:30 (5h) Anna Nixon single-neutral-actions" at bounding box center [405, 341] width 109 height 47
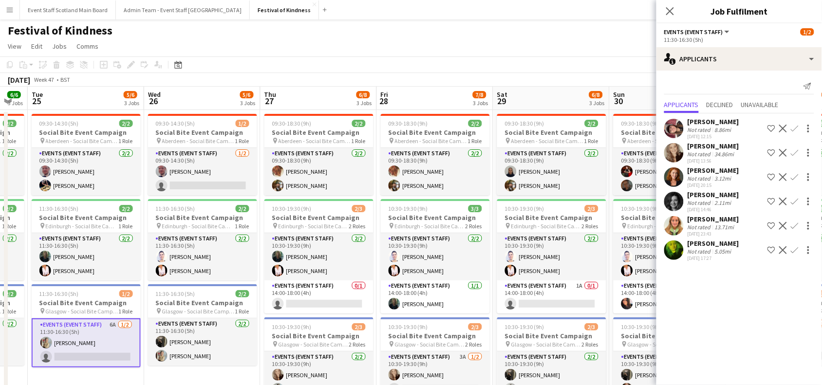
scroll to position [0, 359]
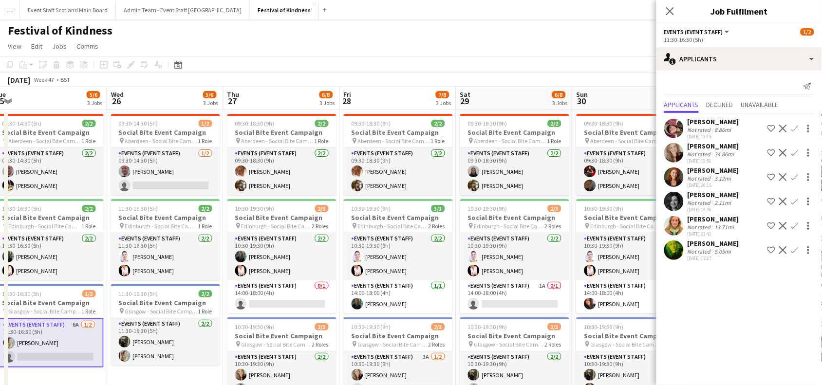
drag, startPoint x: 458, startPoint y: 373, endPoint x: 101, endPoint y: 366, distance: 357.3
click at [101, 366] on app-calendar-viewport "Sat 22 4/5 2 Jobs Sun 23 6/8 3 Jobs Mon 24 6/6 3 Jobs Tue 25 5/6 3 Jobs Wed 26 …" at bounding box center [411, 283] width 822 height 393
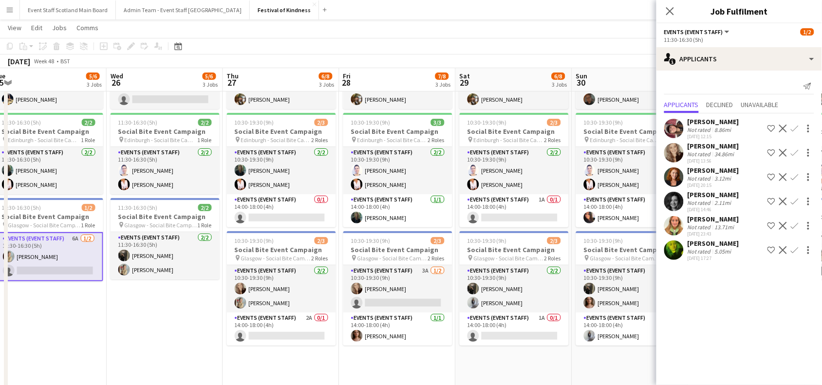
scroll to position [110, 0]
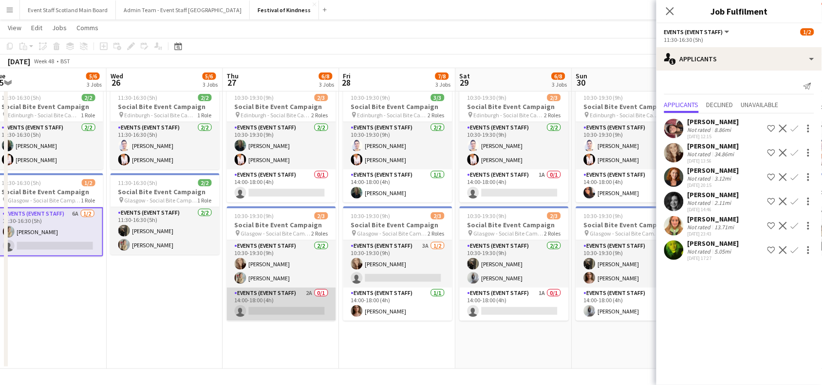
click at [285, 308] on app-card-role "Events (Event Staff) 2A 0/1 14:00-18:00 (4h) single-neutral-actions" at bounding box center [281, 304] width 109 height 33
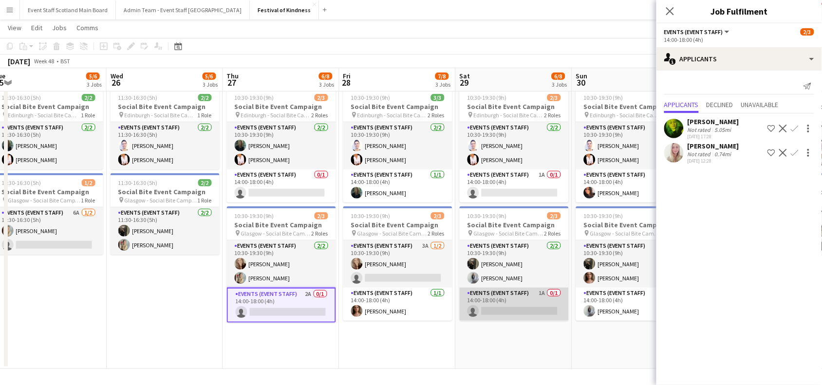
click at [532, 313] on app-card-role "Events (Event Staff) 1A 0/1 14:00-18:00 (4h) single-neutral-actions" at bounding box center [513, 304] width 109 height 33
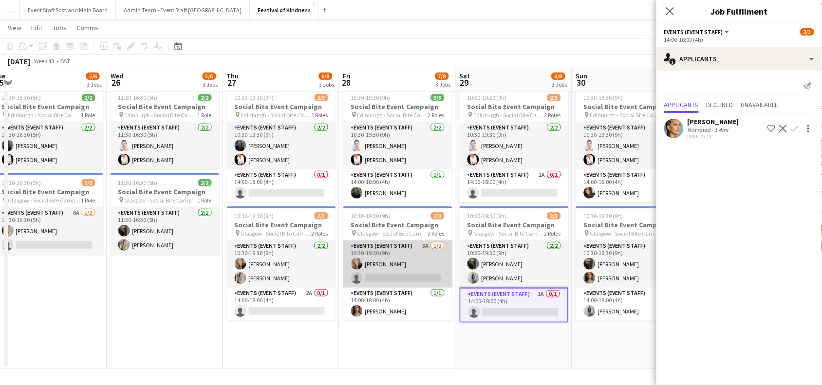
click at [407, 275] on app-card-role "Events (Event Staff) 3A 1/2 10:30-19:30 (9h) Robyn Struthers single-neutral-act…" at bounding box center [397, 263] width 109 height 47
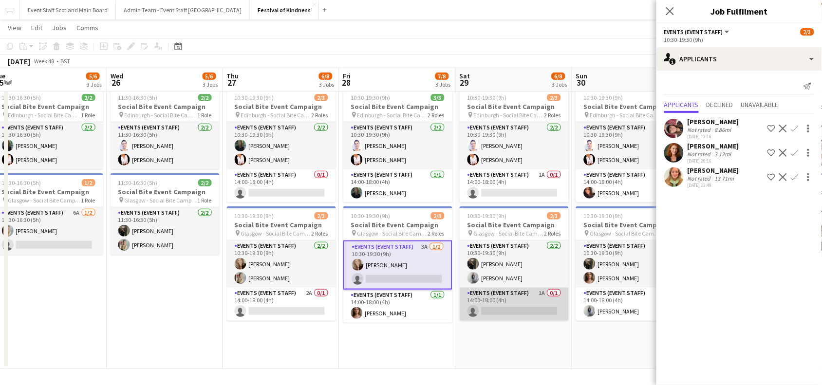
click at [507, 306] on app-card-role "Events (Event Staff) 1A 0/1 14:00-18:00 (4h) single-neutral-actions" at bounding box center [513, 304] width 109 height 33
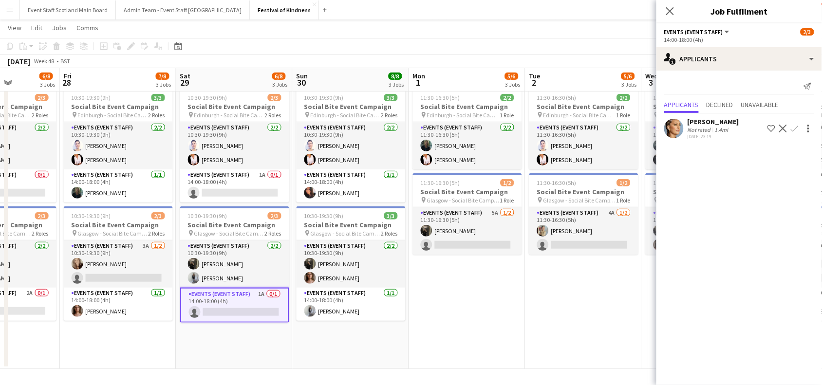
scroll to position [0, 401]
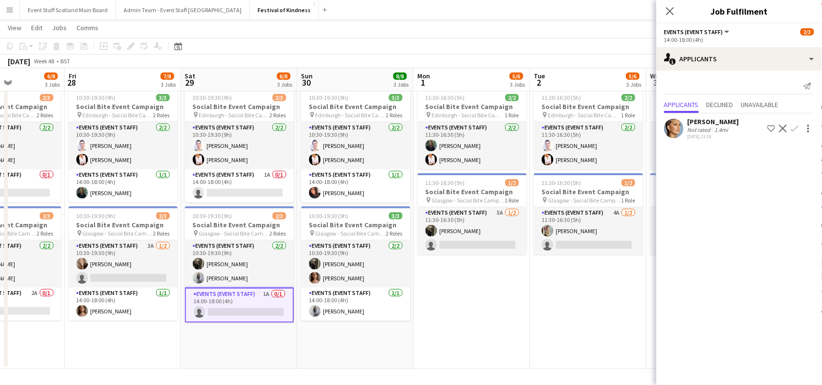
drag, startPoint x: 592, startPoint y: 337, endPoint x: 318, endPoint y: 335, distance: 274.5
click at [318, 335] on app-calendar-viewport "Mon 24 6/6 3 Jobs Tue 25 5/6 3 Jobs Wed 26 5/6 3 Jobs Thu 27 6/8 3 Jobs Fri 28 …" at bounding box center [411, 148] width 822 height 441
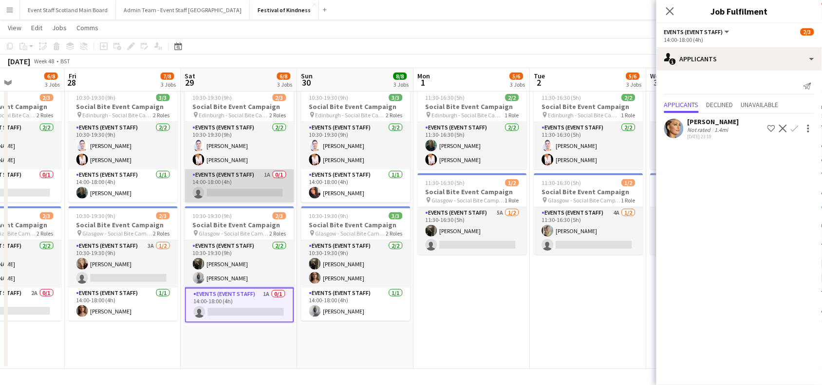
click at [242, 186] on app-card-role "Events (Event Staff) 1A 0/1 14:00-18:00 (4h) single-neutral-actions" at bounding box center [239, 185] width 109 height 33
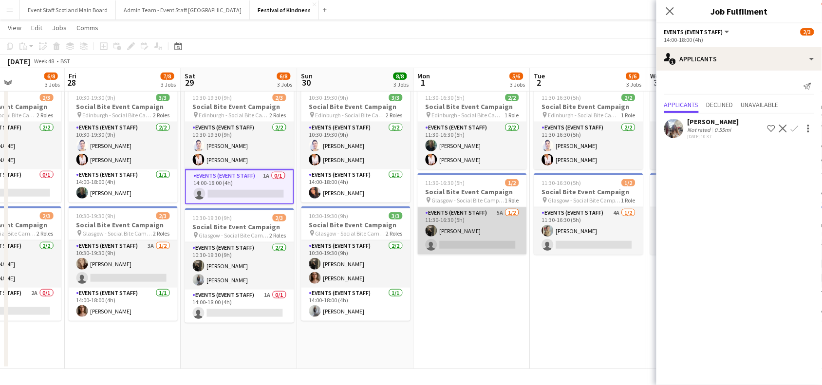
click at [481, 225] on app-card-role "Events (Event Staff) 5A 1/2 11:30-16:30 (5h) Shannon Molloy single-neutral-acti…" at bounding box center [472, 230] width 109 height 47
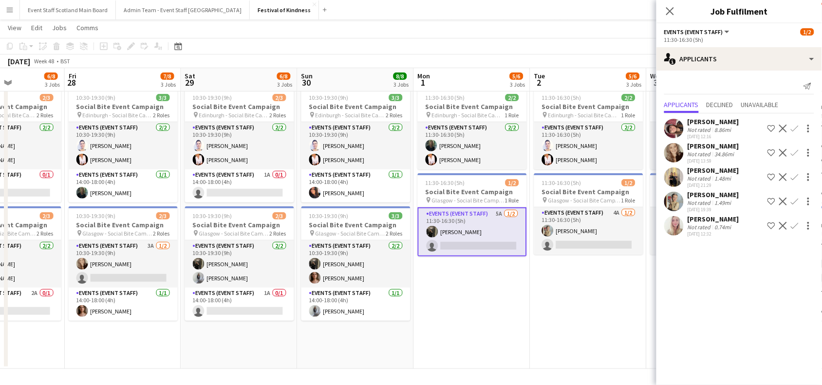
click at [796, 200] on app-icon "Confirm" at bounding box center [794, 202] width 8 height 8
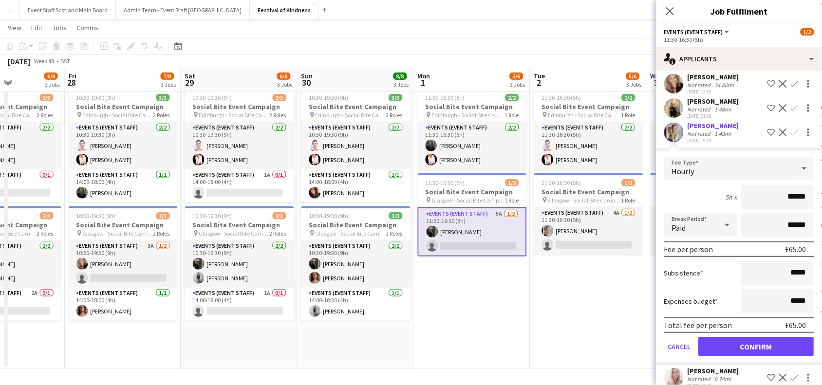
scroll to position [81, 0]
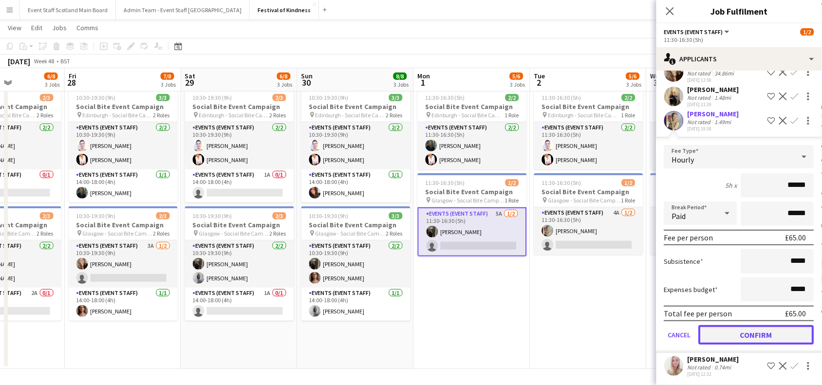
click at [766, 337] on button "Confirm" at bounding box center [755, 334] width 115 height 19
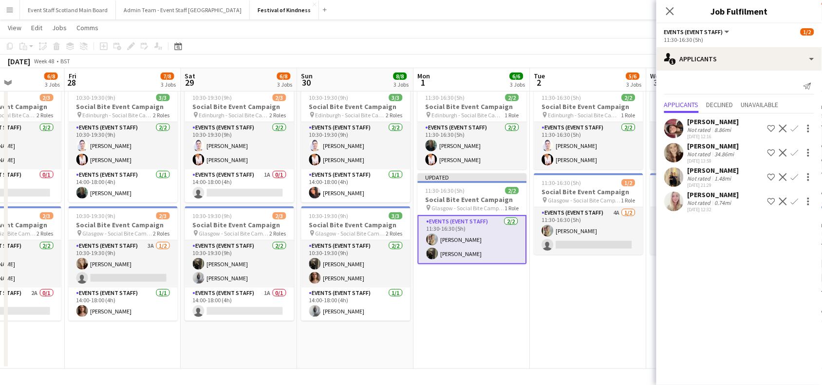
scroll to position [0, 0]
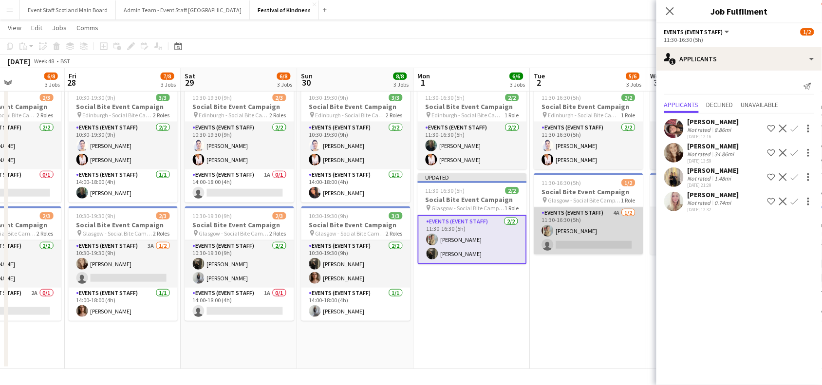
click at [612, 238] on app-card-role "Events (Event Staff) 4A 1/2 11:30-16:30 (5h) Anna Nixon single-neutral-actions" at bounding box center [588, 230] width 109 height 47
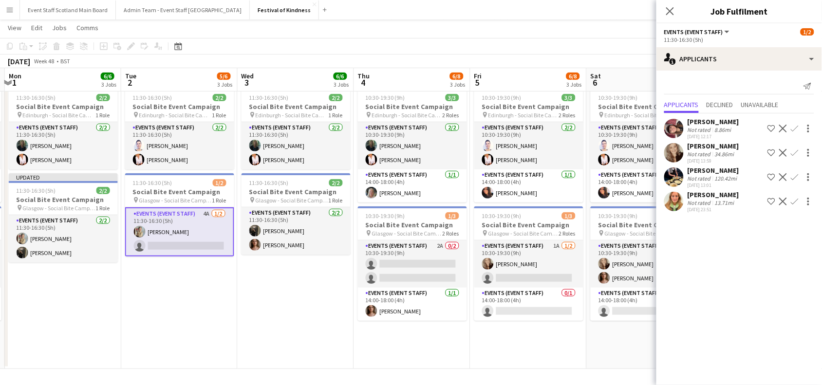
scroll to position [0, 373]
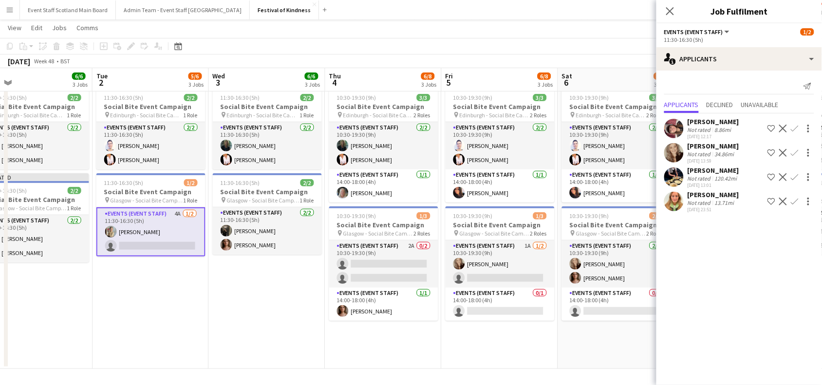
drag, startPoint x: 623, startPoint y: 294, endPoint x: 186, endPoint y: 319, distance: 437.8
click at [186, 319] on app-calendar-viewport "Fri 28 7/8 3 Jobs Sat 29 6/8 3 Jobs Sun 30 8/8 3 Jobs Mon 1 6/6 3 Jobs Tue 2 5/…" at bounding box center [411, 148] width 822 height 441
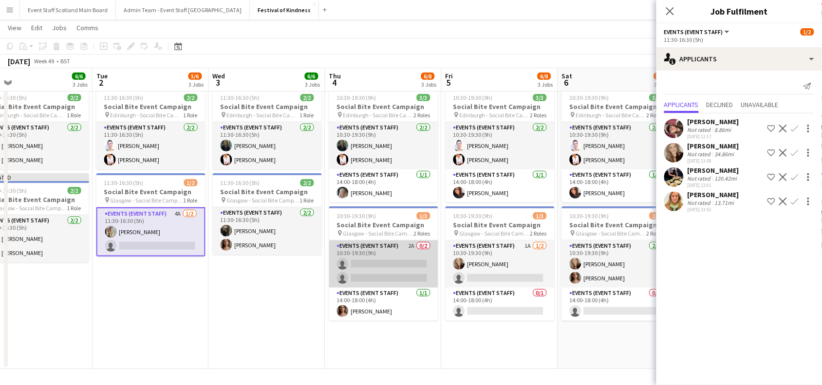
click at [404, 267] on app-card-role "Events (Event Staff) 2A 0/2 10:30-19:30 (9h) single-neutral-actions single-neut…" at bounding box center [383, 263] width 109 height 47
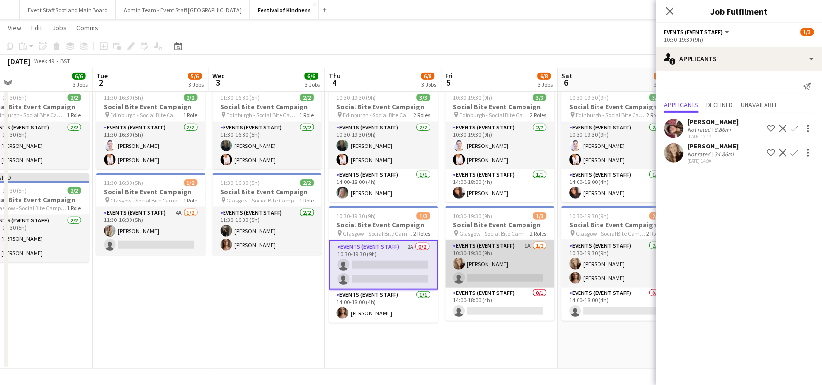
click at [499, 252] on app-card-role "Events (Event Staff) 1A 1/2 10:30-19:30 (9h) Robyn Struthers single-neutral-act…" at bounding box center [499, 263] width 109 height 47
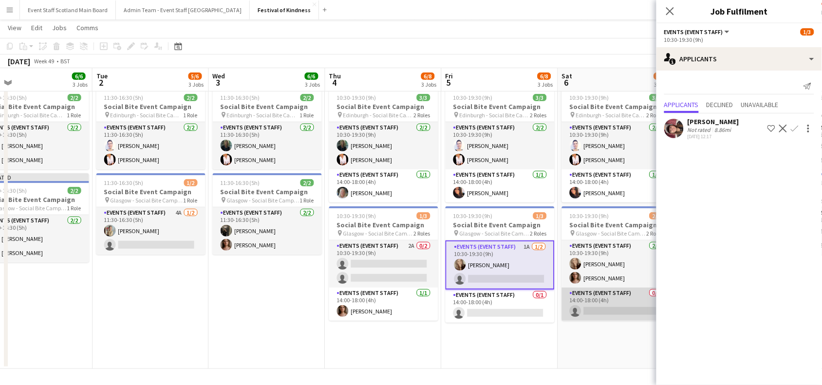
click at [632, 321] on app-card-role "Events (Event Staff) 0/1 14:00-18:00 (4h) single-neutral-actions" at bounding box center [616, 304] width 109 height 33
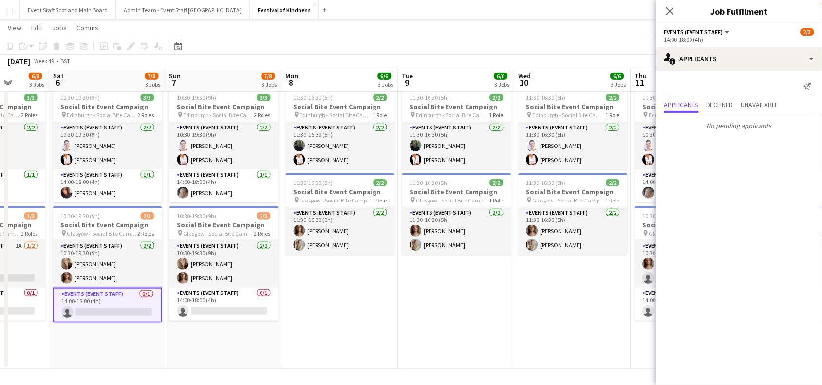
scroll to position [0, 337]
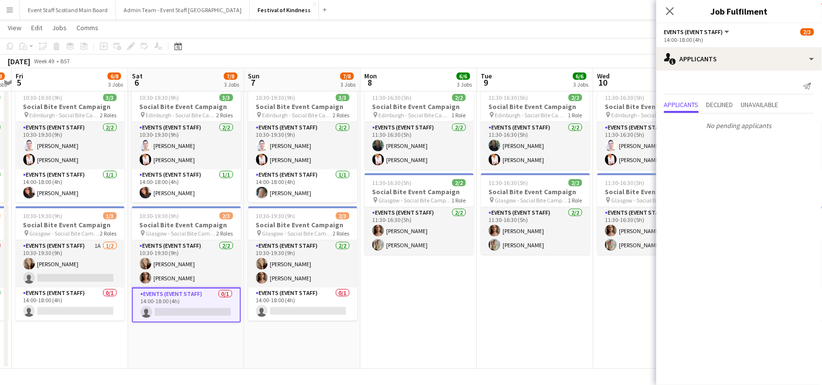
drag, startPoint x: 630, startPoint y: 351, endPoint x: 200, endPoint y: 332, distance: 430.7
click at [200, 332] on app-calendar-viewport "Tue 2 5/6 3 Jobs Wed 3 6/6 3 Jobs Thu 4 6/8 3 Jobs Fri 5 6/8 3 Jobs Sat 6 7/8 3…" at bounding box center [411, 148] width 822 height 441
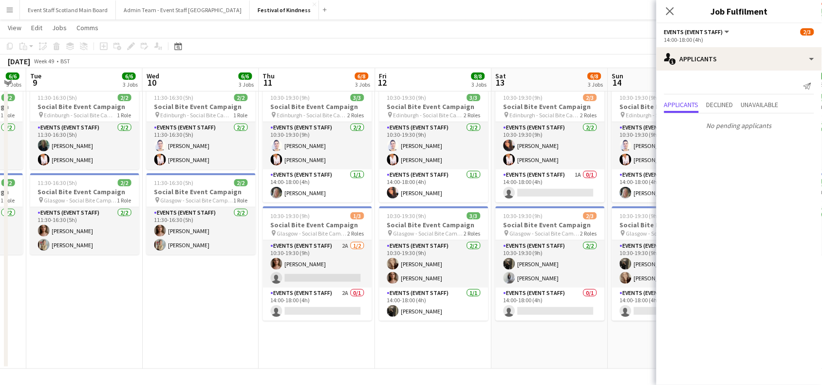
drag, startPoint x: 621, startPoint y: 311, endPoint x: 169, endPoint y: 305, distance: 452.2
click at [169, 305] on app-calendar-viewport "Sat 6 7/8 3 Jobs Sun 7 7/8 3 Jobs Mon 8 6/6 3 Jobs Tue 9 6/6 3 Jobs Wed 10 6/6 …" at bounding box center [411, 148] width 822 height 441
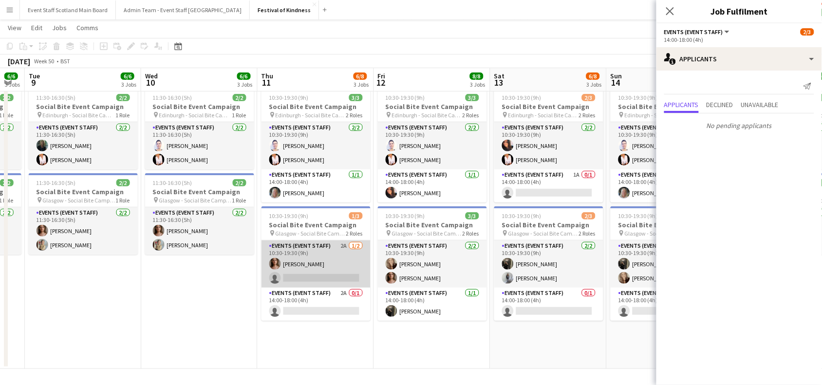
click at [310, 263] on app-card-role "Events (Event Staff) 2A 1/2 10:30-19:30 (9h) Cara-Rose Toale single-neutral-act…" at bounding box center [315, 263] width 109 height 47
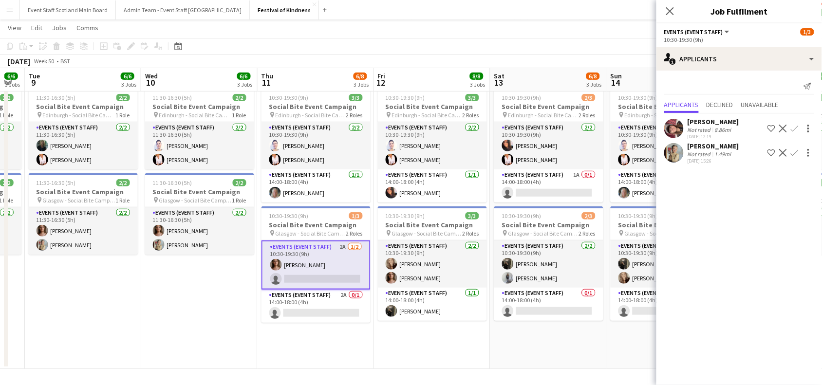
click at [794, 151] on app-icon "Confirm" at bounding box center [794, 153] width 8 height 8
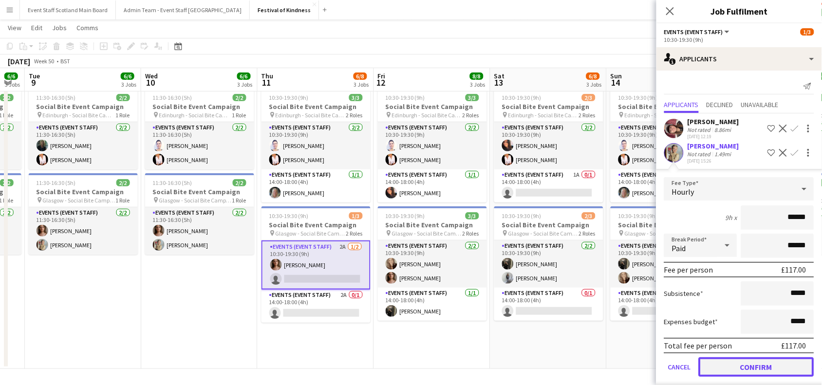
click at [776, 367] on button "Confirm" at bounding box center [755, 366] width 115 height 19
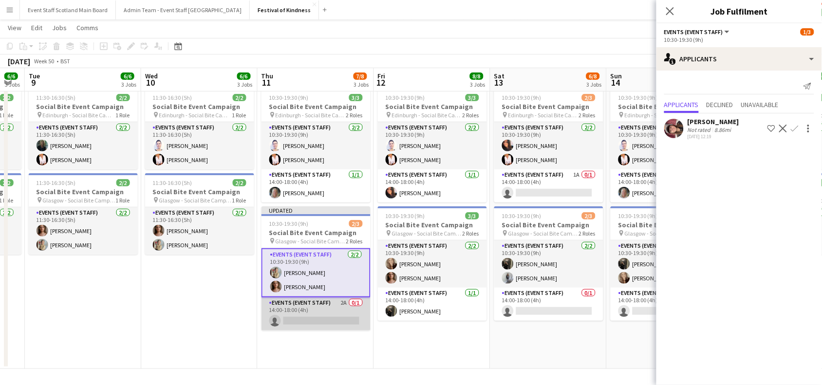
click at [347, 318] on app-card-role "Events (Event Staff) 2A 0/1 14:00-18:00 (4h) single-neutral-actions" at bounding box center [315, 313] width 109 height 33
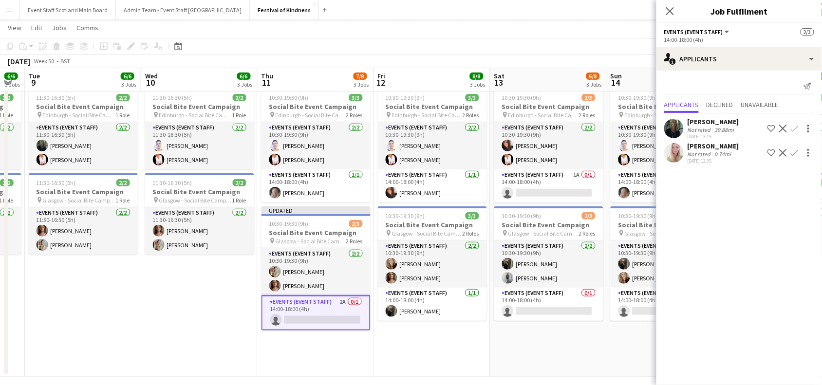
click at [794, 129] on app-icon "Confirm" at bounding box center [794, 129] width 8 height 8
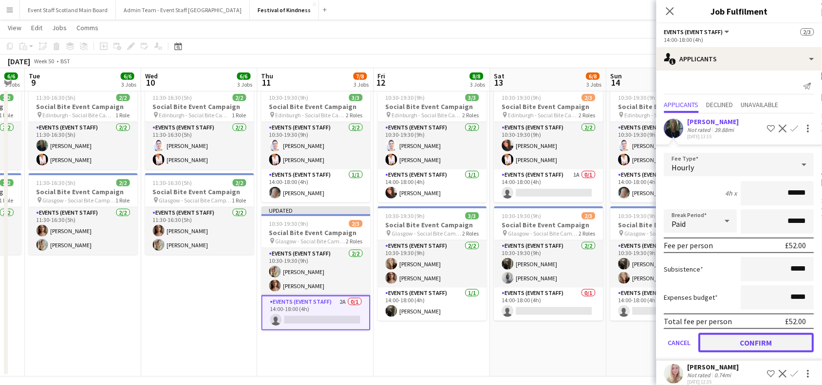
click at [776, 344] on button "Confirm" at bounding box center [755, 342] width 115 height 19
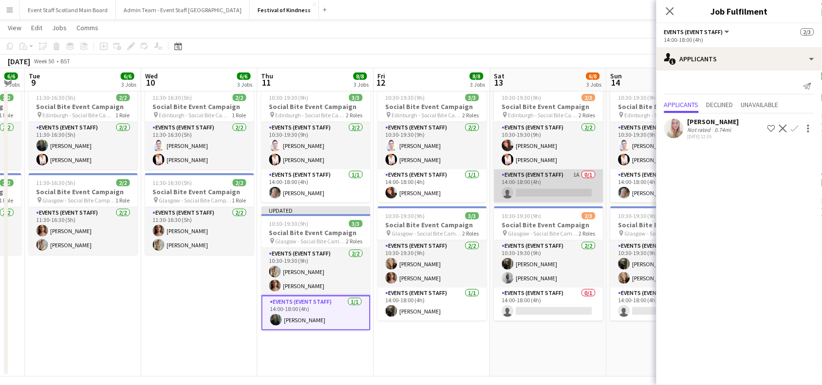
click at [568, 187] on app-card-role "Events (Event Staff) 1A 0/1 14:00-18:00 (4h) single-neutral-actions" at bounding box center [548, 185] width 109 height 33
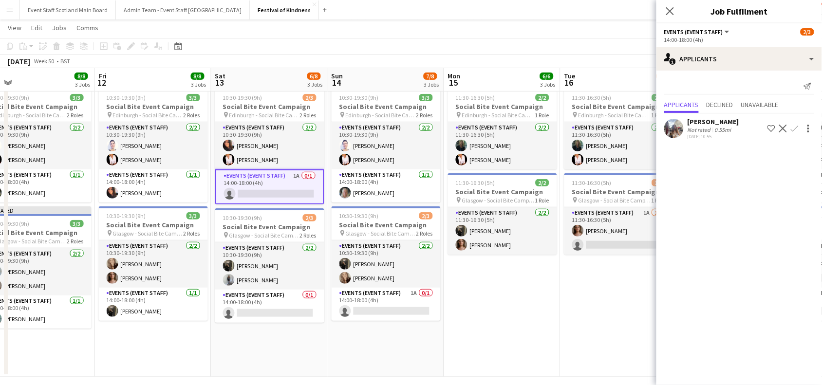
scroll to position [0, 375]
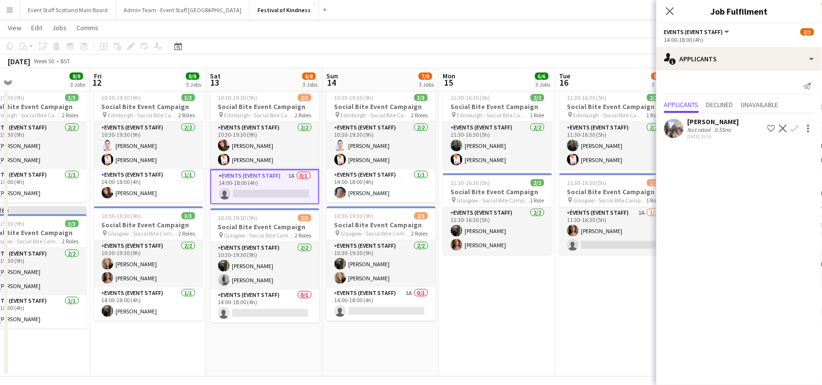
drag, startPoint x: 616, startPoint y: 349, endPoint x: 332, endPoint y: 334, distance: 284.2
click at [332, 334] on app-calendar-viewport "Mon 8 6/6 3 Jobs Tue 9 6/6 3 Jobs Wed 10 6/6 3 Jobs Thu 11 8/8 3 Jobs Fri 12 8/…" at bounding box center [411, 152] width 822 height 449
click at [400, 303] on app-card-role "Events (Event Staff) 1A 0/1 14:00-18:00 (4h) single-neutral-actions" at bounding box center [381, 304] width 109 height 33
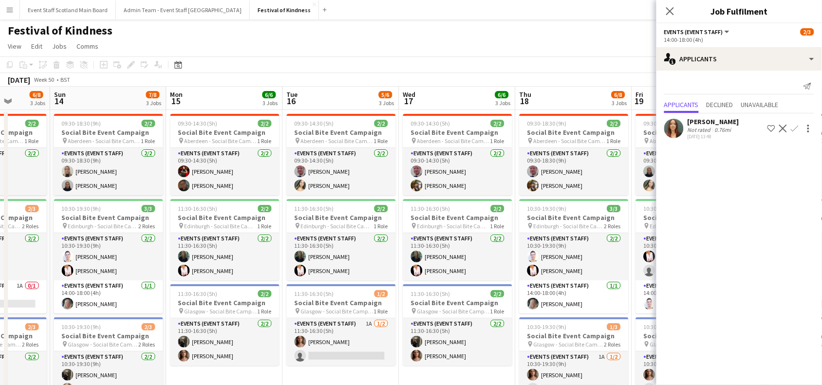
scroll to position [0, 444]
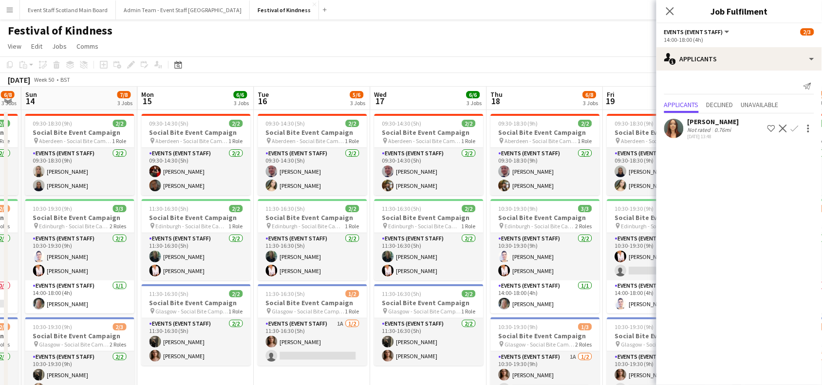
drag, startPoint x: 566, startPoint y: 376, endPoint x: 264, endPoint y: 364, distance: 301.5
click at [264, 364] on app-calendar-viewport "Wed 10 6/6 3 Jobs Thu 11 8/8 3 Jobs Fri 12 8/8 3 Jobs Sat 13 6/8 3 Jobs Sun 14 …" at bounding box center [411, 287] width 822 height 401
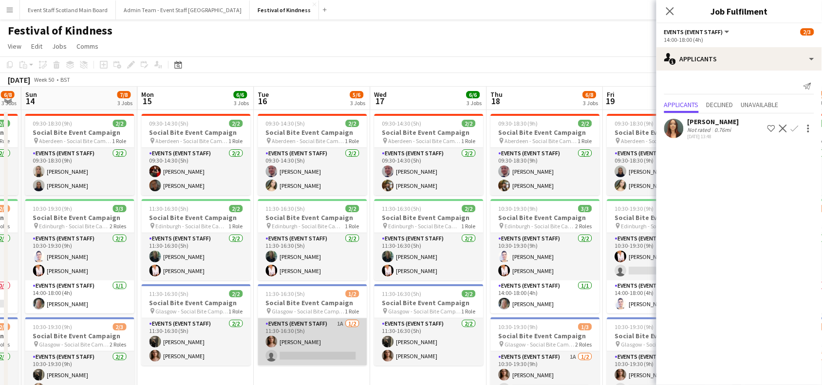
click at [327, 340] on app-card-role "Events (Event Staff) 1A 1/2 11:30-16:30 (5h) Cara-Rose Toale single-neutral-act…" at bounding box center [312, 341] width 109 height 47
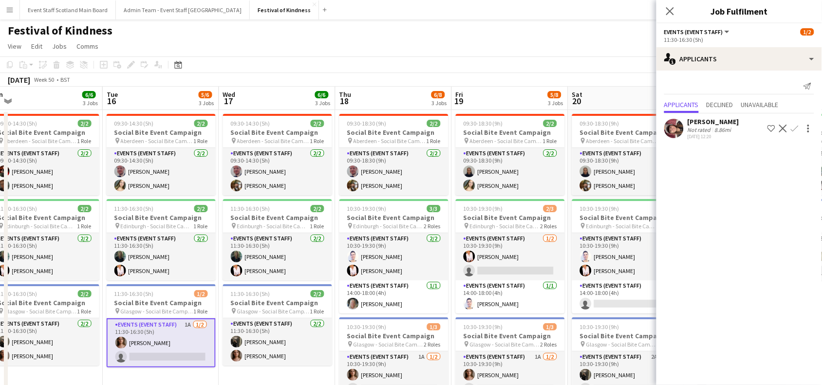
drag, startPoint x: 471, startPoint y: 376, endPoint x: 319, endPoint y: 364, distance: 152.4
click at [319, 364] on app-calendar-viewport "Fri 12 8/8 3 Jobs Sat 13 6/8 3 Jobs Sun 14 7/8 3 Jobs Mon 15 6/6 3 Jobs Tue 16 …" at bounding box center [411, 287] width 822 height 401
click at [404, 366] on app-card-role "Events (Event Staff) 1A 1/2 10:30-19:30 (9h) Cara-Rose Toale single-neutral-act…" at bounding box center [393, 374] width 109 height 47
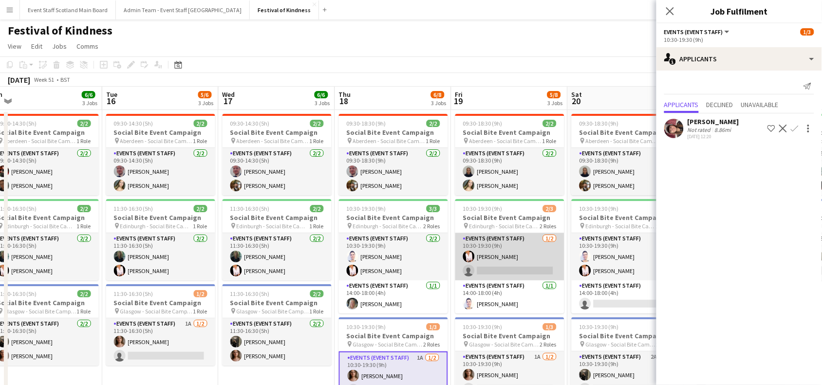
click at [517, 252] on app-card-role "Events (Event Staff) 1/2 10:30-19:30 (9h) Inger Stevenson single-neutral-actions" at bounding box center [509, 256] width 109 height 47
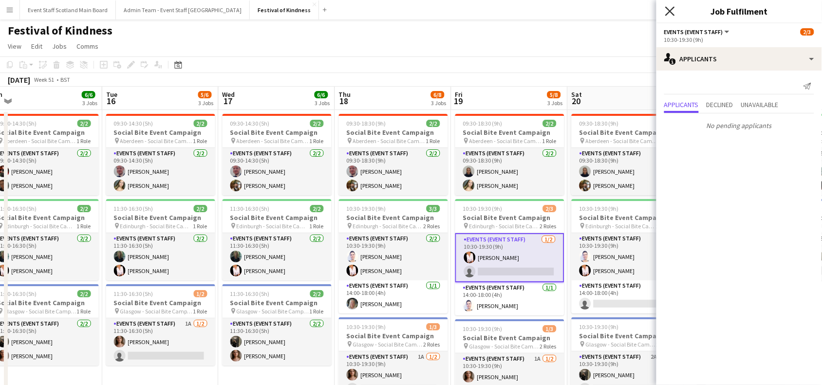
click at [670, 9] on icon "Close pop-in" at bounding box center [669, 10] width 9 height 9
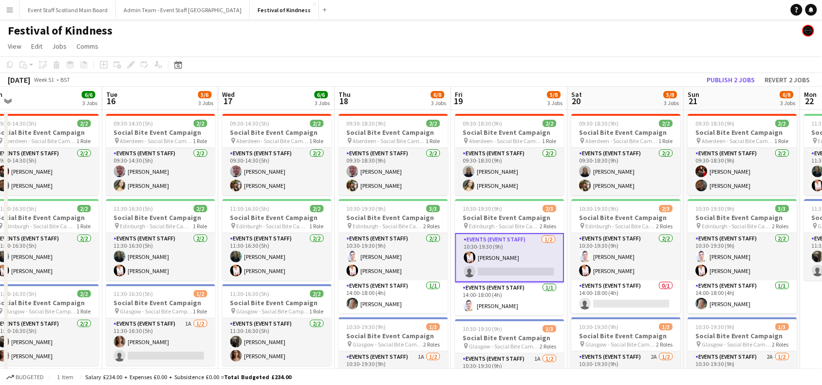
click at [502, 73] on div "December 2025 Week 51 • BST Publish 2 jobs Revert 2 jobs" at bounding box center [411, 80] width 822 height 14
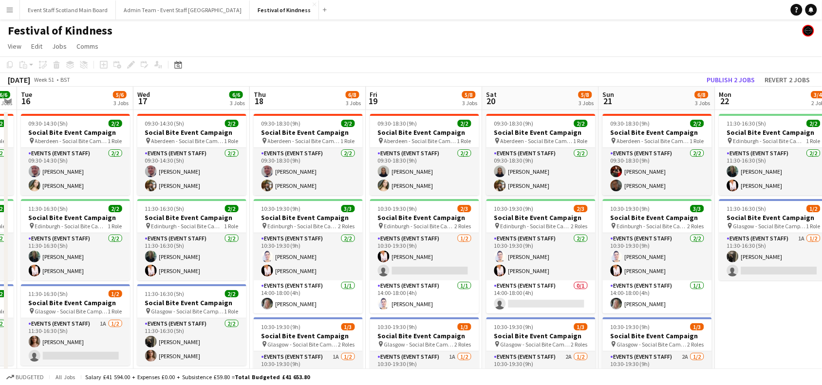
scroll to position [0, 276]
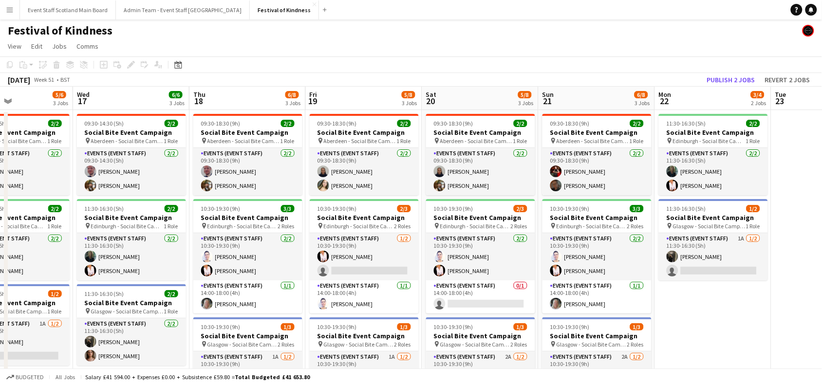
drag, startPoint x: 811, startPoint y: 310, endPoint x: 830, endPoint y: 269, distance: 45.7
click at [822, 269] on html "Menu Boards Boards Boards All jobs Status Workforce Workforce My Workforce Recr…" at bounding box center [411, 252] width 822 height 504
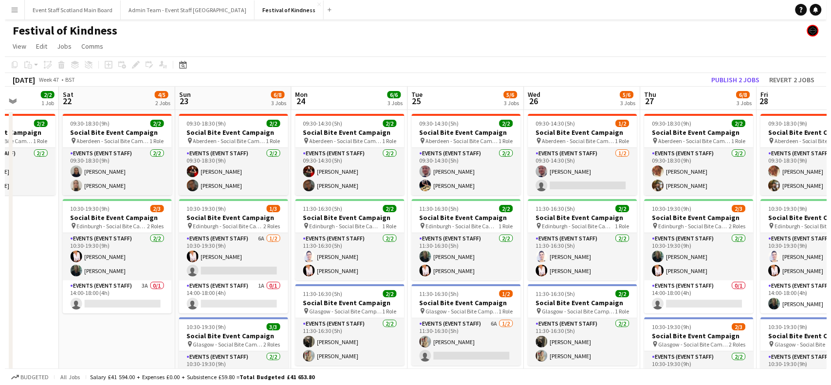
scroll to position [0, 291]
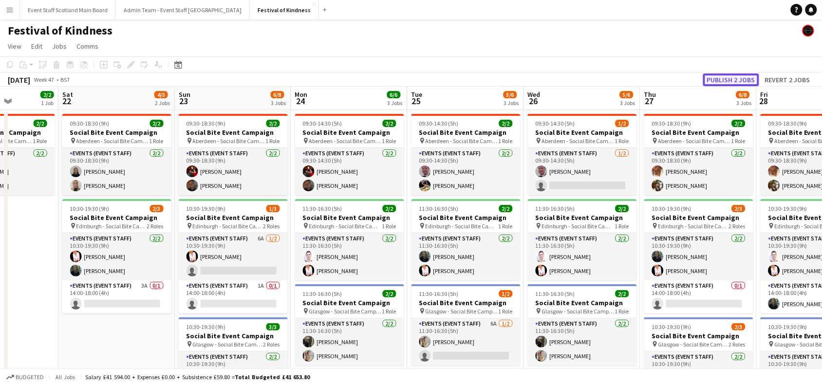
click at [728, 77] on button "Publish 2 jobs" at bounding box center [731, 79] width 56 height 13
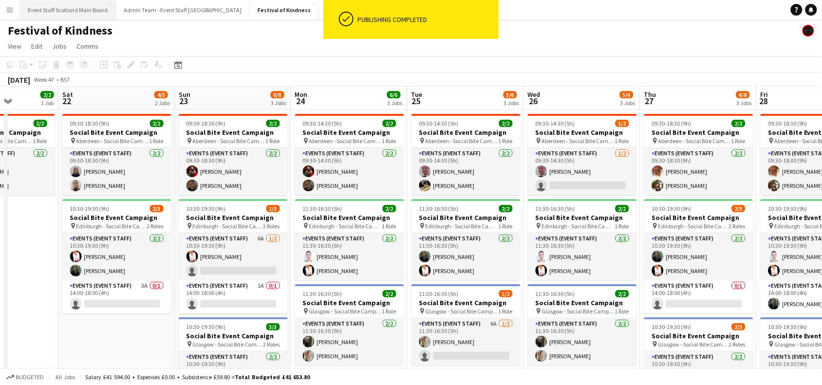
click at [73, 7] on button "Event Staff Scotland Main Board Close" at bounding box center [68, 9] width 96 height 19
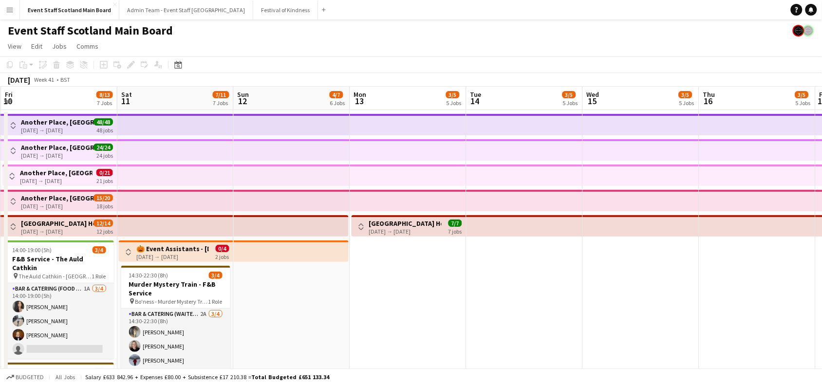
scroll to position [0, 346]
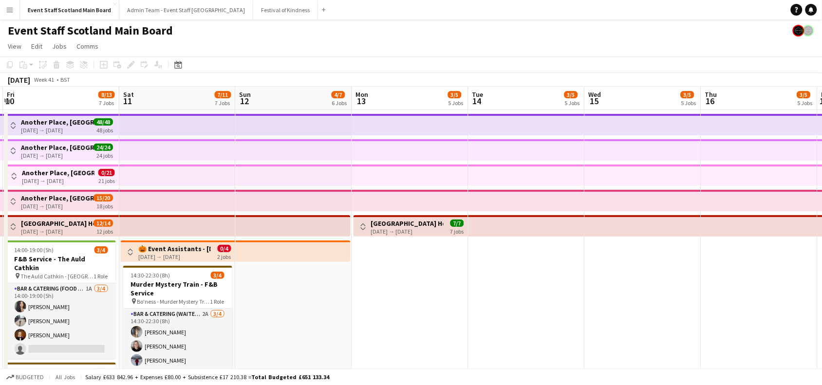
drag, startPoint x: 772, startPoint y: 280, endPoint x: 426, endPoint y: 270, distance: 346.7
click at [426, 270] on app-calendar-viewport "Tue 7 4/4 4 Jobs Wed 8 6/6 5 Jobs Thu 9 4/4 4 Jobs Fri 10 8/13 7 Jobs Sat 11 7/…" at bounding box center [411, 294] width 822 height 415
click at [13, 173] on app-icon "Toggle View" at bounding box center [14, 176] width 7 height 7
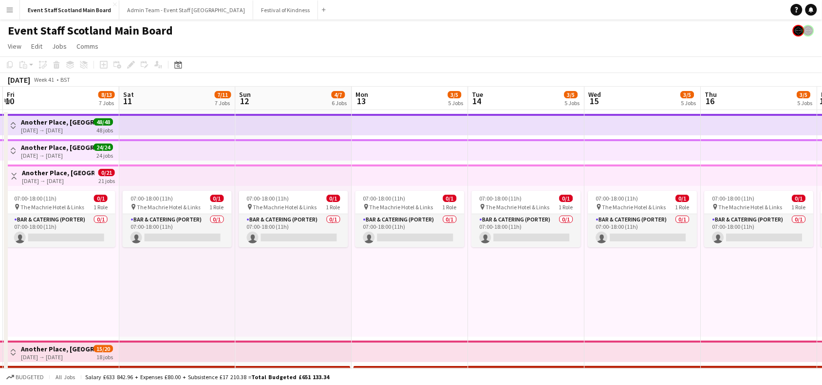
click at [13, 173] on app-icon "Toggle View" at bounding box center [14, 176] width 7 height 7
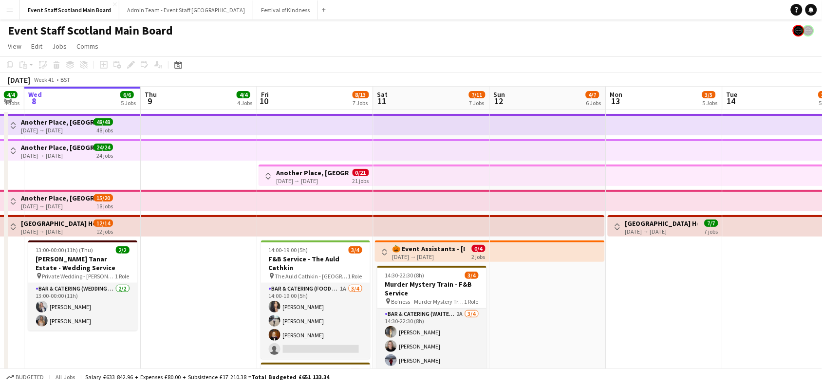
scroll to position [0, 298]
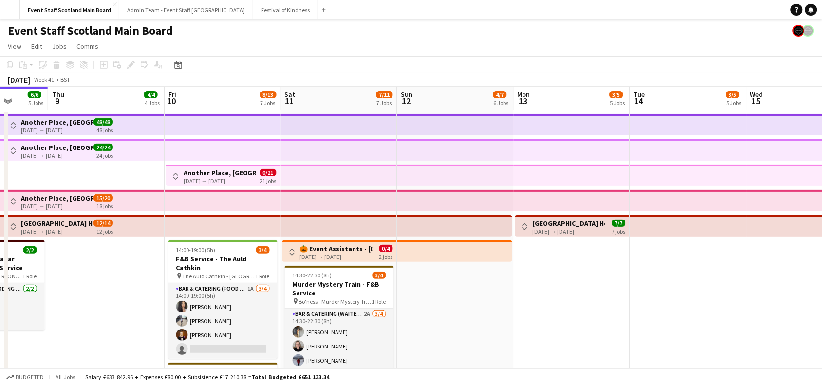
drag, startPoint x: 287, startPoint y: 307, endPoint x: 567, endPoint y: 311, distance: 279.9
click at [567, 311] on app-calendar-viewport "Mon 6 3/4 4 Jobs Tue 7 4/4 4 Jobs Wed 8 6/6 5 Jobs Thu 9 4/4 4 Jobs Fri 10 8/13…" at bounding box center [411, 294] width 822 height 415
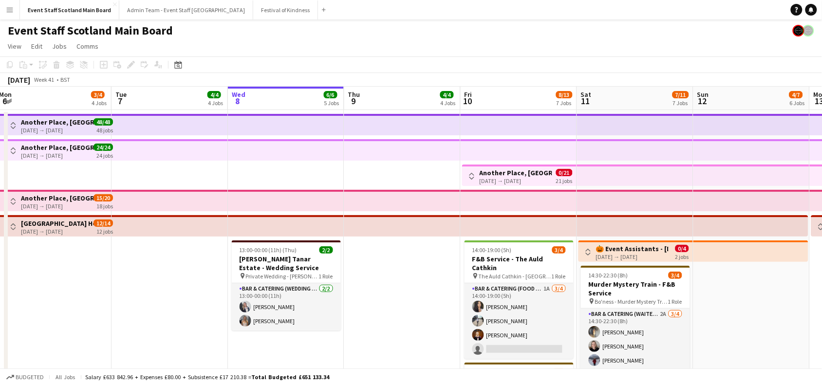
scroll to position [0, 237]
drag, startPoint x: 578, startPoint y: 316, endPoint x: 756, endPoint y: 247, distance: 190.8
click at [756, 247] on app-calendar-viewport "Sat 4 4/4 4 Jobs Sun 5 4/4 4 Jobs Mon 6 3/4 4 Jobs Tue 7 4/4 4 Jobs Wed 8 6/6 5…" at bounding box center [411, 294] width 822 height 415
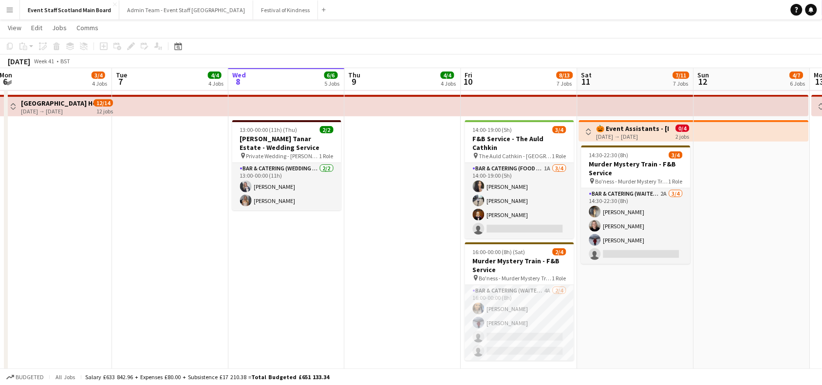
scroll to position [117, 0]
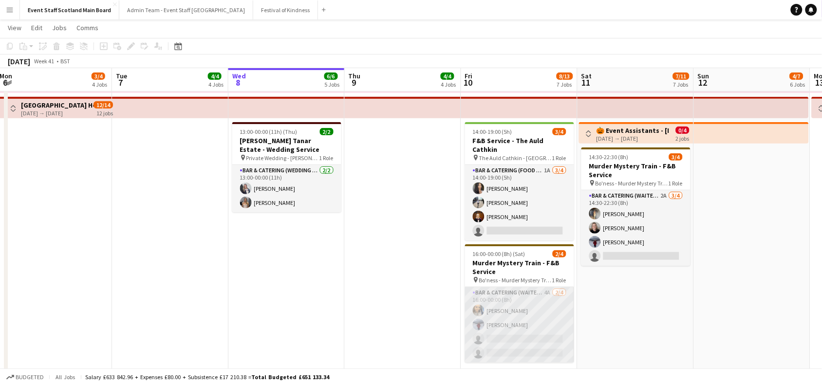
click at [546, 303] on app-card-role "Bar & Catering (Waiter / waitress) 4A 2/4 16:00-00:00 (8h) Natasha Finnie Ameli…" at bounding box center [519, 324] width 109 height 75
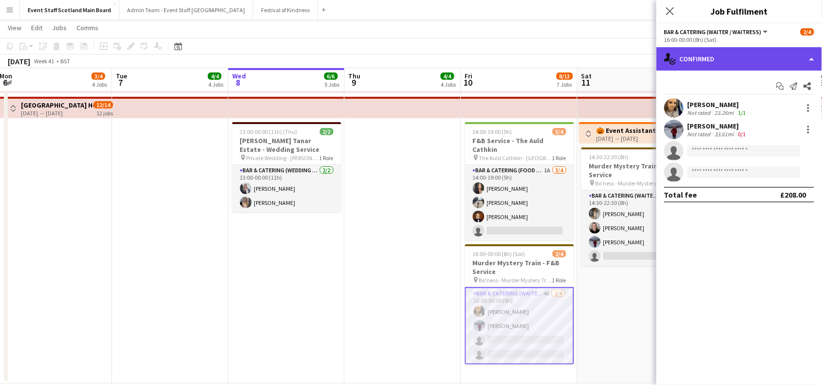
click at [752, 58] on div "single-neutral-actions-check-2 Confirmed" at bounding box center [738, 58] width 165 height 23
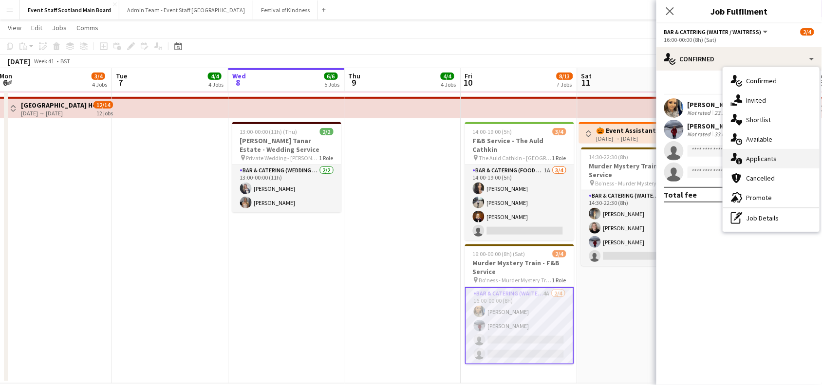
click at [760, 160] on span "Applicants" at bounding box center [761, 158] width 31 height 9
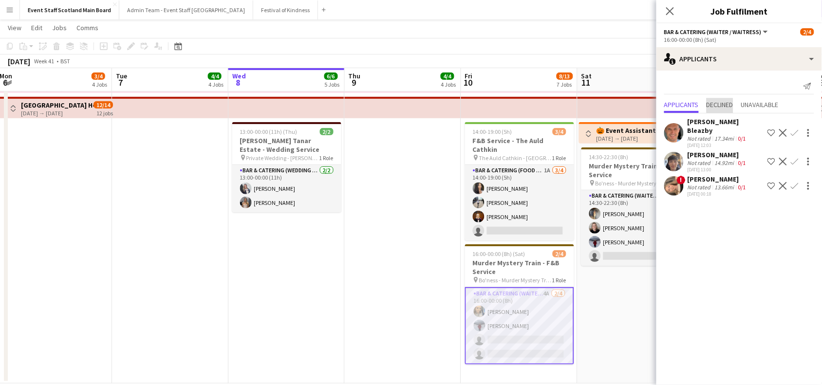
click at [733, 103] on span "Declined" at bounding box center [719, 104] width 27 height 7
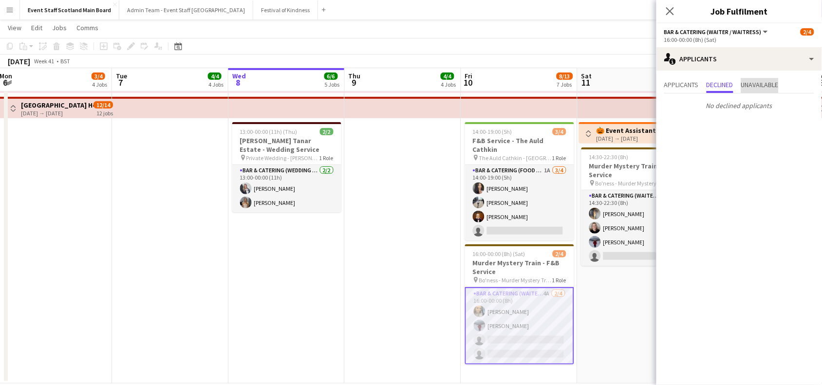
click at [774, 84] on span "Unavailable" at bounding box center [759, 84] width 37 height 7
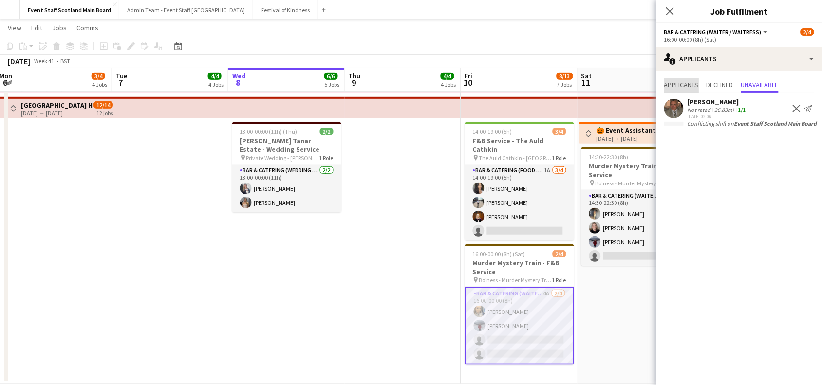
click at [684, 81] on span "Applicants" at bounding box center [681, 84] width 35 height 7
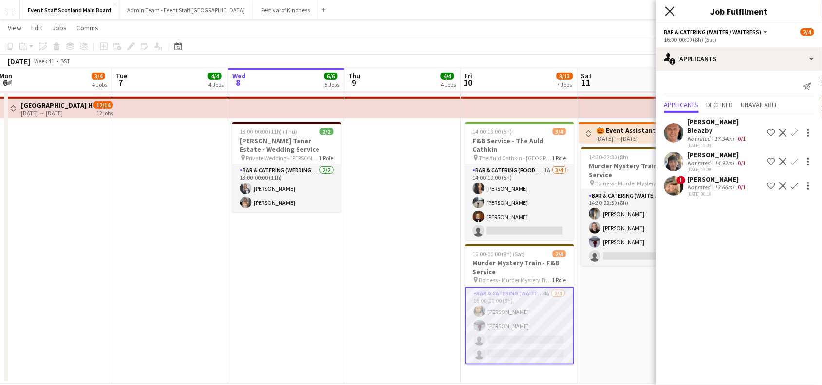
click at [672, 10] on icon "Close pop-in" at bounding box center [669, 10] width 9 height 9
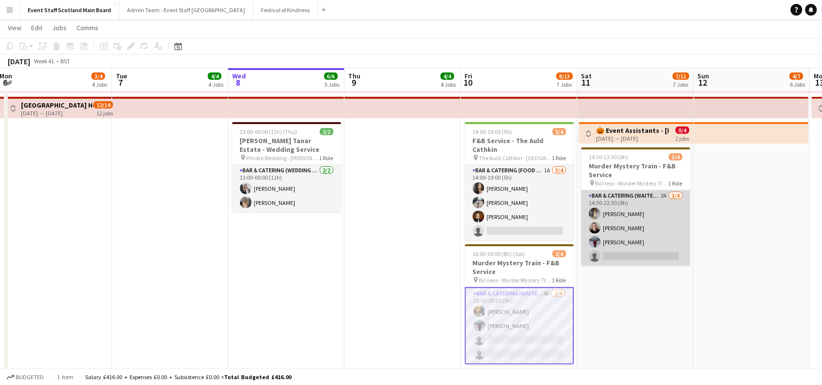
click at [644, 208] on app-card-role "Bar & Catering (Waiter / waitress) 2A 3/4 14:30-22:30 (8h) Candice watson Kirst…" at bounding box center [635, 227] width 109 height 75
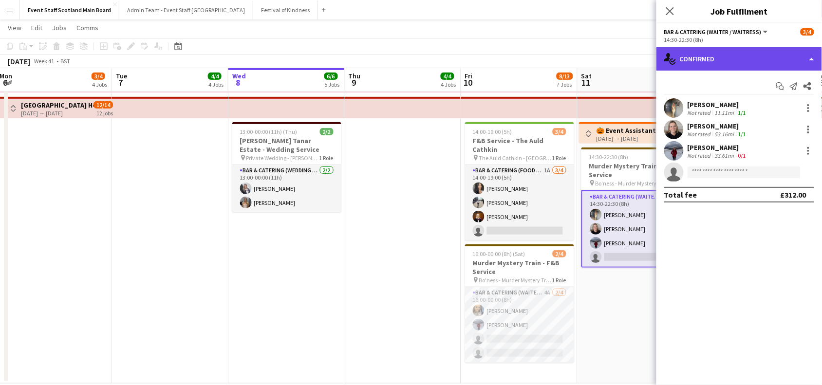
click at [808, 61] on div "single-neutral-actions-check-2 Confirmed" at bounding box center [738, 58] width 165 height 23
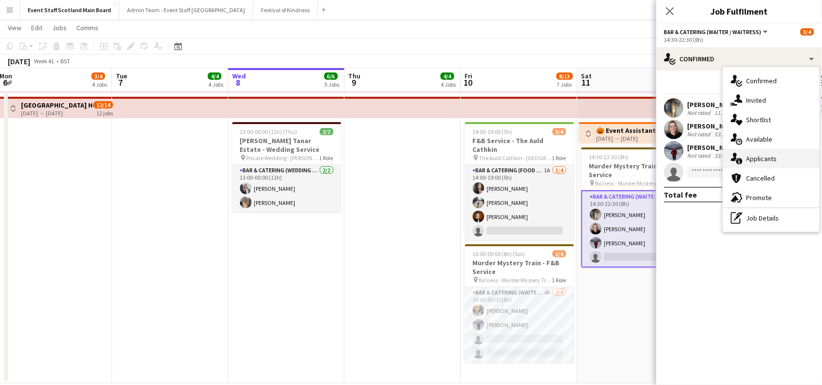
click at [797, 156] on div "single-neutral-actions-information Applicants" at bounding box center [771, 158] width 96 height 19
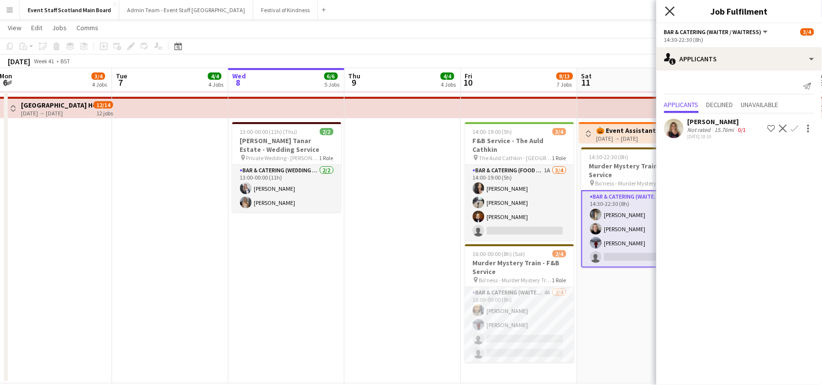
click at [673, 13] on icon "Close pop-in" at bounding box center [669, 10] width 9 height 9
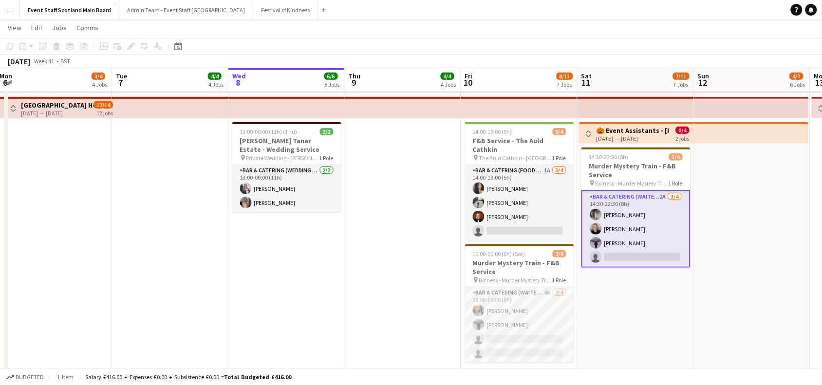
click at [395, 220] on app-date-cell at bounding box center [403, 188] width 116 height 392
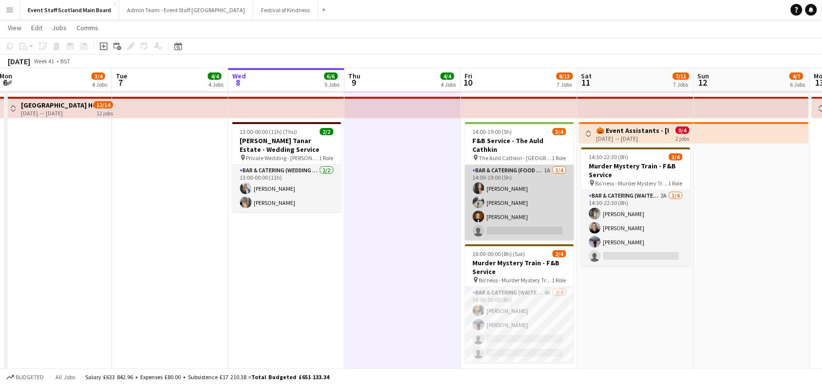
click at [534, 190] on app-card-role "Bar & Catering (Food & Beverage Service) 1A 3/4 14:00-19:00 (5h) Isobel Brydon …" at bounding box center [519, 202] width 109 height 75
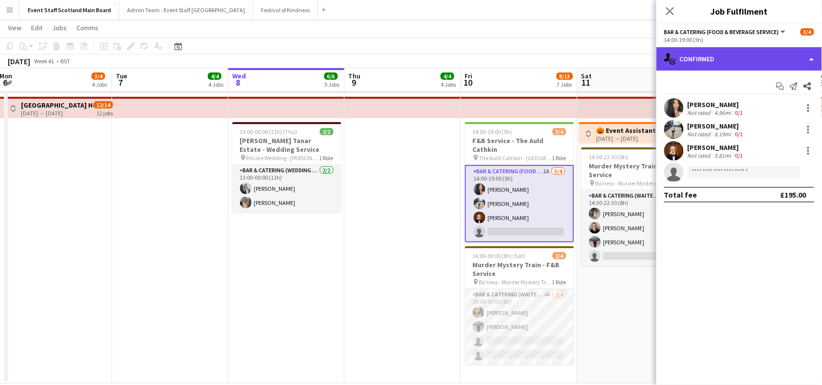
click at [778, 53] on div "single-neutral-actions-check-2 Confirmed" at bounding box center [738, 58] width 165 height 23
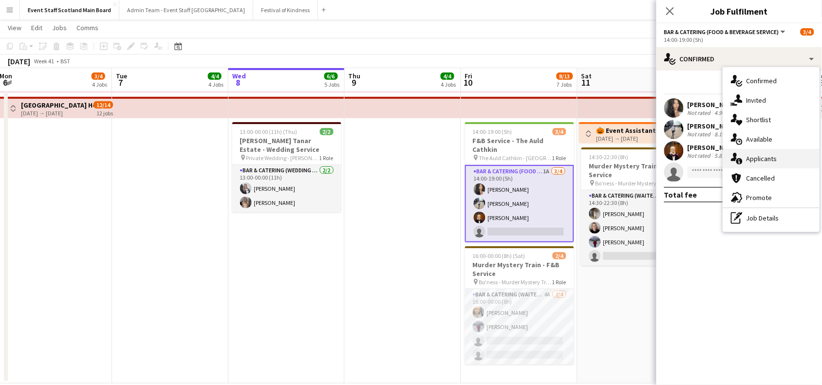
click at [787, 160] on div "single-neutral-actions-information Applicants" at bounding box center [771, 158] width 96 height 19
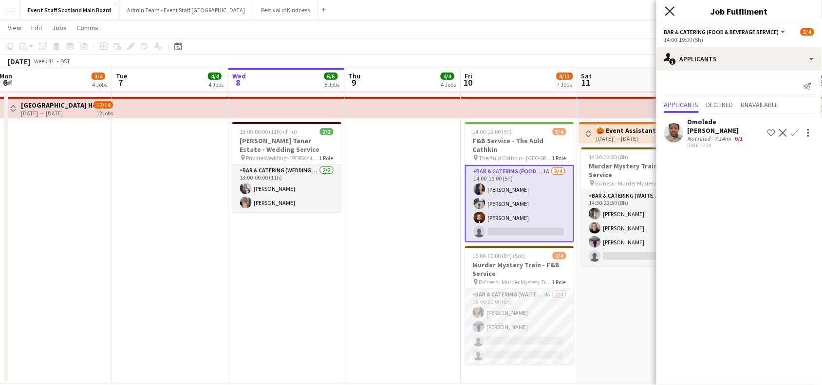
click at [667, 13] on icon "Close pop-in" at bounding box center [669, 10] width 9 height 9
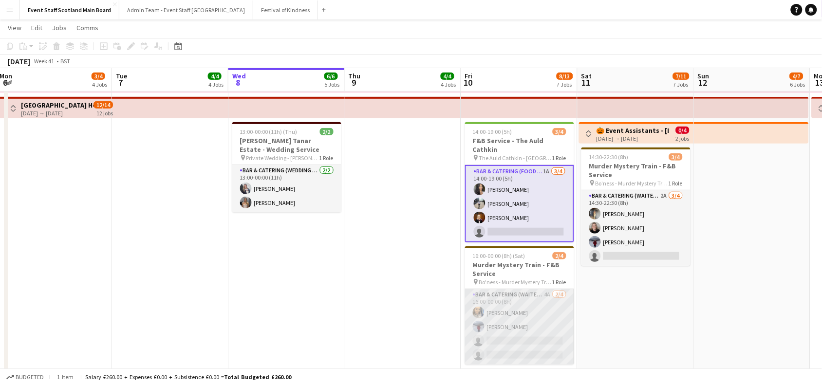
click at [509, 305] on app-card-role "Bar & Catering (Waiter / waitress) 4A 2/4 16:00-00:00 (8h) Natasha Finnie Ameli…" at bounding box center [519, 326] width 109 height 75
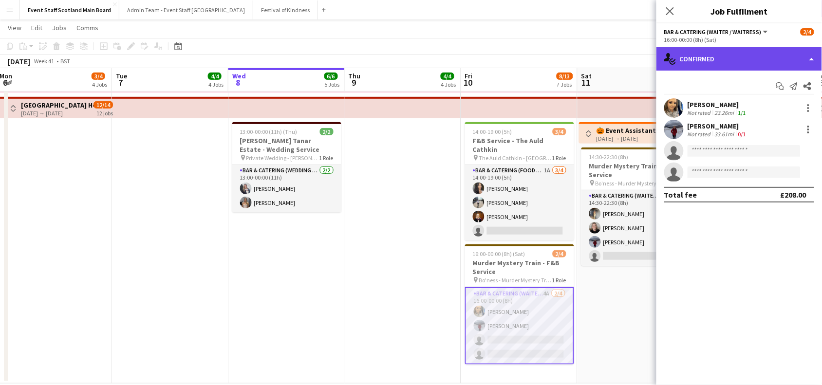
click at [736, 61] on div "single-neutral-actions-check-2 Confirmed" at bounding box center [738, 58] width 165 height 23
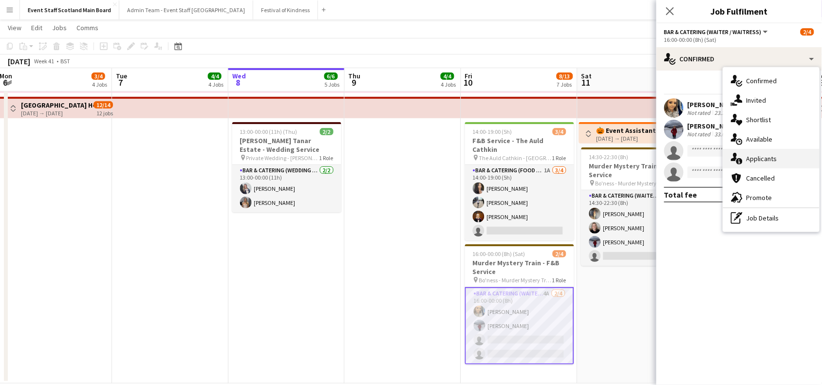
click at [753, 162] on span "Applicants" at bounding box center [761, 158] width 31 height 9
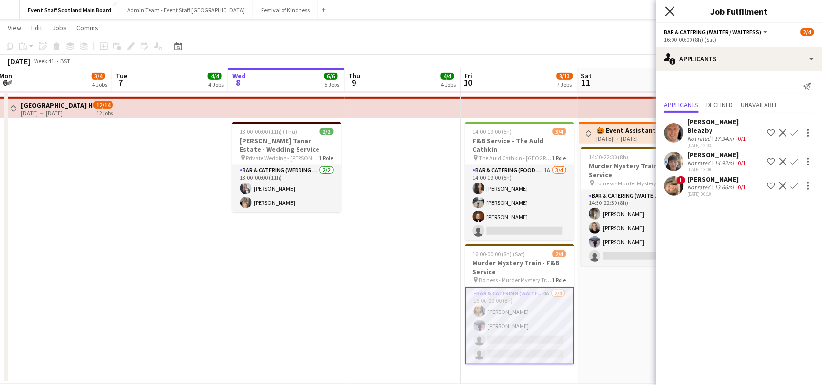
click at [672, 15] on icon "Close pop-in" at bounding box center [669, 10] width 9 height 9
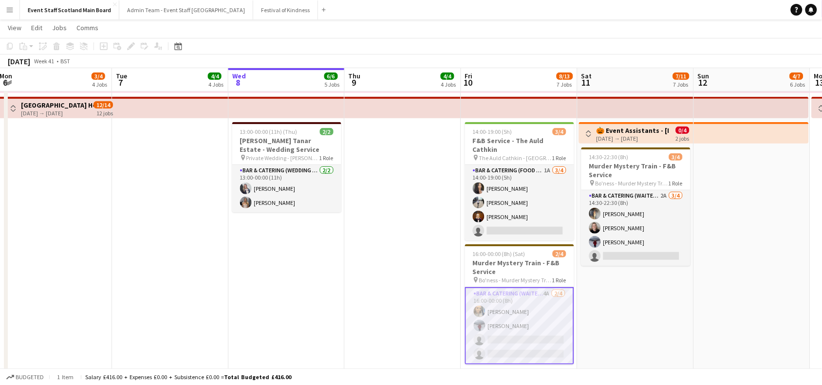
click at [750, 191] on app-date-cell at bounding box center [752, 188] width 116 height 392
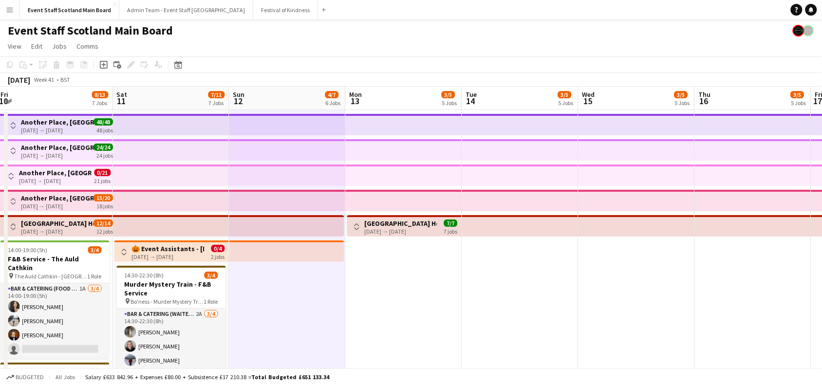
scroll to position [0, 463]
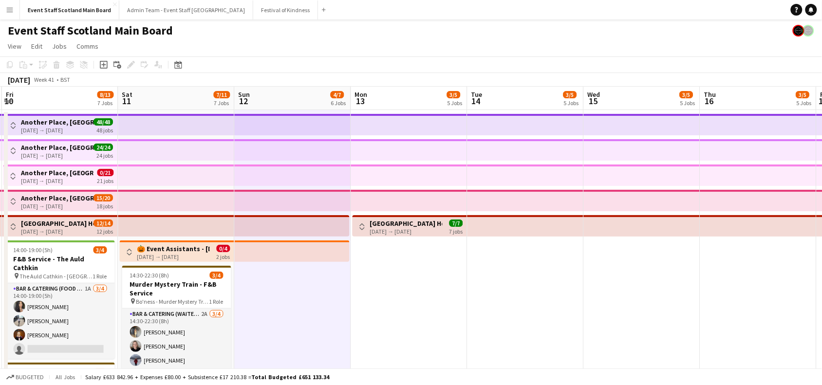
drag, startPoint x: 735, startPoint y: 298, endPoint x: 276, endPoint y: 286, distance: 459.1
click at [276, 286] on app-calendar-viewport "Mon 6 3/4 4 Jobs Tue 7 4/4 4 Jobs Wed 8 6/6 5 Jobs Thu 9 4/4 4 Jobs Fri 10 8/13…" at bounding box center [411, 294] width 822 height 415
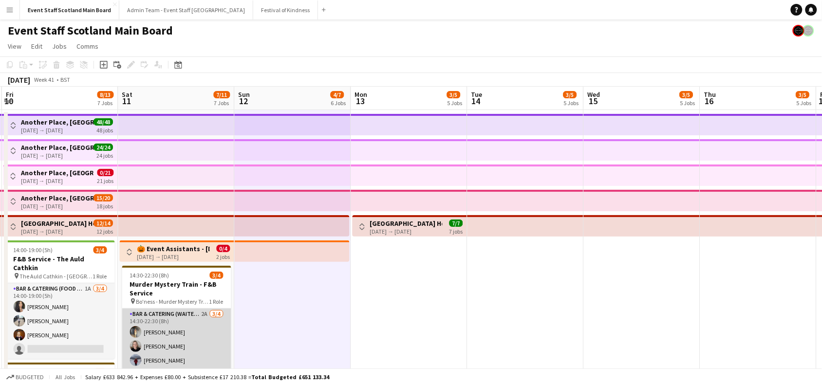
click at [161, 324] on app-card-role "Bar & Catering (Waiter / waitress) 2A 3/4 14:30-22:30 (8h) Candice watson Kirst…" at bounding box center [176, 346] width 109 height 75
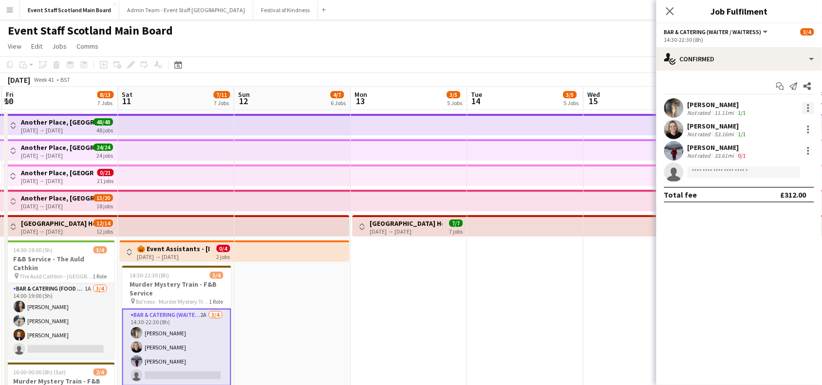
click at [807, 110] on div at bounding box center [808, 108] width 12 height 12
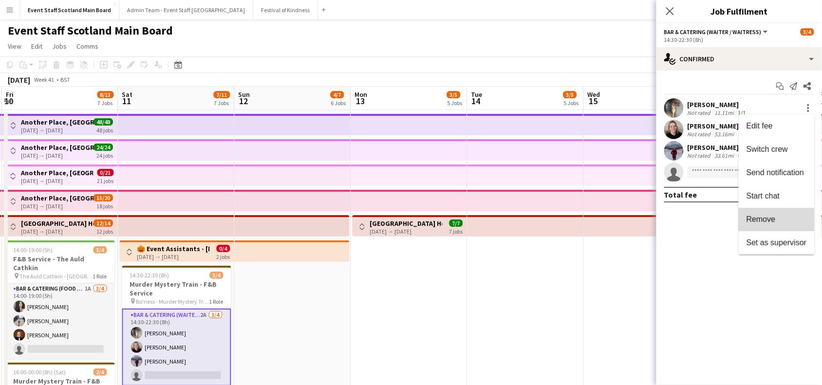
click at [786, 218] on span "Remove" at bounding box center [776, 219] width 60 height 9
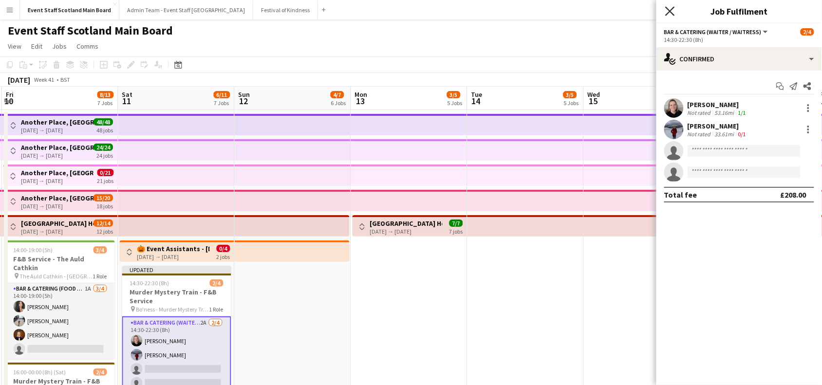
click at [670, 8] on icon "Close pop-in" at bounding box center [669, 10] width 9 height 9
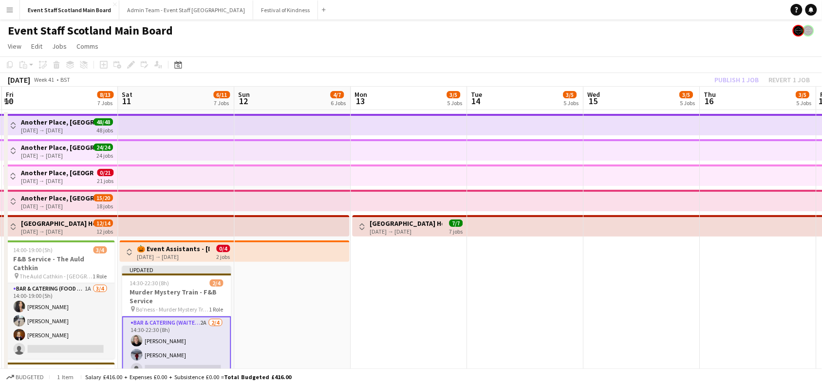
click at [741, 77] on div "Publish 1 job Revert 1 job" at bounding box center [762, 79] width 119 height 13
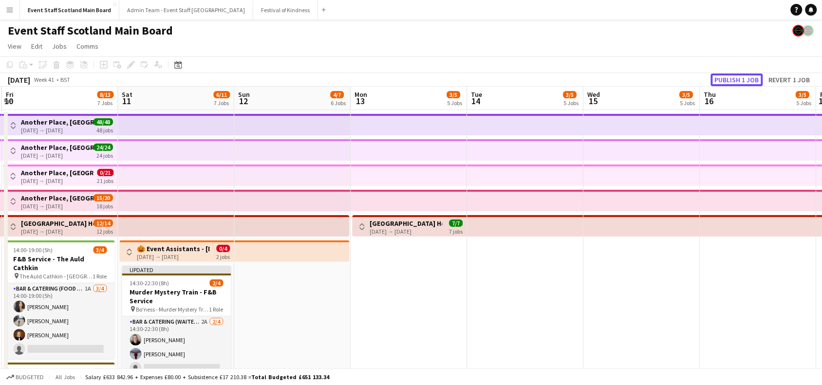
click at [741, 77] on button "Publish 1 job" at bounding box center [737, 79] width 52 height 13
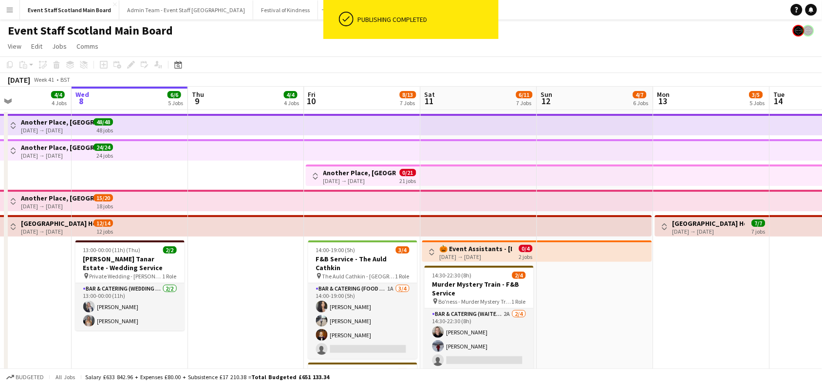
scroll to position [0, 243]
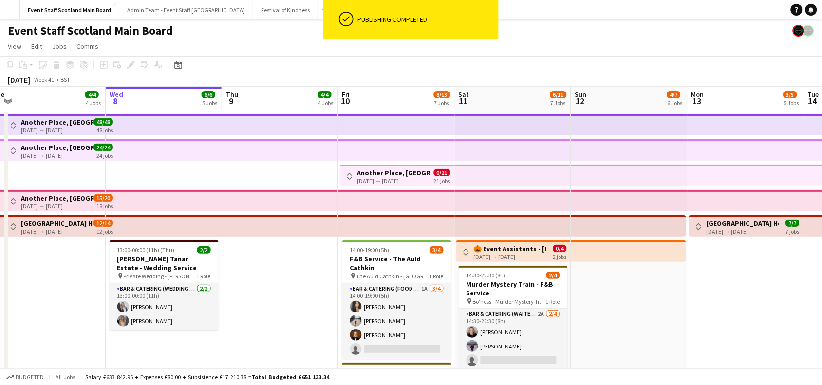
drag, startPoint x: 412, startPoint y: 272, endPoint x: 748, endPoint y: 283, distance: 336.5
click at [748, 283] on app-calendar-viewport "Sun 5 4/4 4 Jobs Mon 6 3/4 4 Jobs Tue 7 4/4 4 Jobs Wed 8 6/6 5 Jobs Thu 9 4/4 4…" at bounding box center [411, 294] width 822 height 415
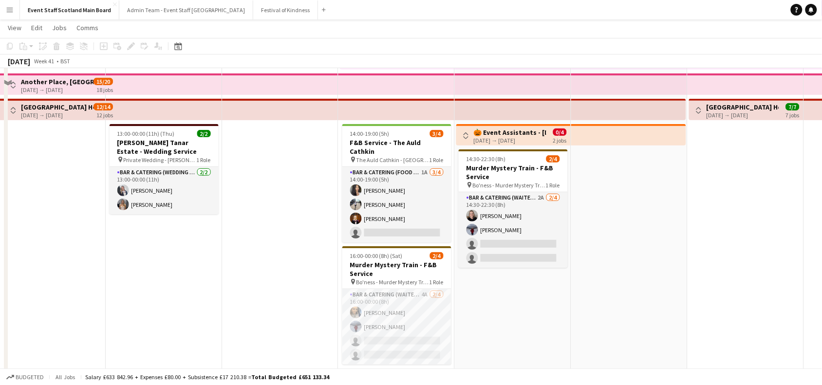
scroll to position [0, 0]
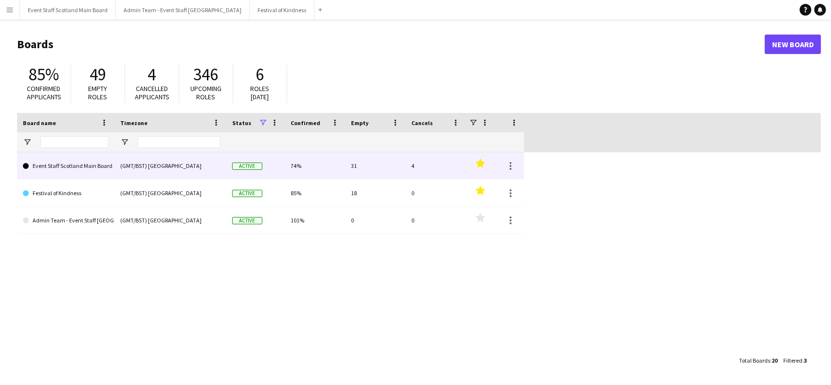
click at [200, 165] on div "(GMT/BST) [GEOGRAPHIC_DATA]" at bounding box center [170, 165] width 112 height 27
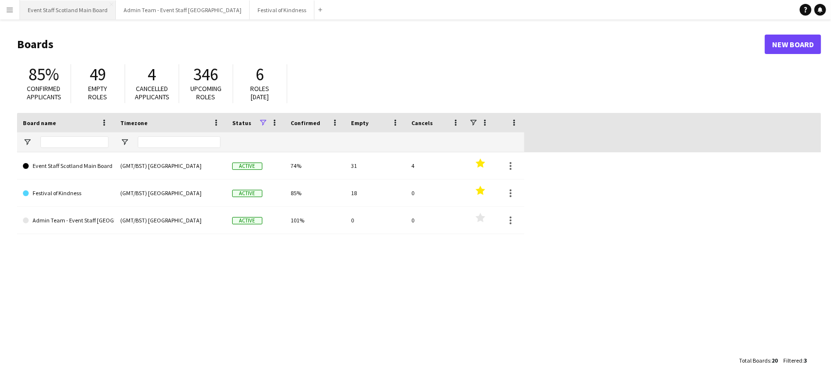
click at [77, 13] on button "Event Staff Scotland Main Board Close" at bounding box center [68, 9] width 96 height 19
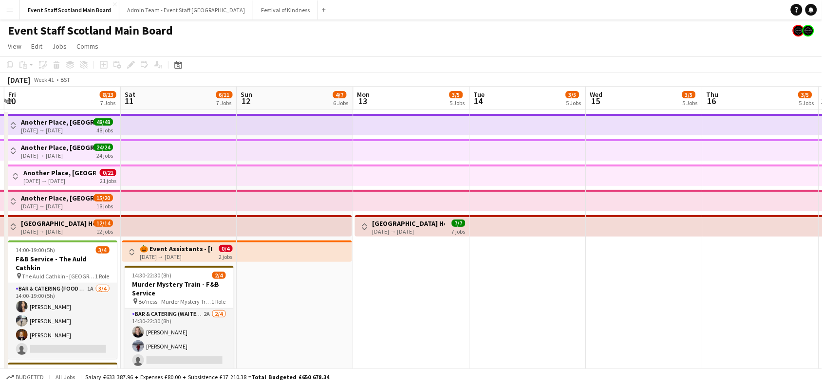
scroll to position [0, 346]
drag, startPoint x: 782, startPoint y: 308, endPoint x: 436, endPoint y: 303, distance: 346.1
click at [436, 303] on app-calendar-viewport "Tue 7 4/4 4 Jobs Wed 8 6/6 5 Jobs Thu 9 4/4 4 Jobs Fri 10 8/13 7 Jobs Sat 11 6/…" at bounding box center [411, 294] width 822 height 415
